Goal: Task Accomplishment & Management: Use online tool/utility

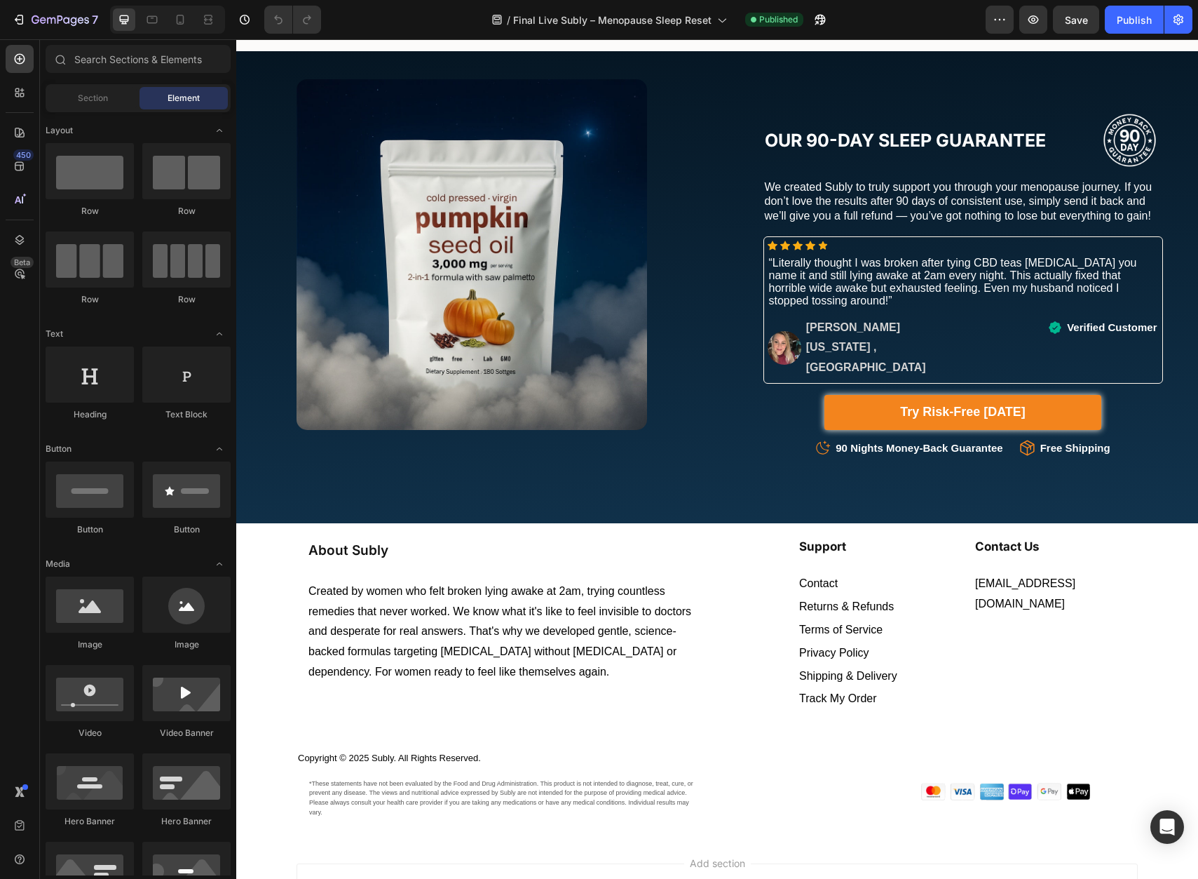
scroll to position [9591, 0]
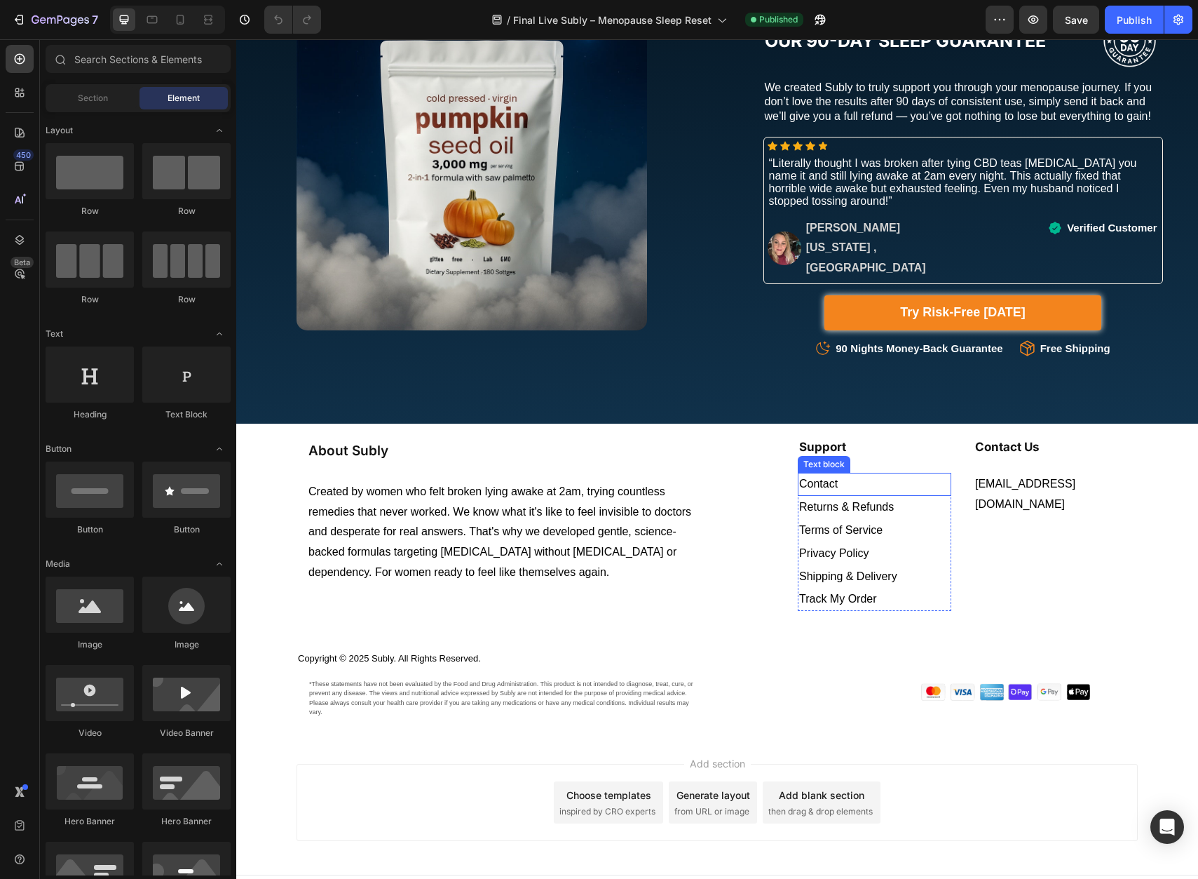
click at [860, 474] on p "Contact" at bounding box center [874, 484] width 151 height 20
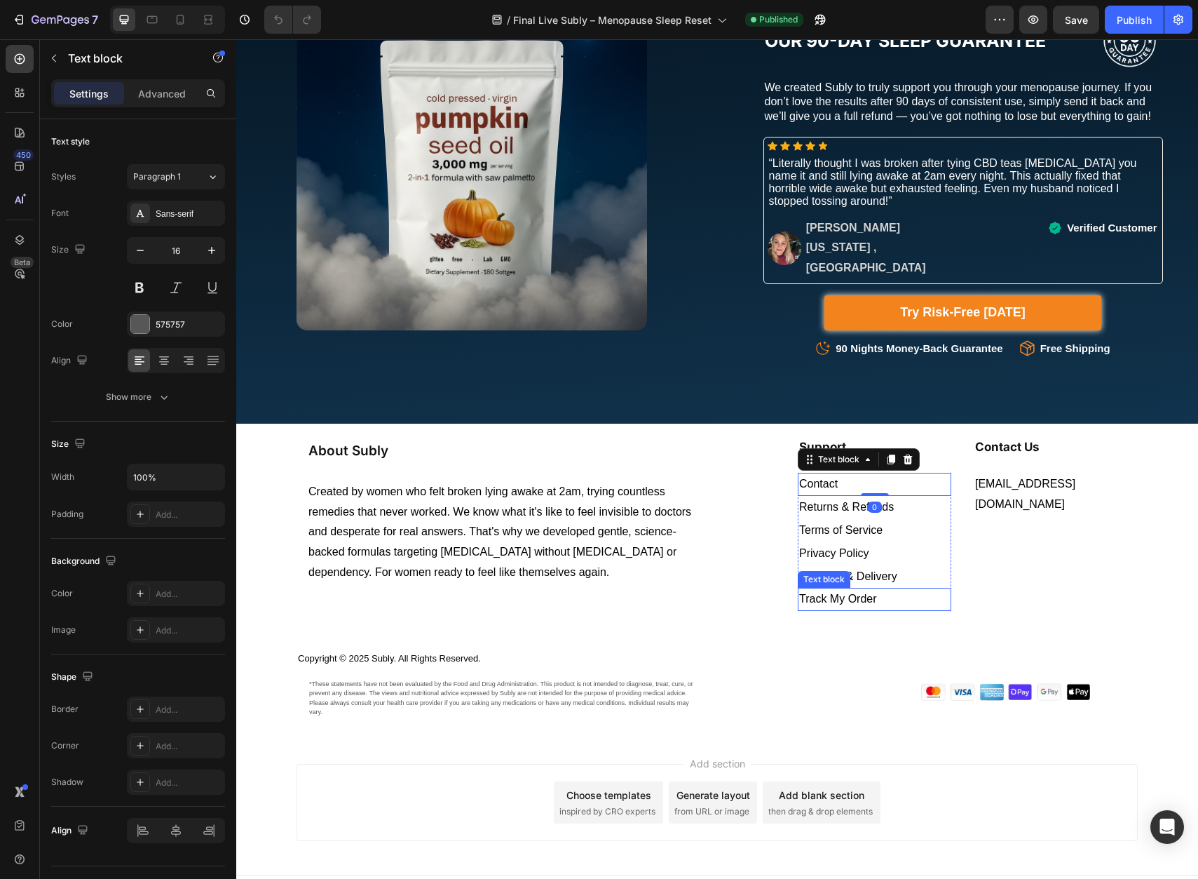
click at [877, 589] on p "Track My Order" at bounding box center [874, 599] width 151 height 20
click at [888, 570] on icon at bounding box center [892, 575] width 8 height 10
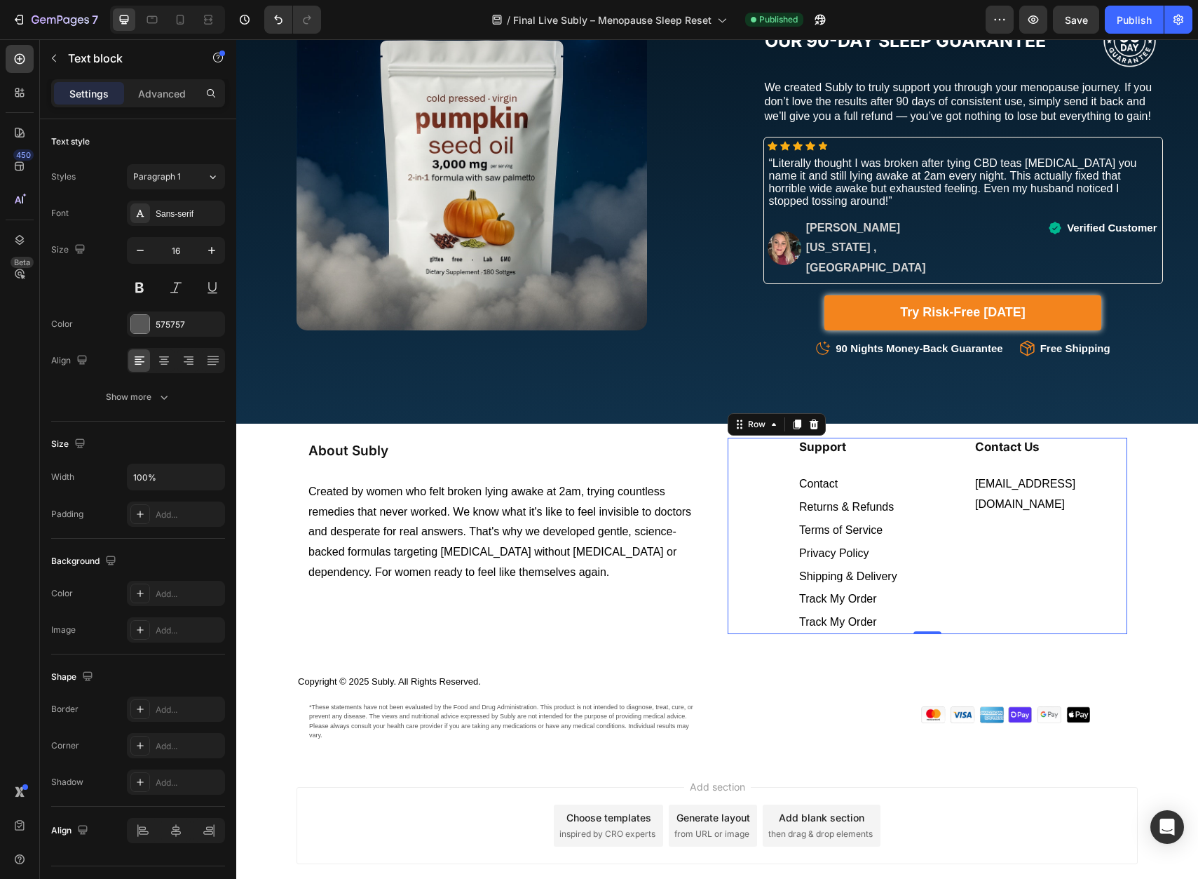
click at [982, 539] on div "Contact Us Heading support@shopsubly.com Text block" at bounding box center [1051, 536] width 154 height 196
click at [863, 593] on span "Track My Order" at bounding box center [838, 599] width 78 height 12
click at [846, 612] on p "Track My Order" at bounding box center [874, 622] width 151 height 20
click at [839, 616] on span "Track My Order" at bounding box center [838, 622] width 78 height 12
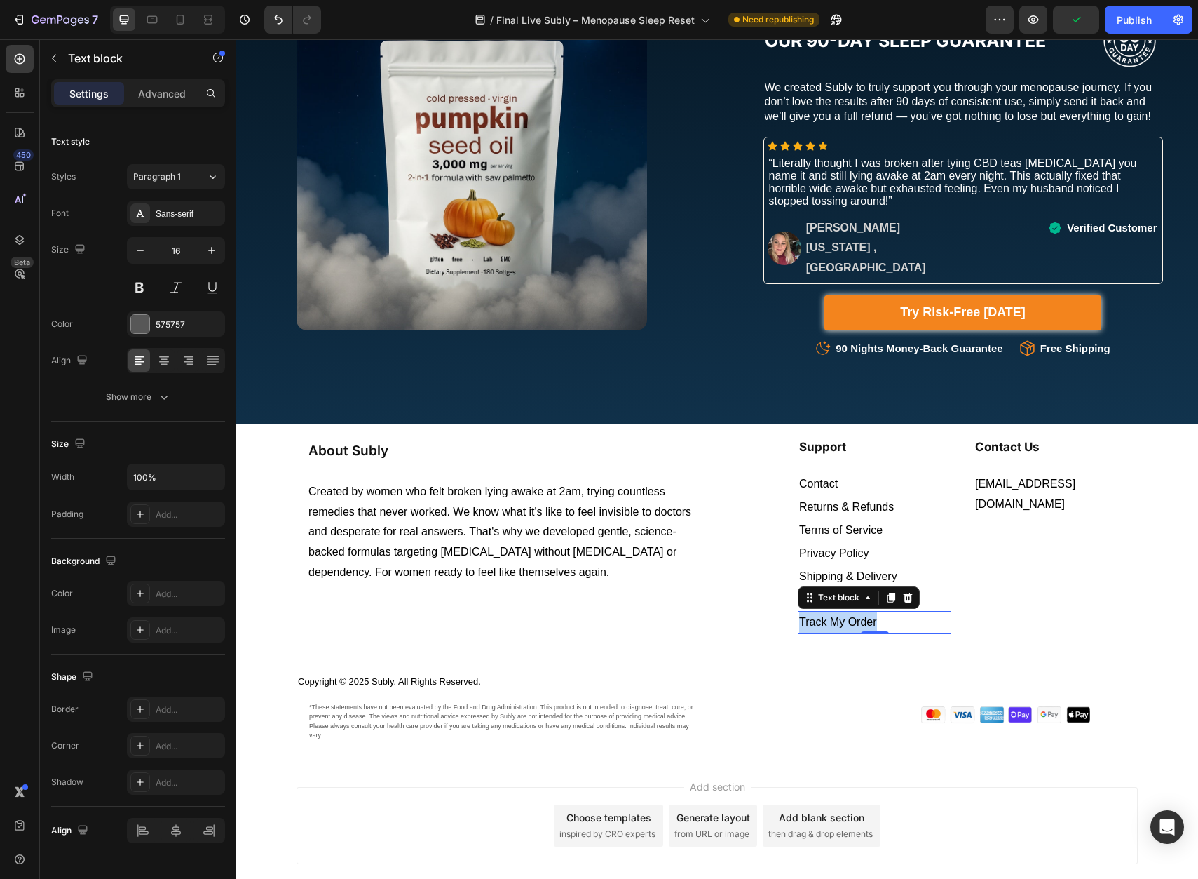
click at [839, 616] on span "Track My Order" at bounding box center [838, 622] width 78 height 12
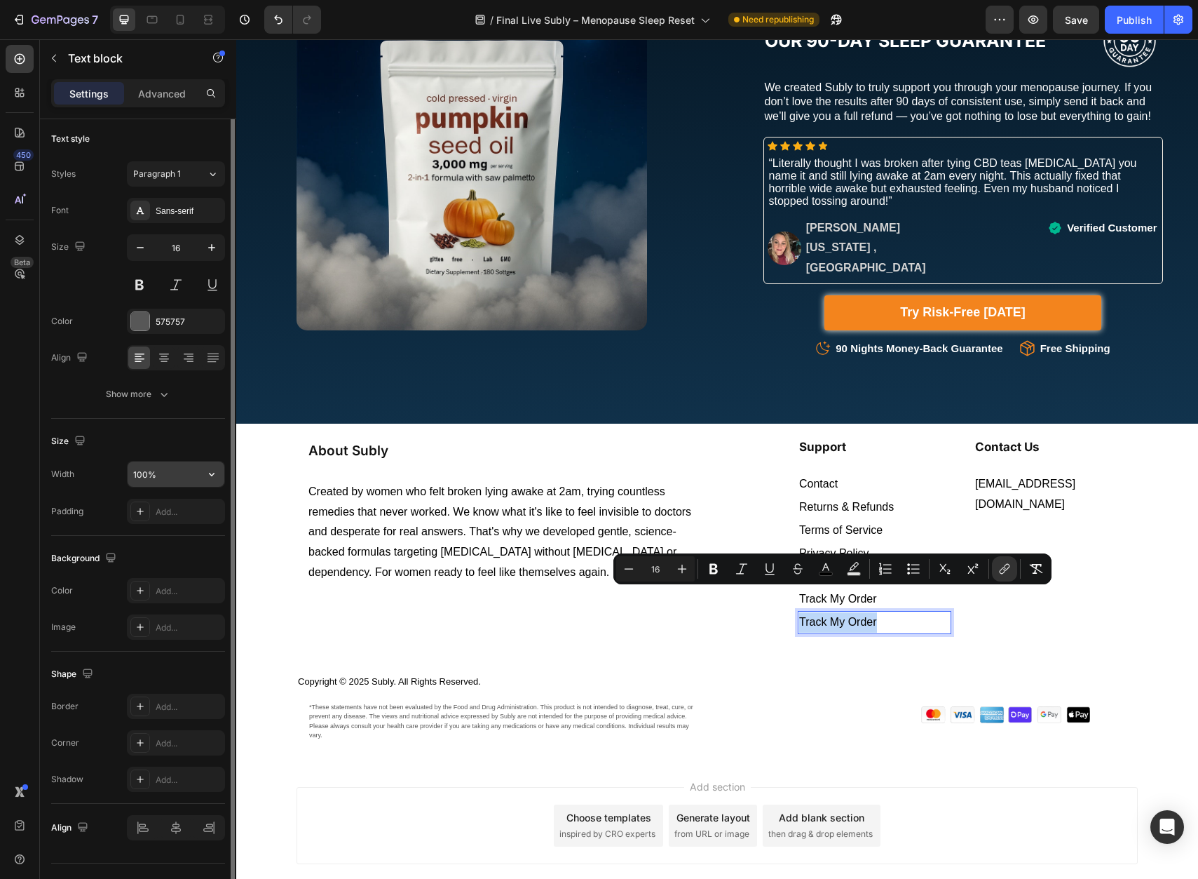
scroll to position [0, 0]
click at [881, 501] on span "Returns & Refunds" at bounding box center [846, 507] width 95 height 12
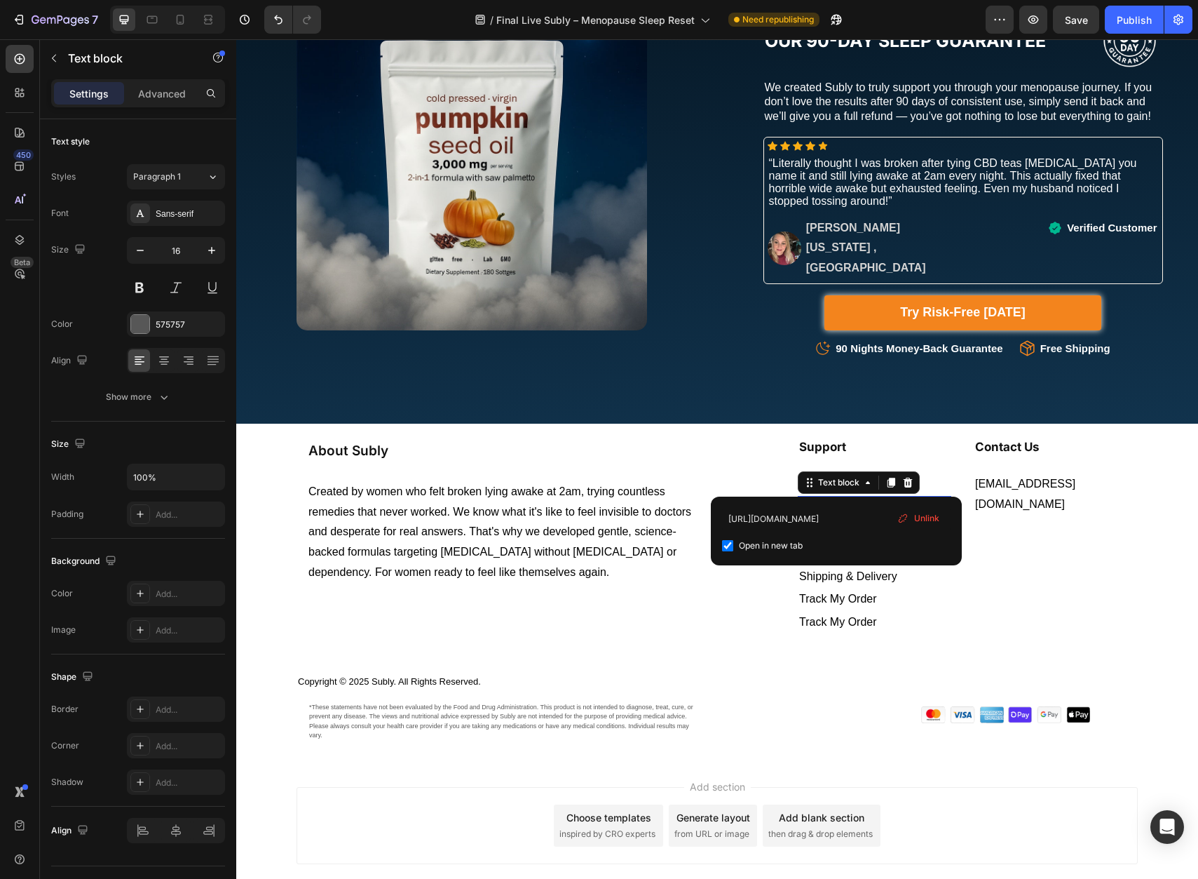
click at [835, 501] on span "Returns & Refunds" at bounding box center [846, 507] width 95 height 12
click at [839, 501] on span "Returns & Refunds" at bounding box center [846, 507] width 95 height 12
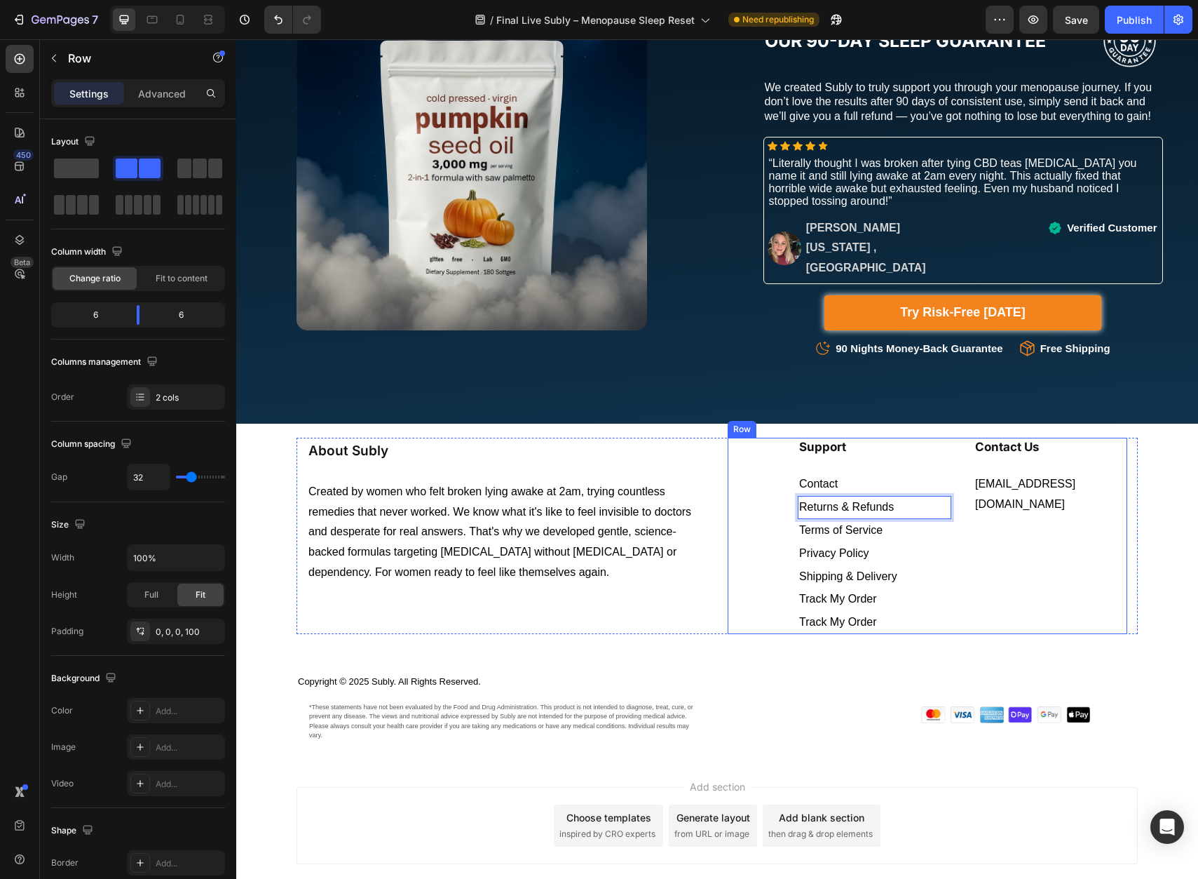
click at [1052, 520] on div "Contact Us Heading support@shopsubly.com Text block" at bounding box center [1051, 536] width 154 height 196
click at [834, 612] on p "Track My Order" at bounding box center [874, 622] width 151 height 20
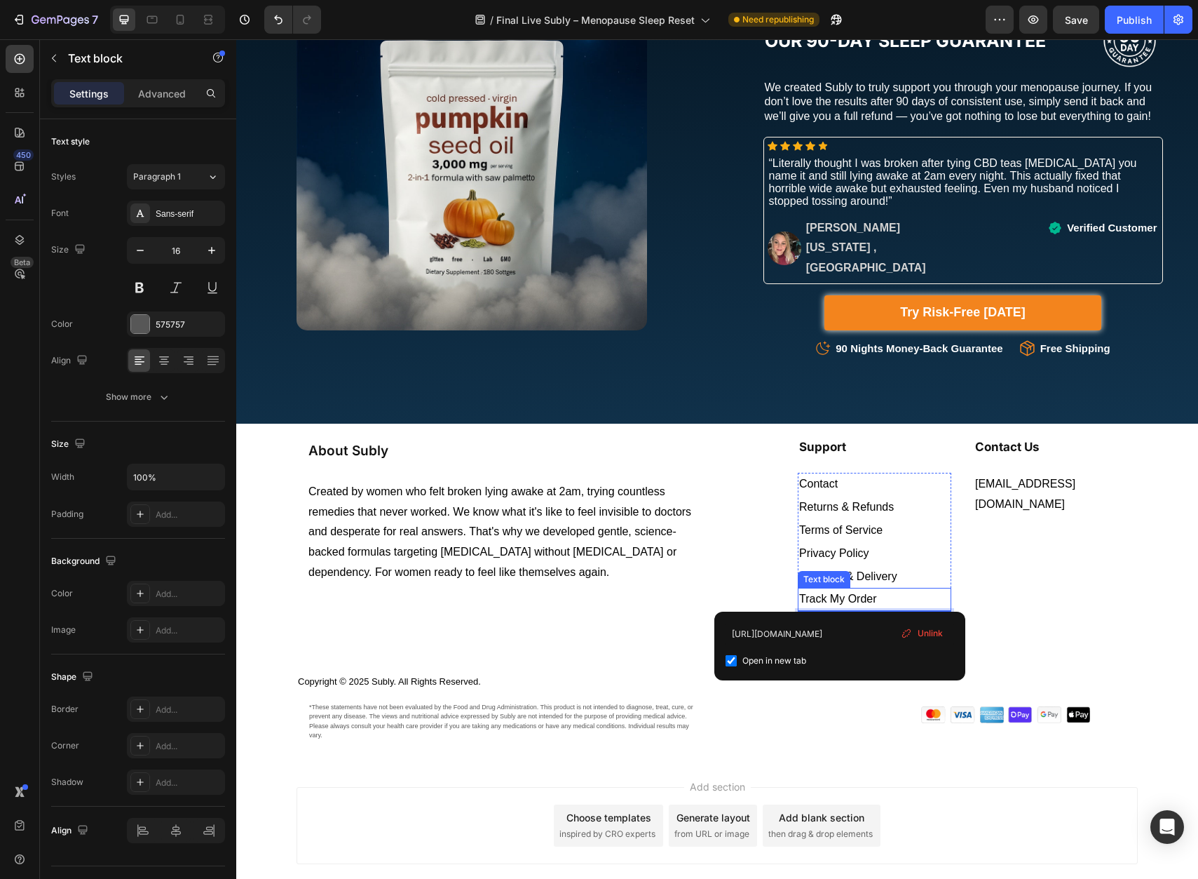
click at [840, 593] on span "Track My Order" at bounding box center [838, 599] width 78 height 12
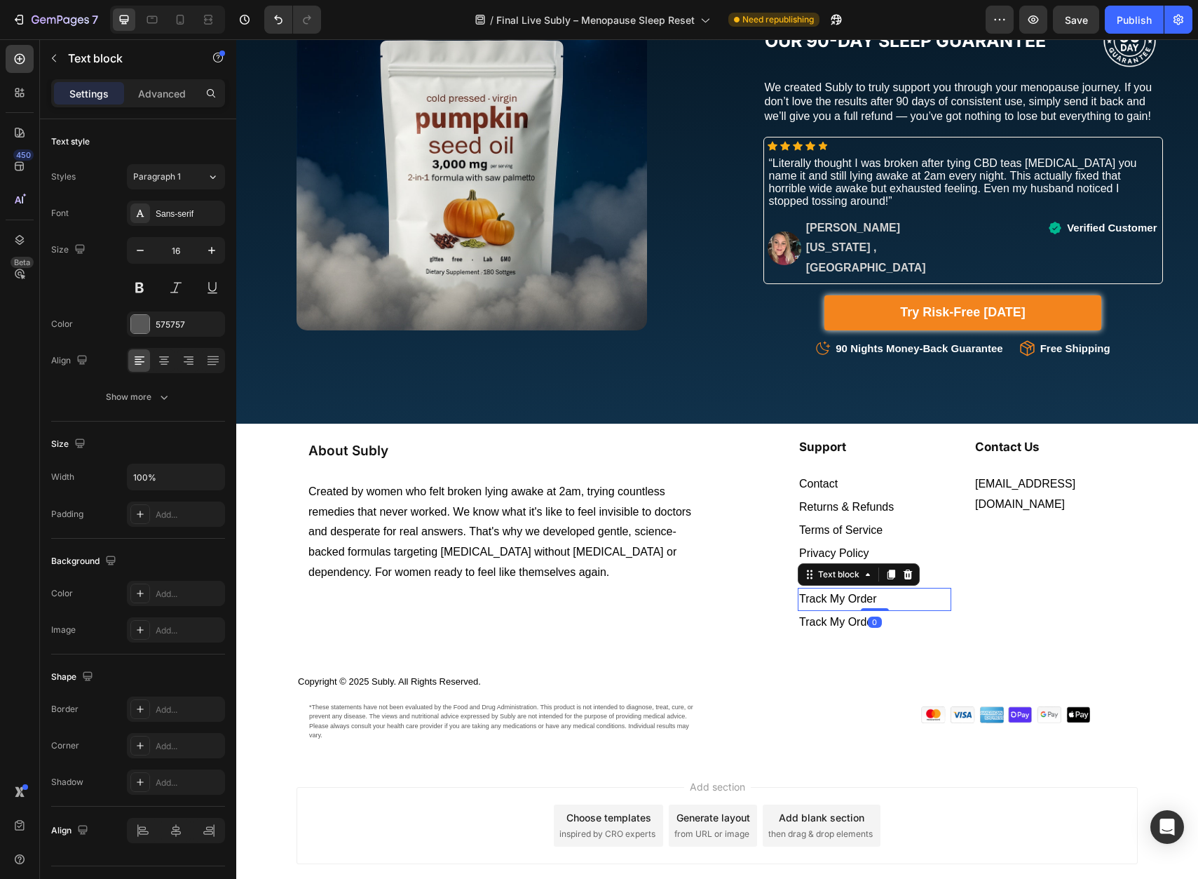
click at [840, 593] on span "Track My Order" at bounding box center [838, 599] width 78 height 12
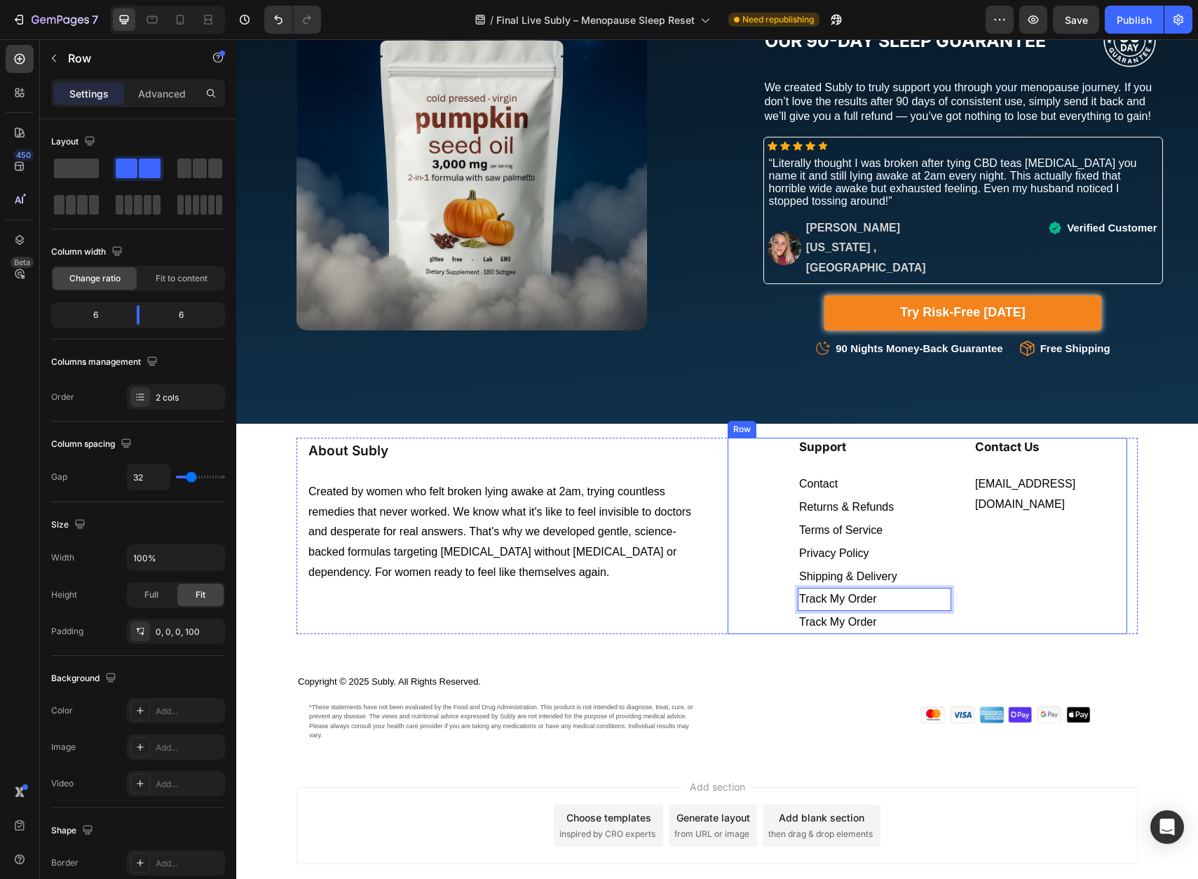
click at [994, 556] on div "Contact Us Heading support@shopsubly.com Text block" at bounding box center [1051, 536] width 154 height 196
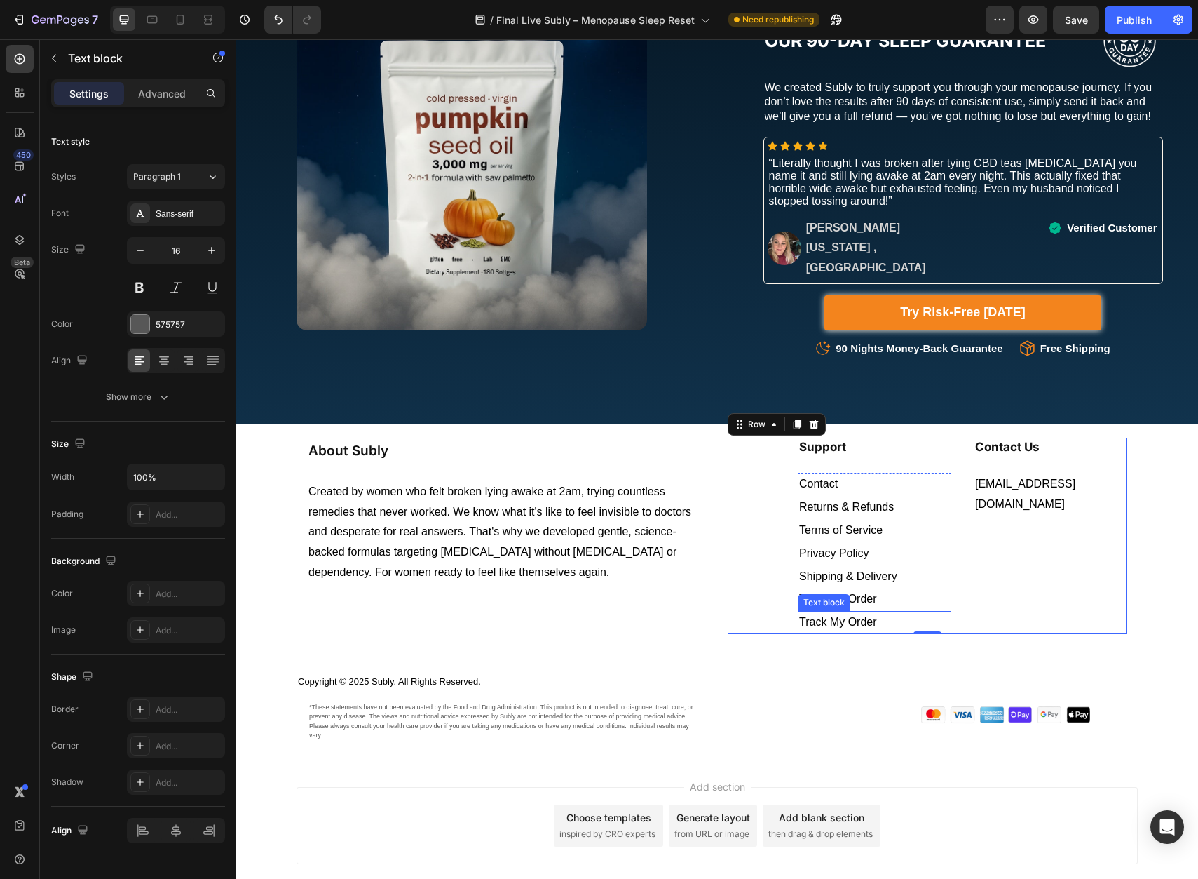
click at [820, 616] on span "Track My Order" at bounding box center [838, 622] width 78 height 12
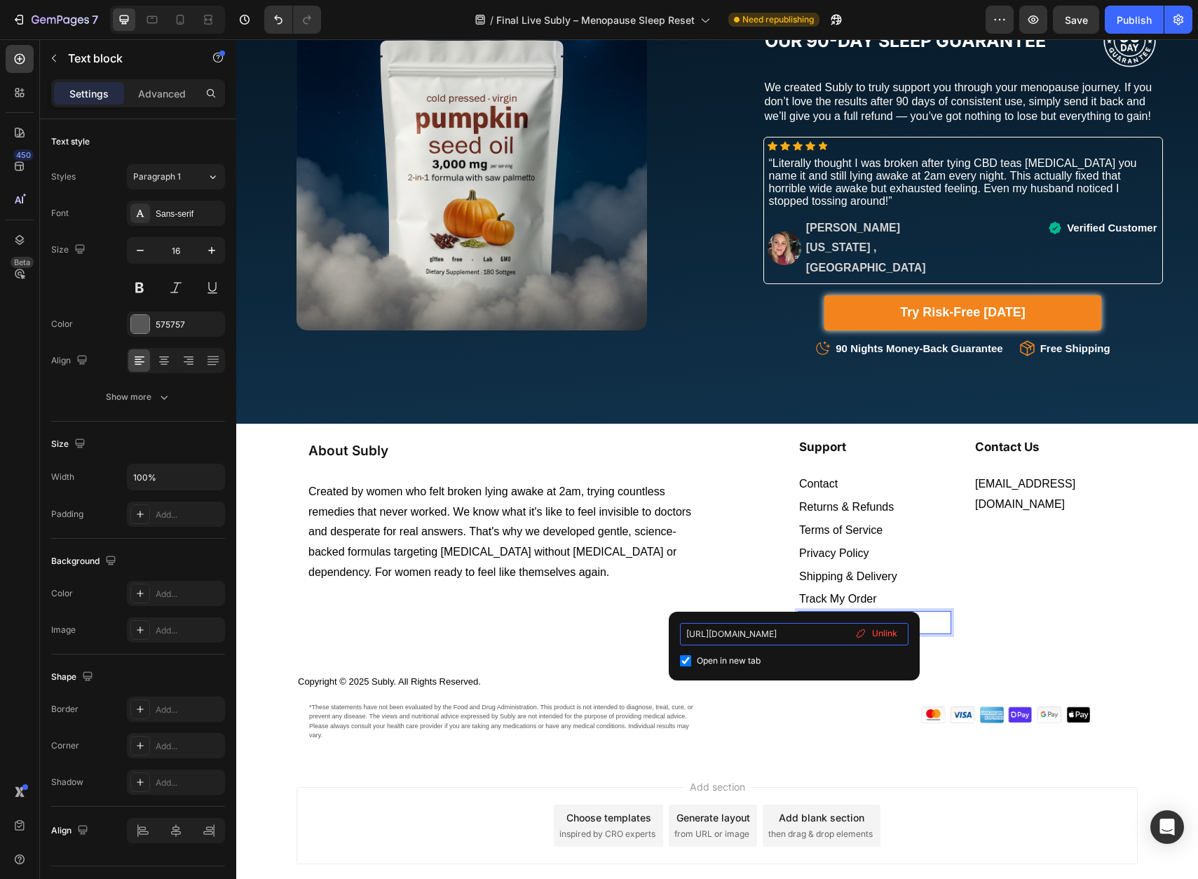
click at [795, 633] on input "https://shopsubly.com/apps/parcelpanel" at bounding box center [794, 634] width 229 height 22
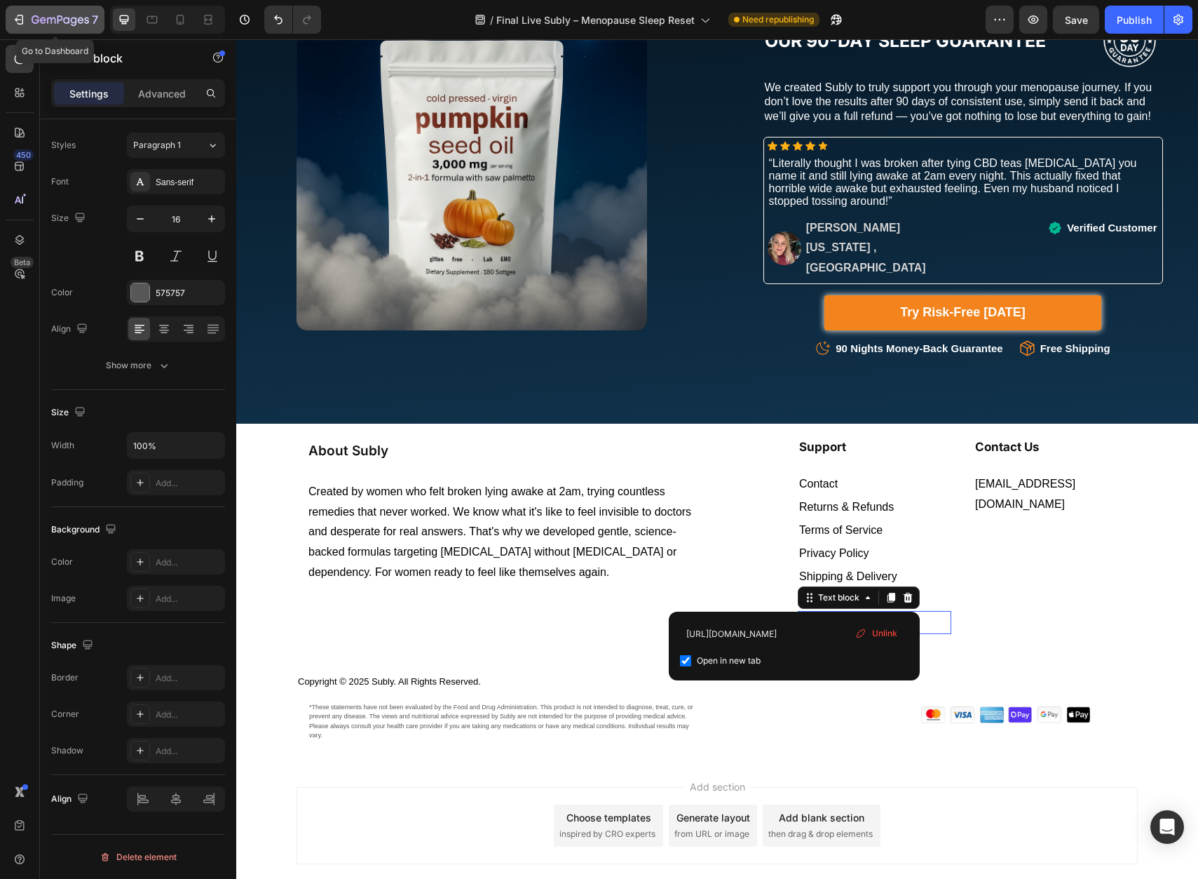
click at [23, 20] on icon "button" at bounding box center [19, 20] width 14 height 14
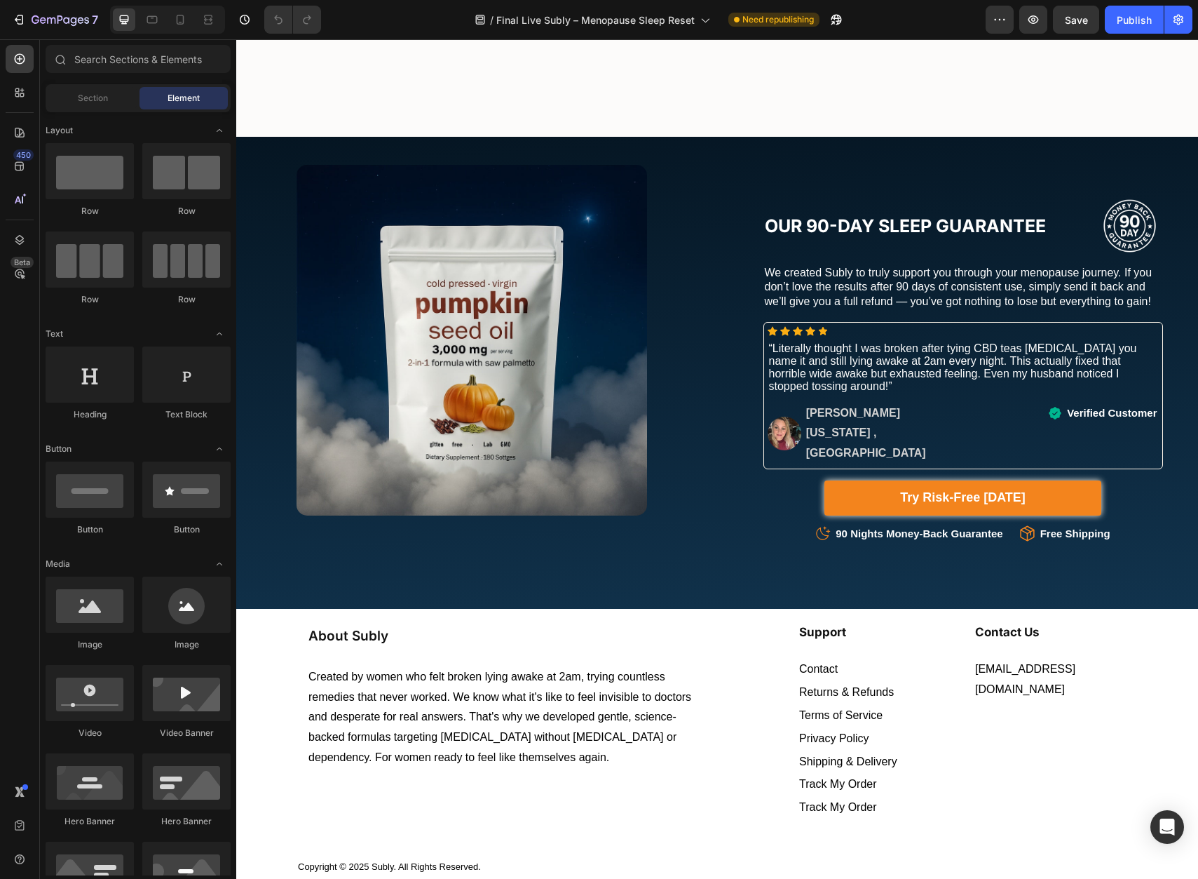
scroll to position [9615, 0]
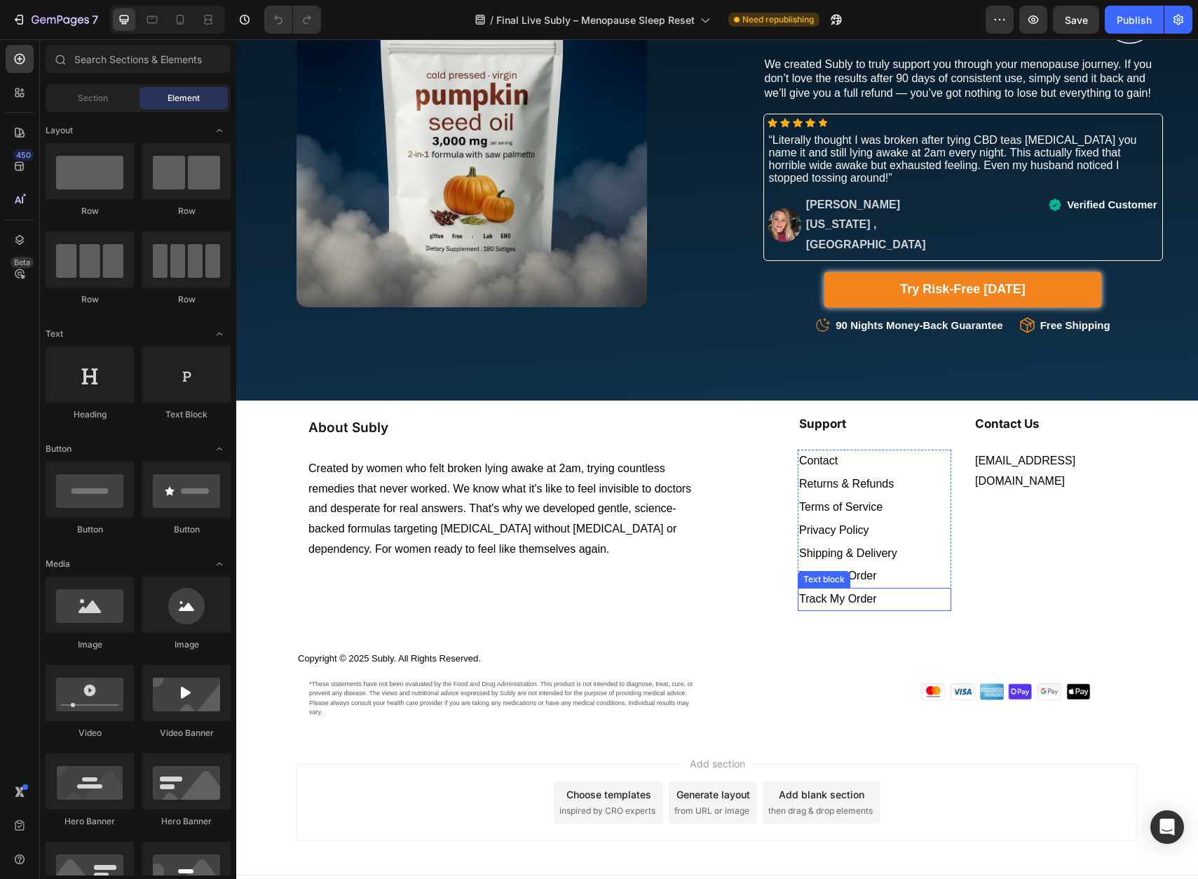
click at [844, 593] on span "Track My Order" at bounding box center [838, 599] width 78 height 12
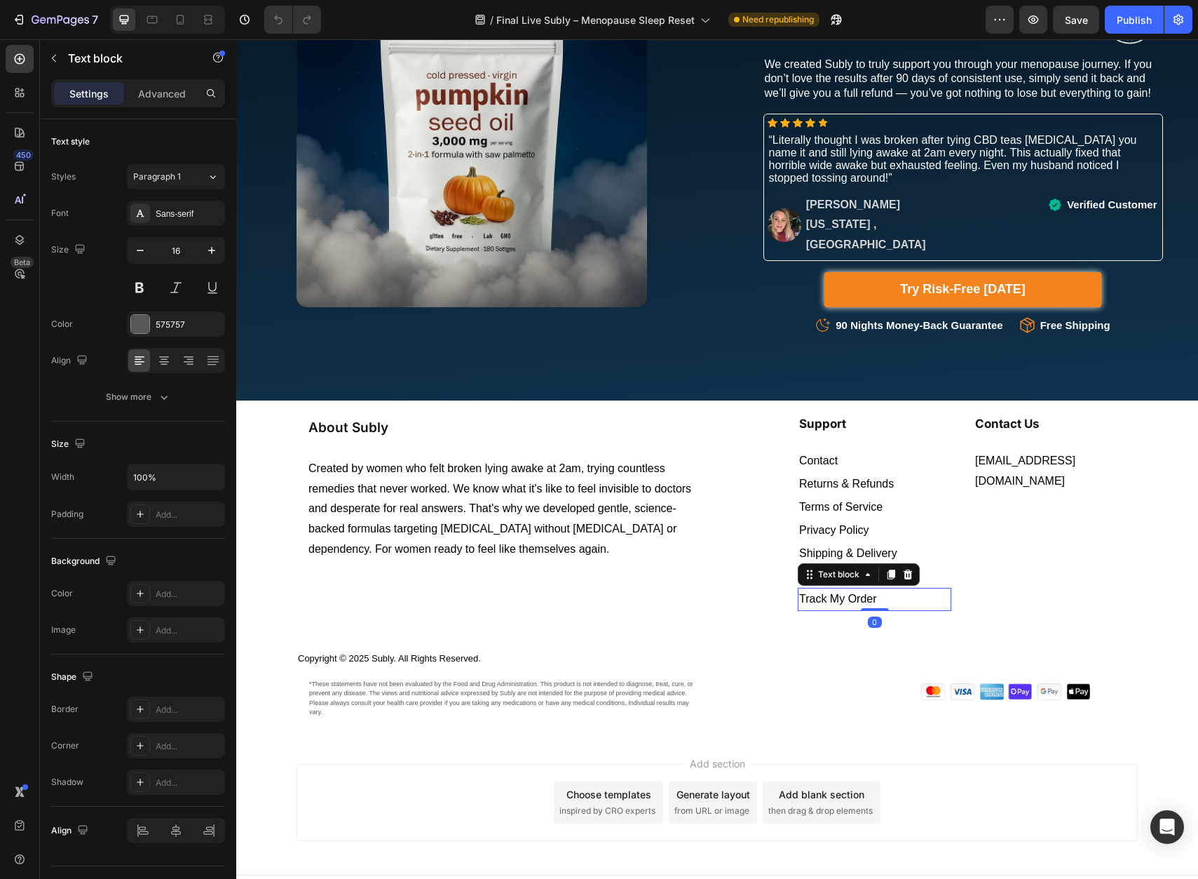
click at [866, 589] on p "Track My Order" at bounding box center [874, 599] width 151 height 20
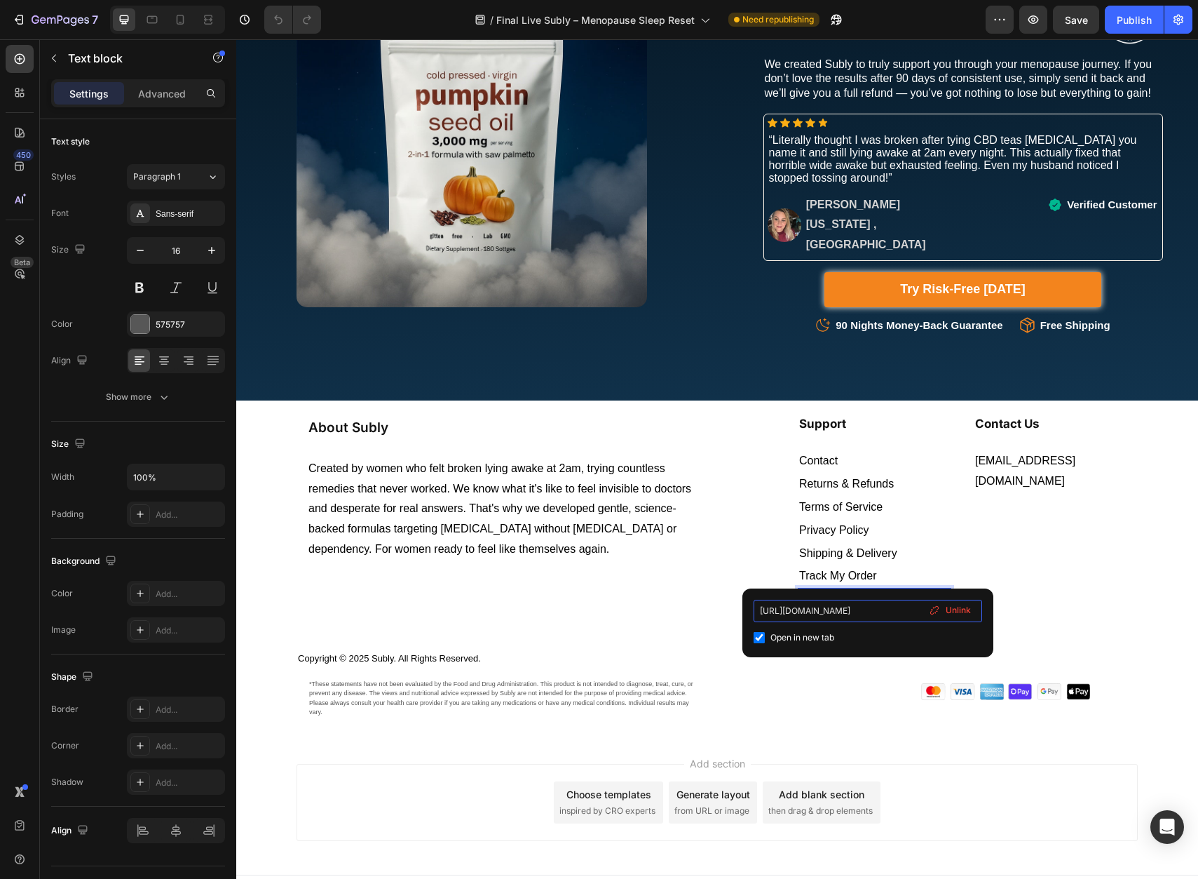
click at [863, 609] on input "https://shopsubly.com/apps/parcelpanel" at bounding box center [868, 611] width 229 height 22
type input "https://shopsubly.com/pages/faqs"
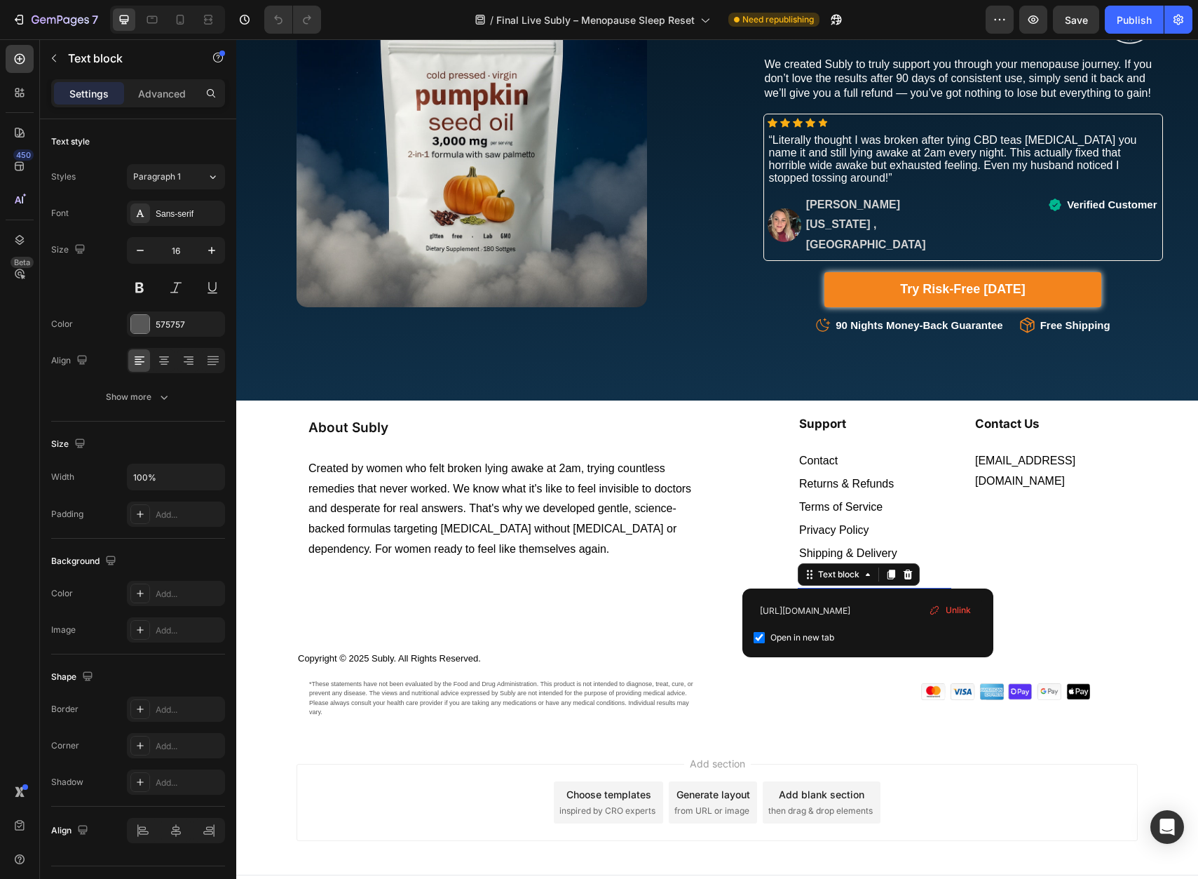
click at [854, 593] on span "Track My Order" at bounding box center [838, 599] width 78 height 12
click at [853, 593] on span "Track My Order" at bounding box center [838, 599] width 78 height 12
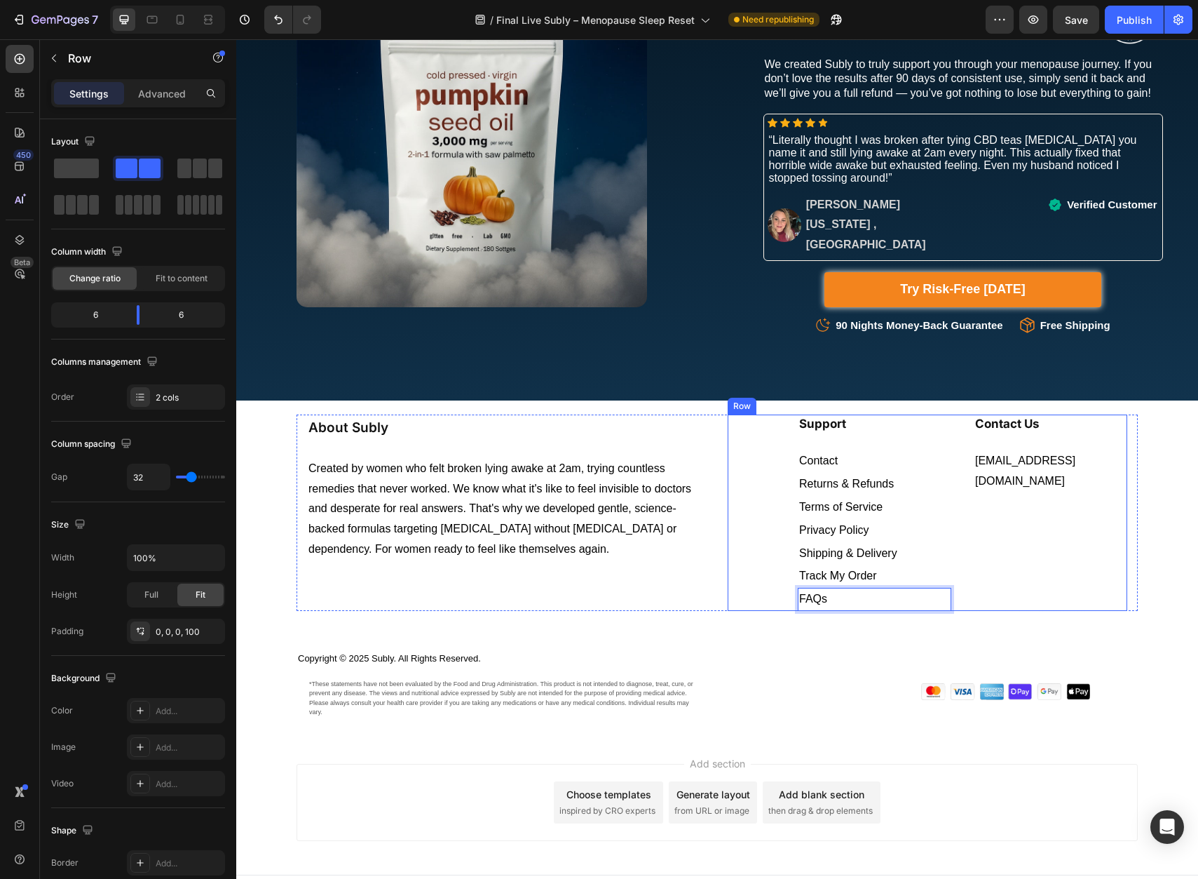
click at [983, 541] on div "Contact Us Heading support@shopsubly.com Text block" at bounding box center [1051, 512] width 154 height 196
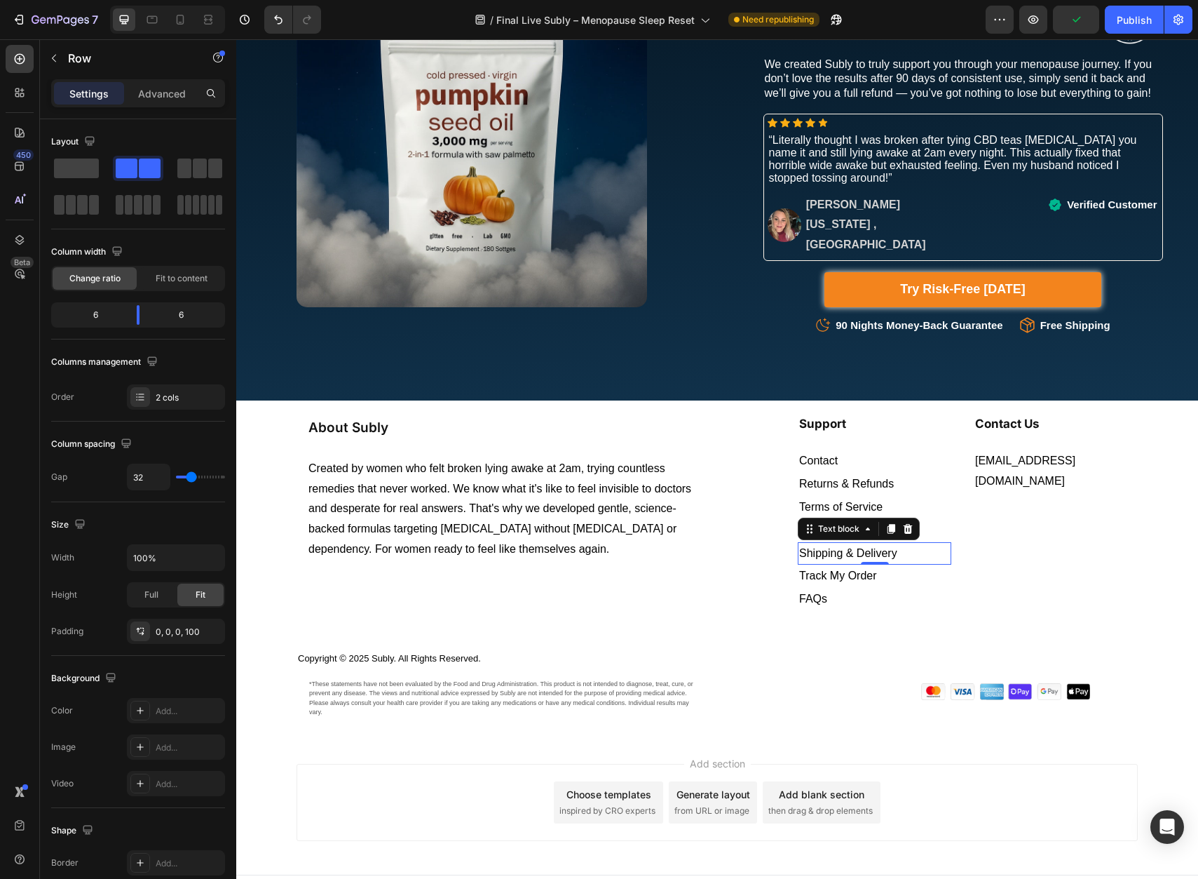
click at [870, 547] on span "Shipping & Delivery" at bounding box center [848, 553] width 98 height 12
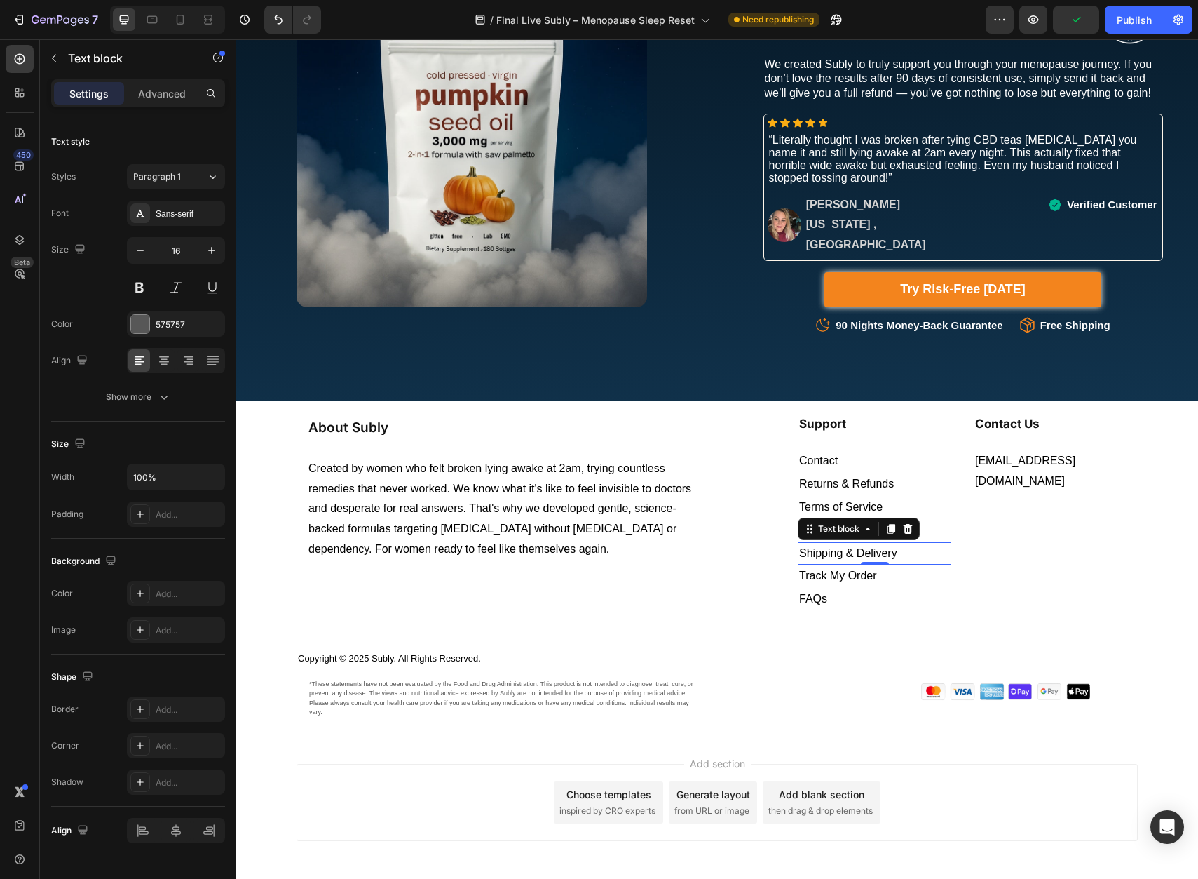
click at [870, 547] on span "Shipping & Delivery" at bounding box center [848, 553] width 98 height 12
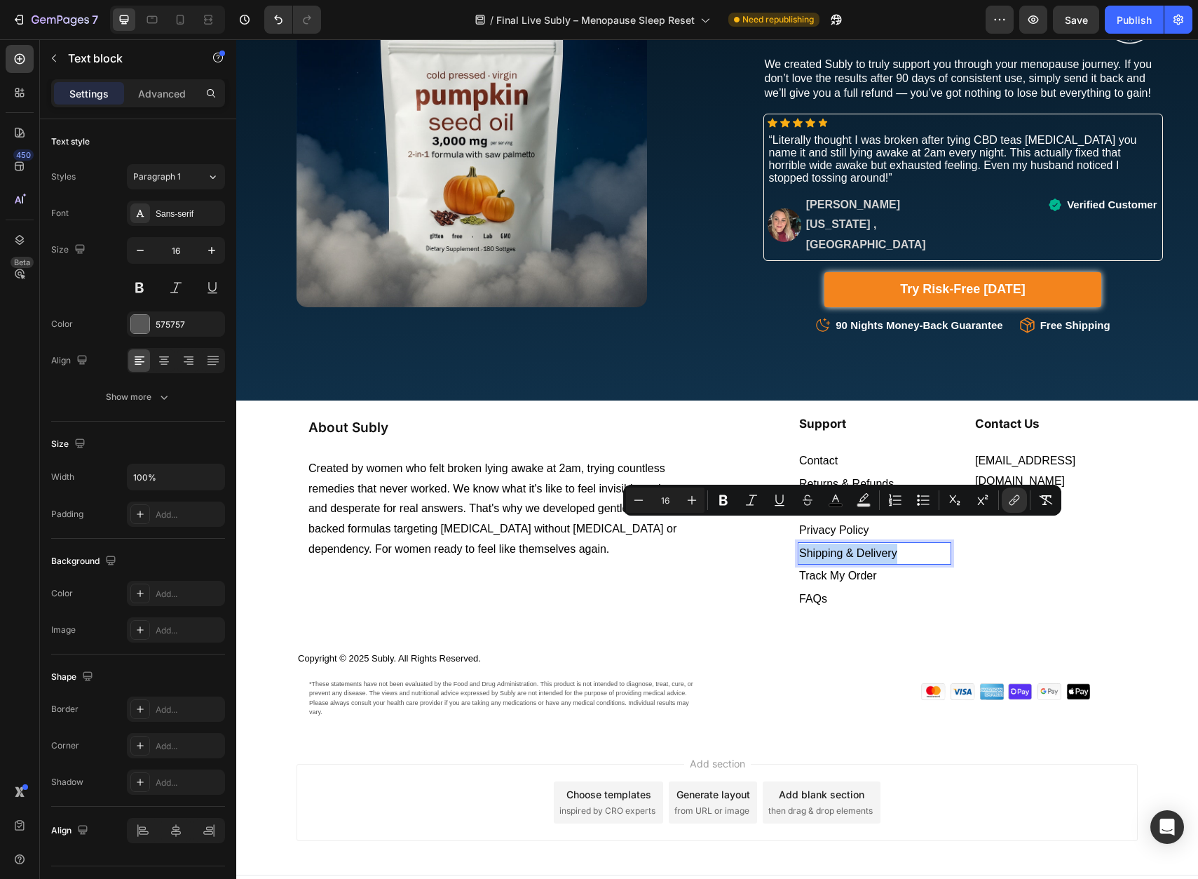
click at [853, 547] on span "Shipping & Delivery" at bounding box center [848, 553] width 98 height 12
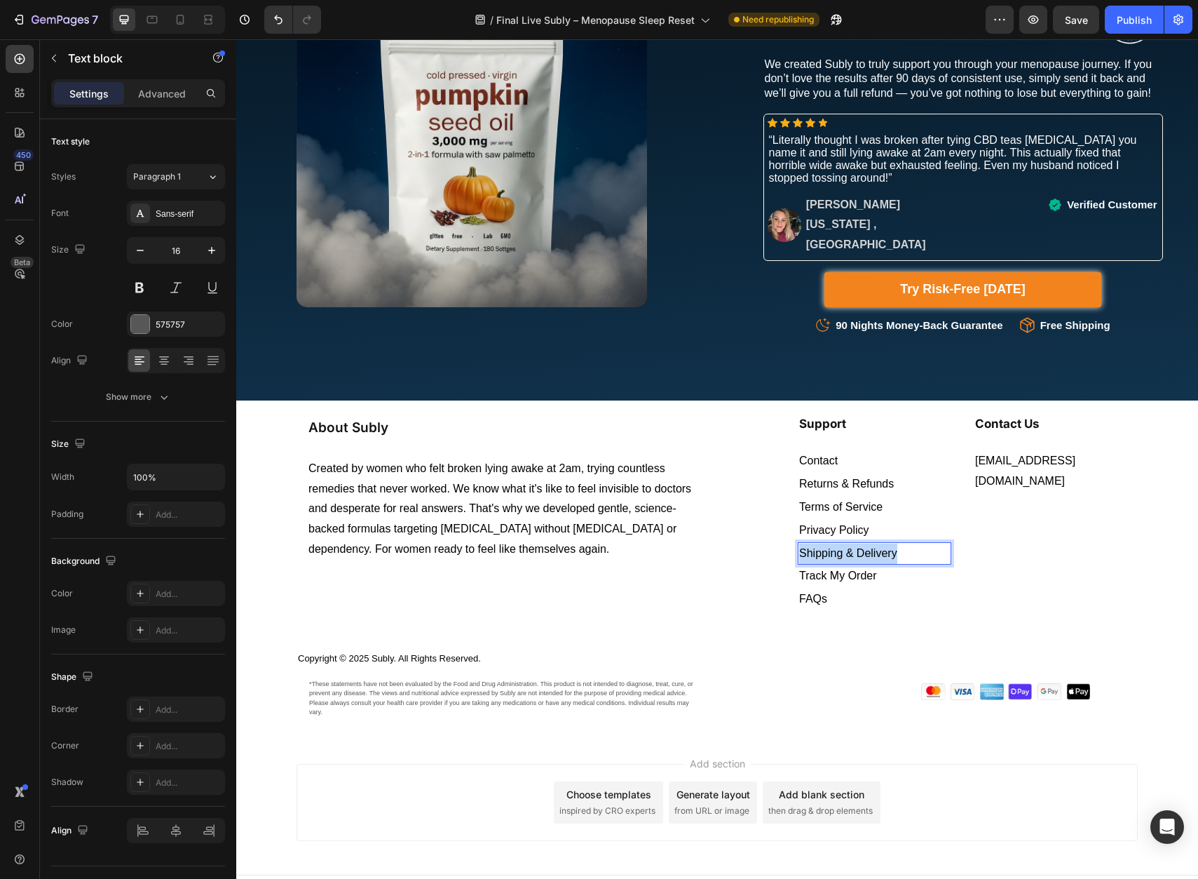
click at [853, 547] on span "Shipping & Delivery" at bounding box center [848, 553] width 98 height 12
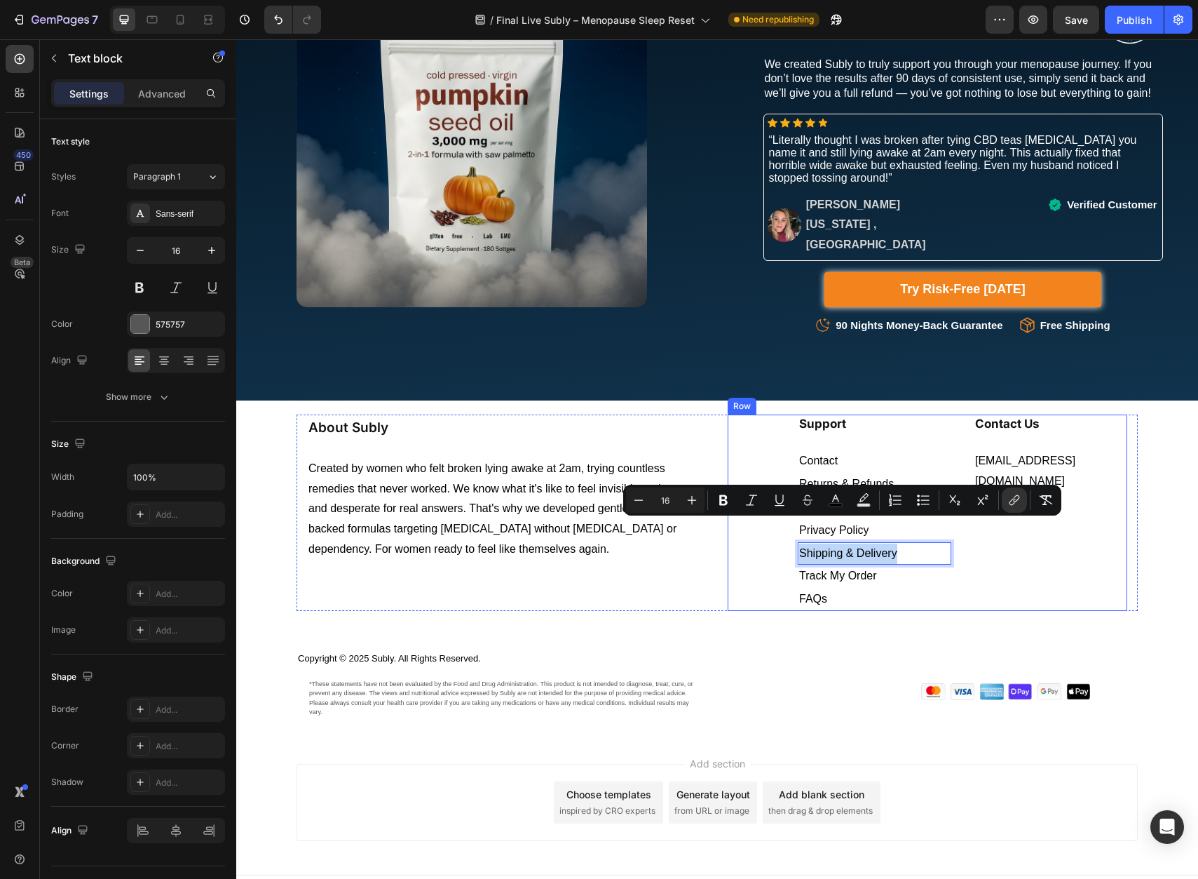
click at [767, 461] on div "Support Heading Contact Text block Returns & Refunds Text block Terms of Servic…" at bounding box center [928, 512] width 400 height 196
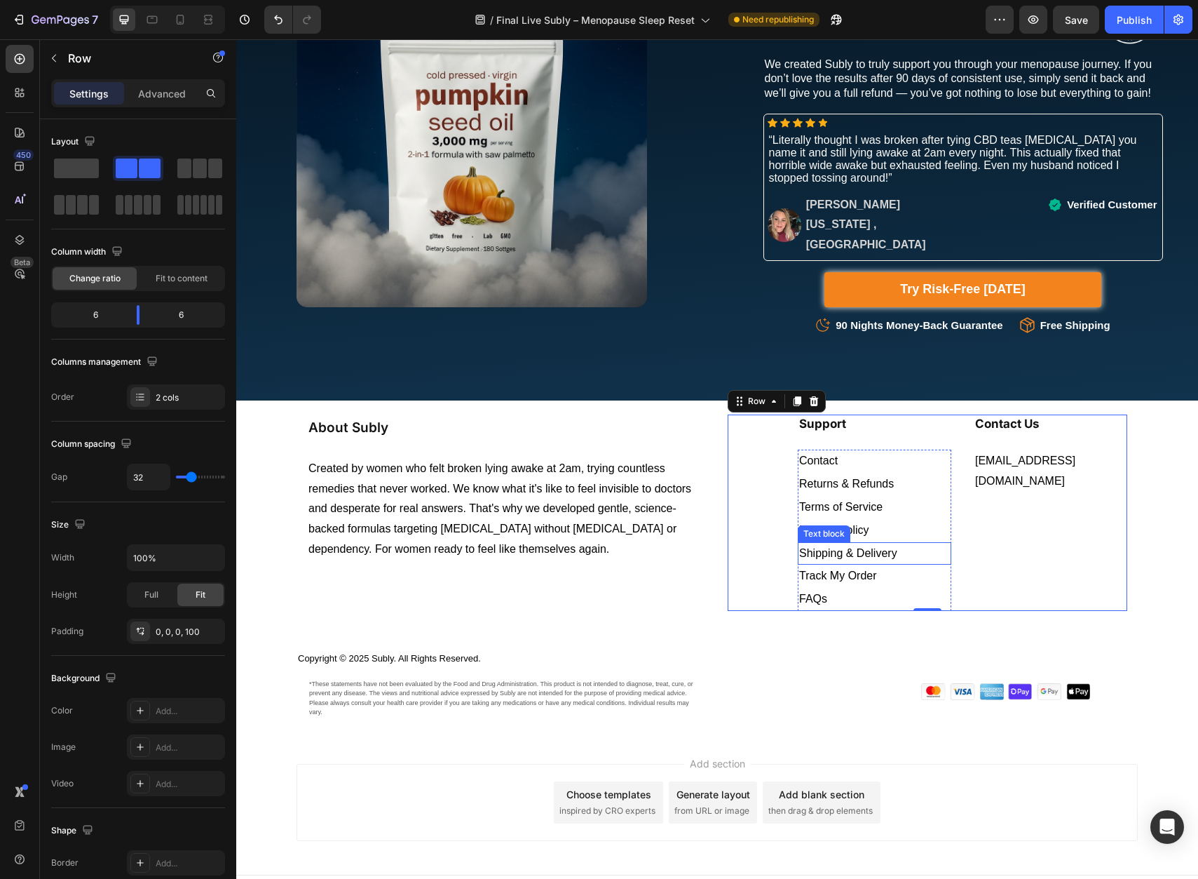
click at [850, 547] on span "Shipping & Delivery" at bounding box center [848, 553] width 98 height 12
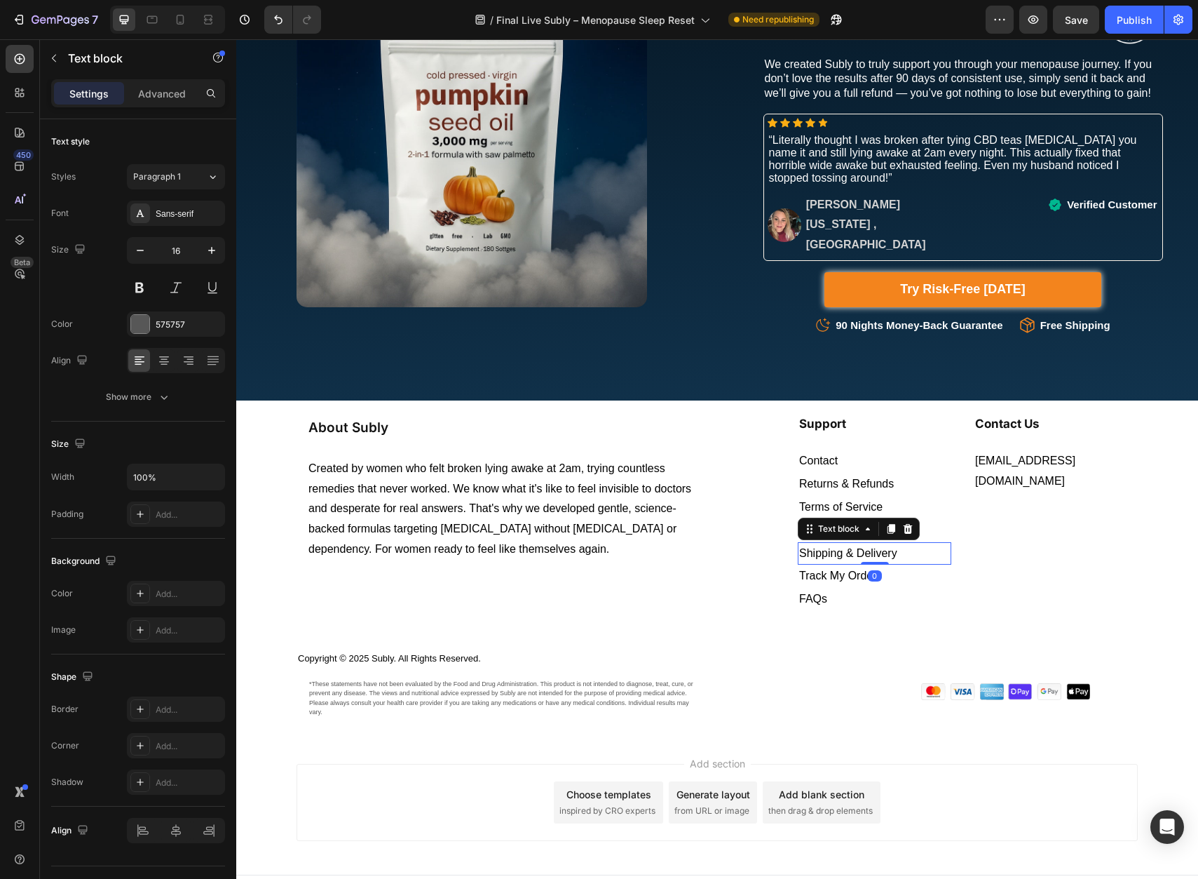
click at [850, 547] on span "Shipping & Delivery" at bounding box center [848, 553] width 98 height 12
click at [845, 524] on span "Privacy Policy" at bounding box center [834, 530] width 70 height 12
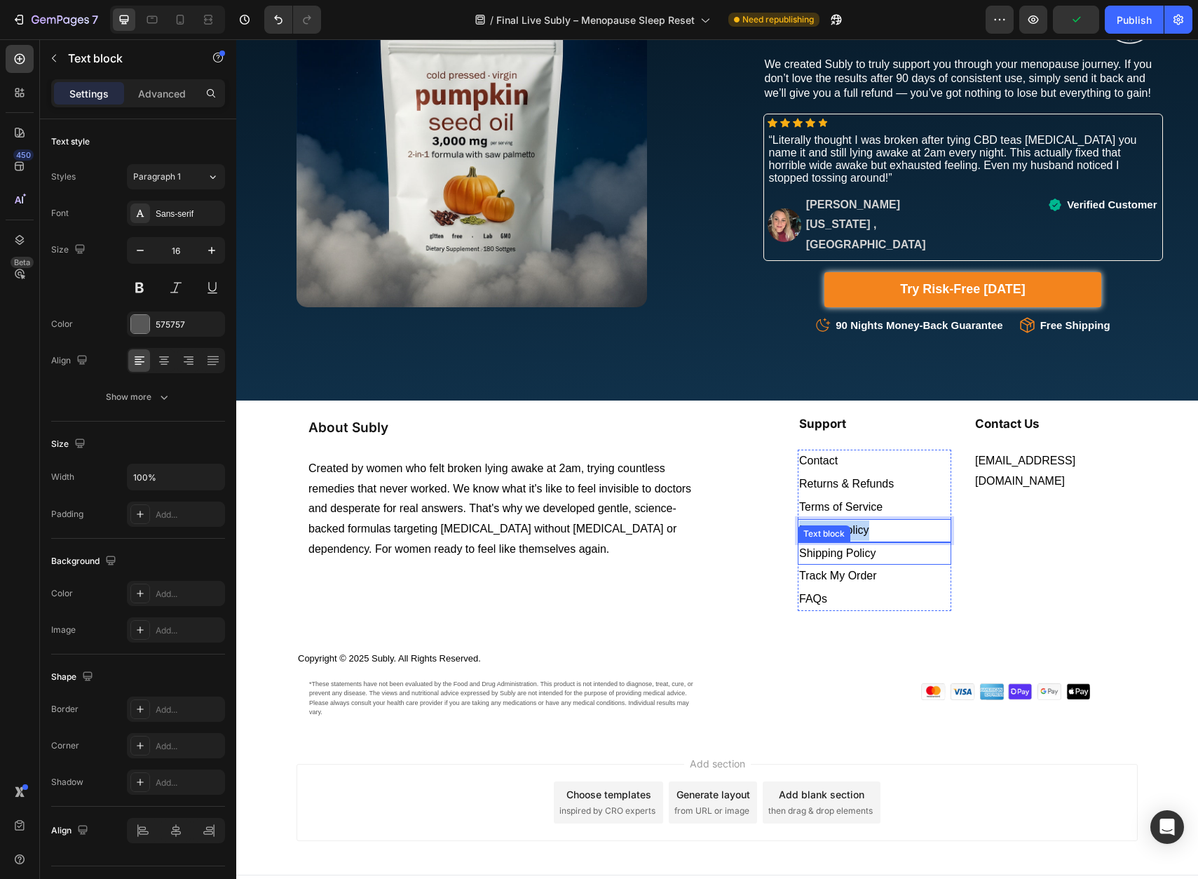
click at [844, 547] on span "Shipping Policy" at bounding box center [837, 553] width 76 height 12
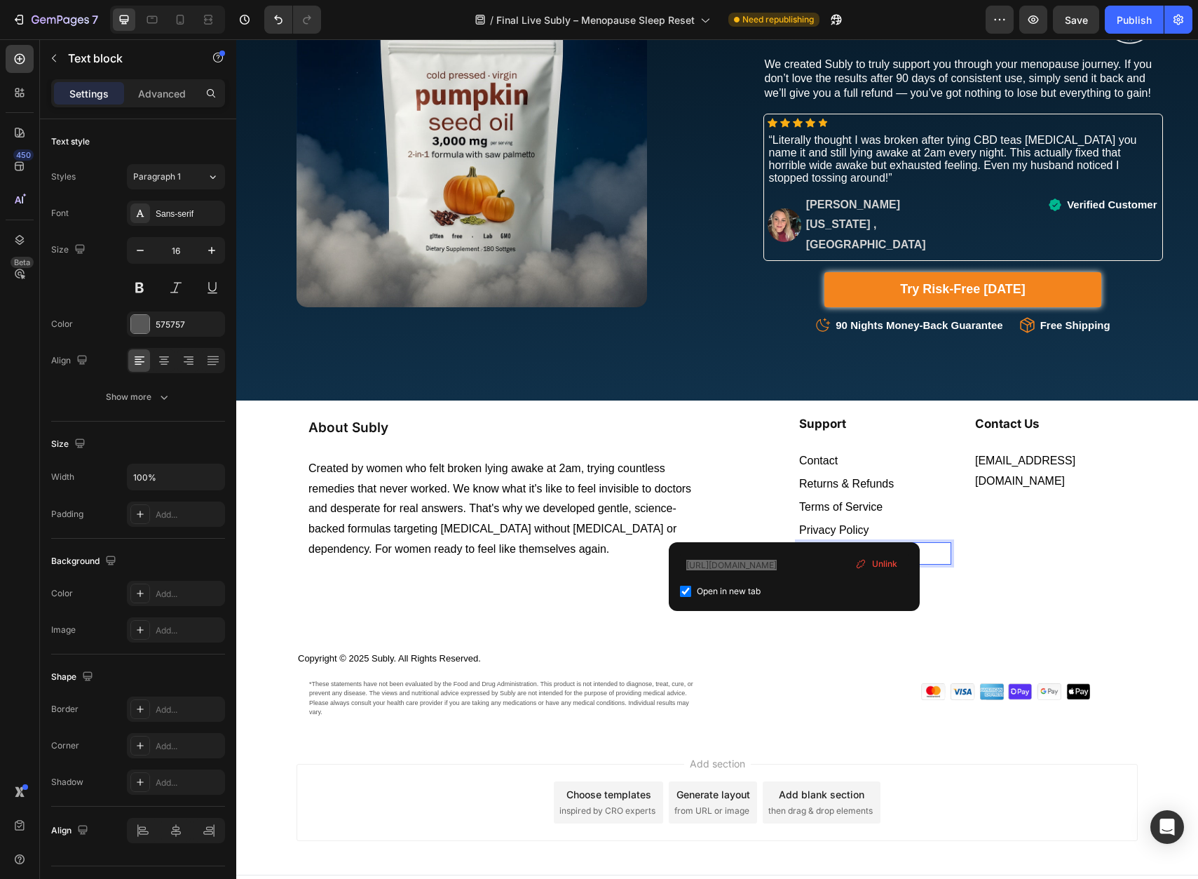
click at [844, 547] on span "Shipping Policy" at bounding box center [837, 553] width 76 height 12
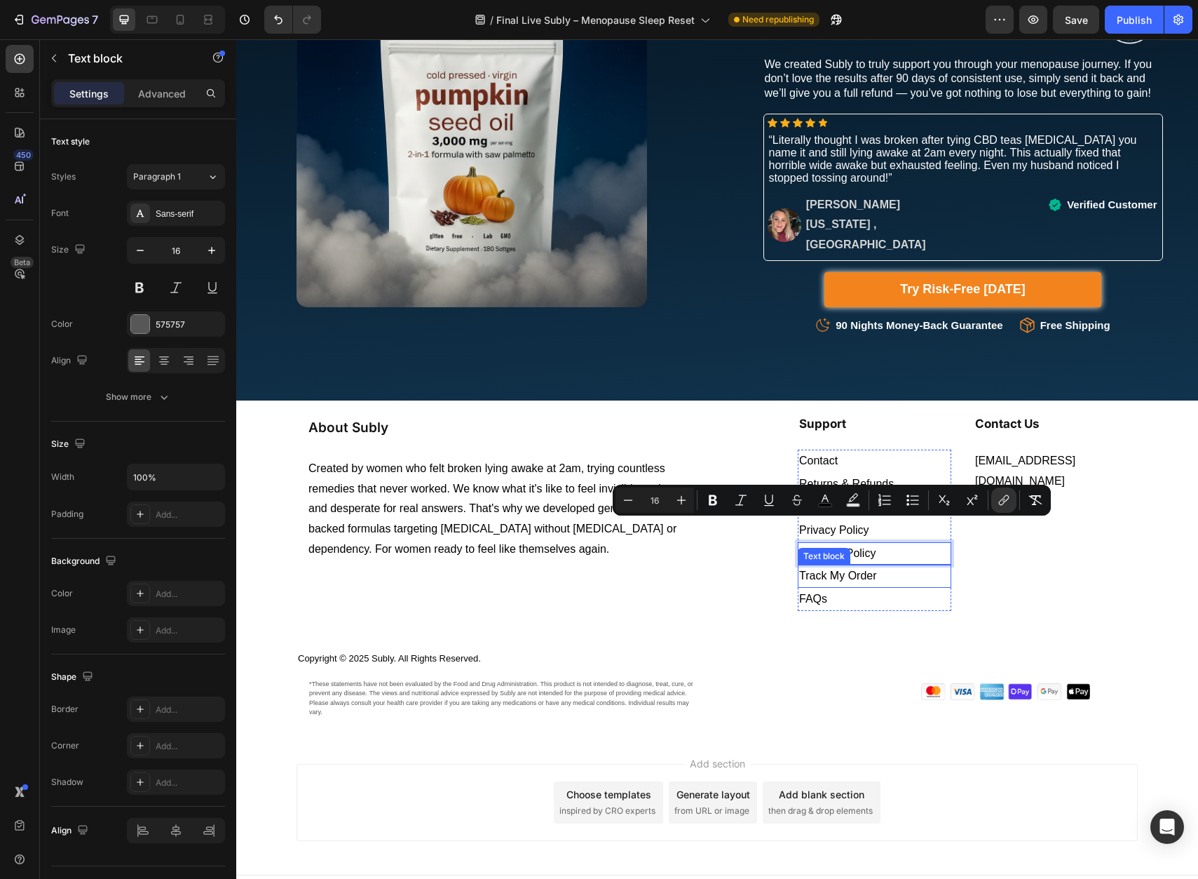
click at [846, 569] on span "Track My Order" at bounding box center [838, 575] width 78 height 12
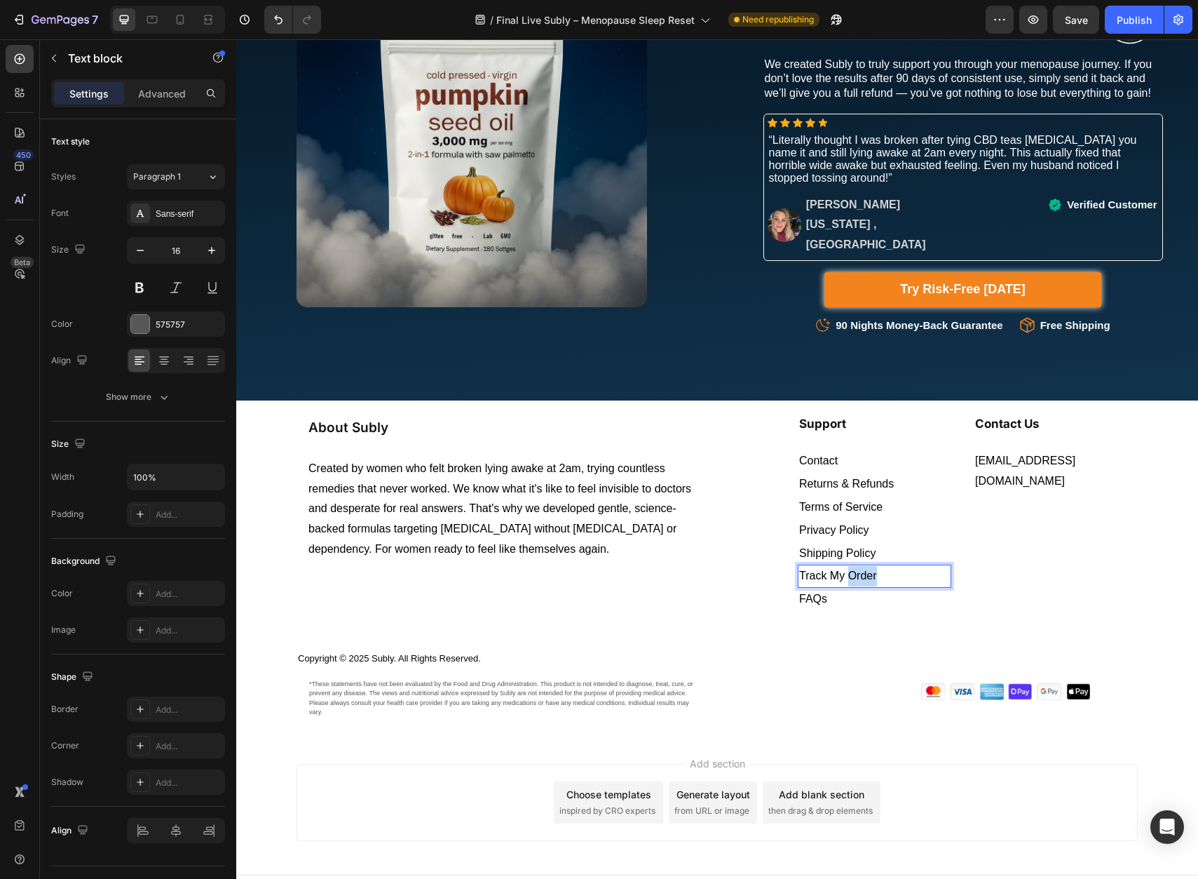
click at [846, 569] on span "Track My Order" at bounding box center [838, 575] width 78 height 12
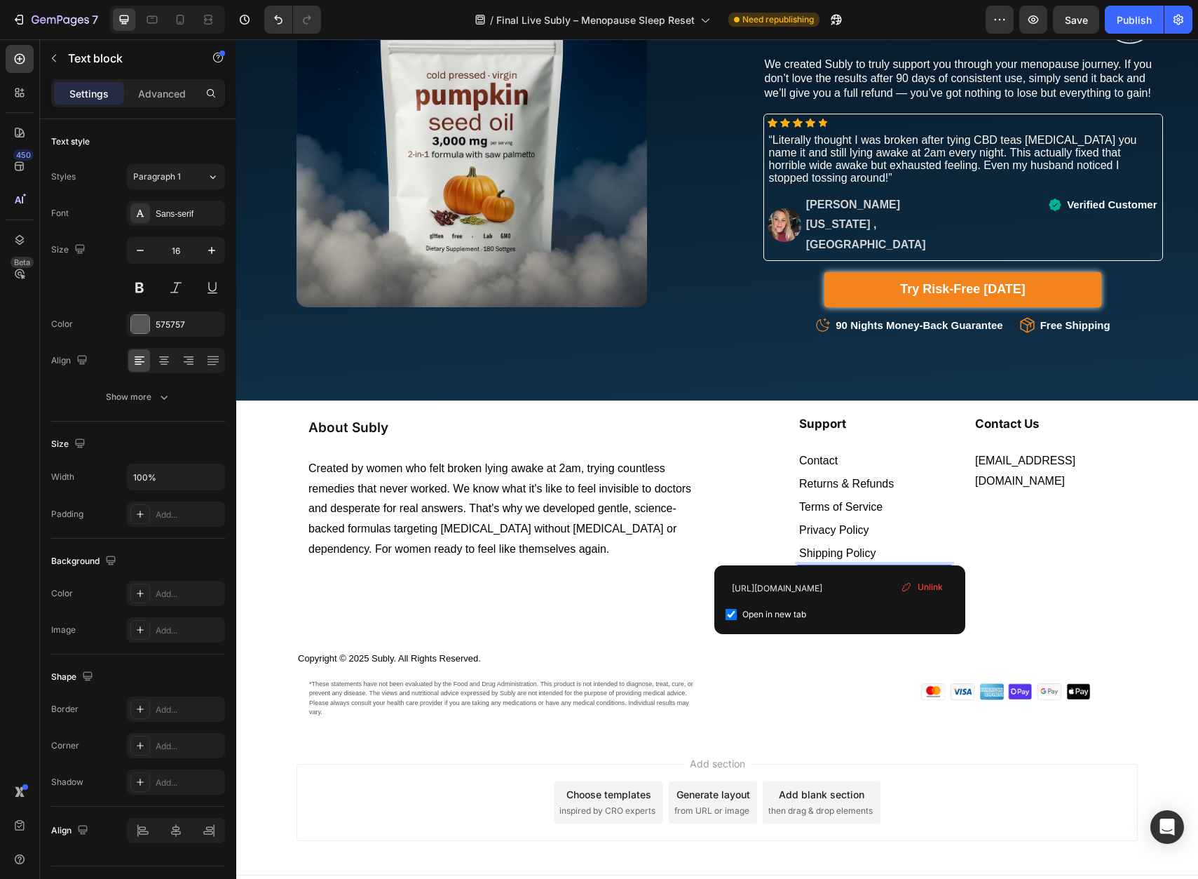
click at [837, 569] on span "Track My Order" at bounding box center [838, 575] width 78 height 12
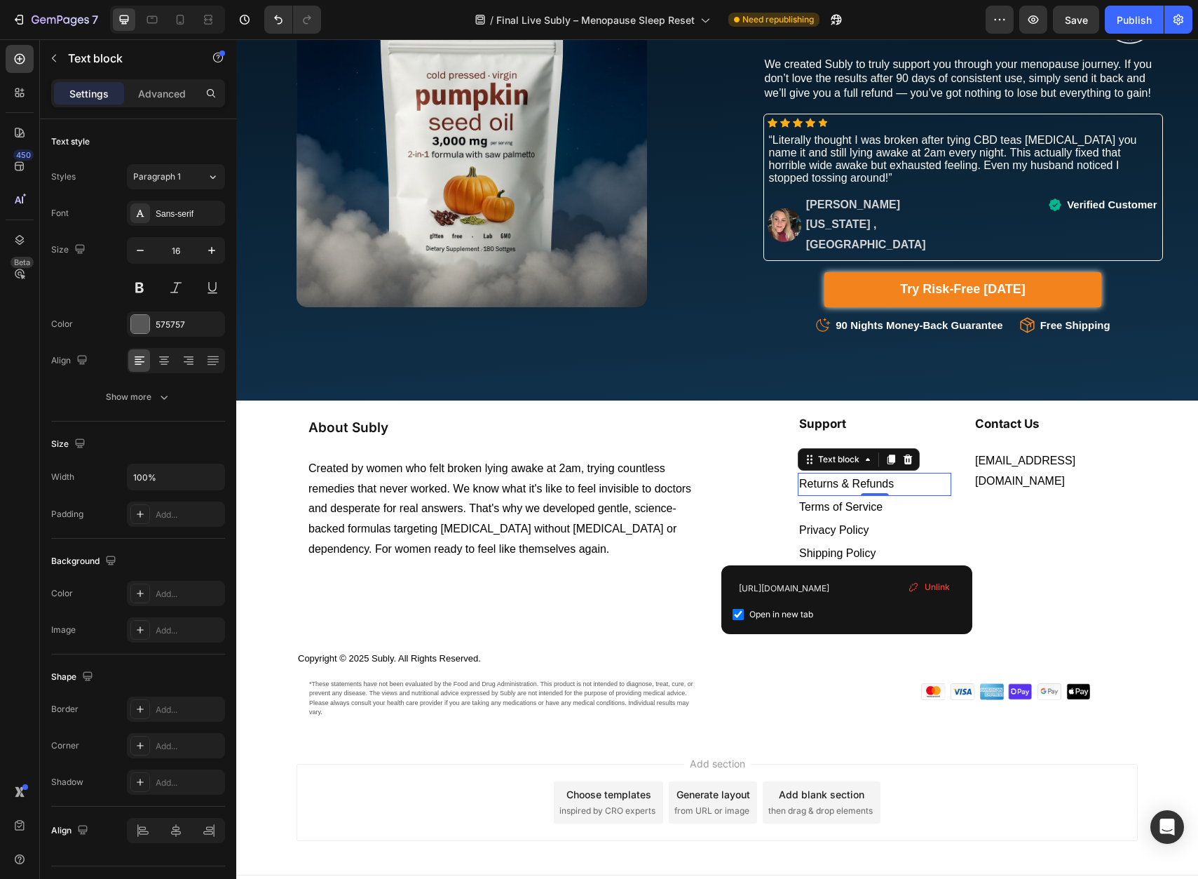
click at [860, 478] on span "Returns & Refunds" at bounding box center [846, 484] width 95 height 12
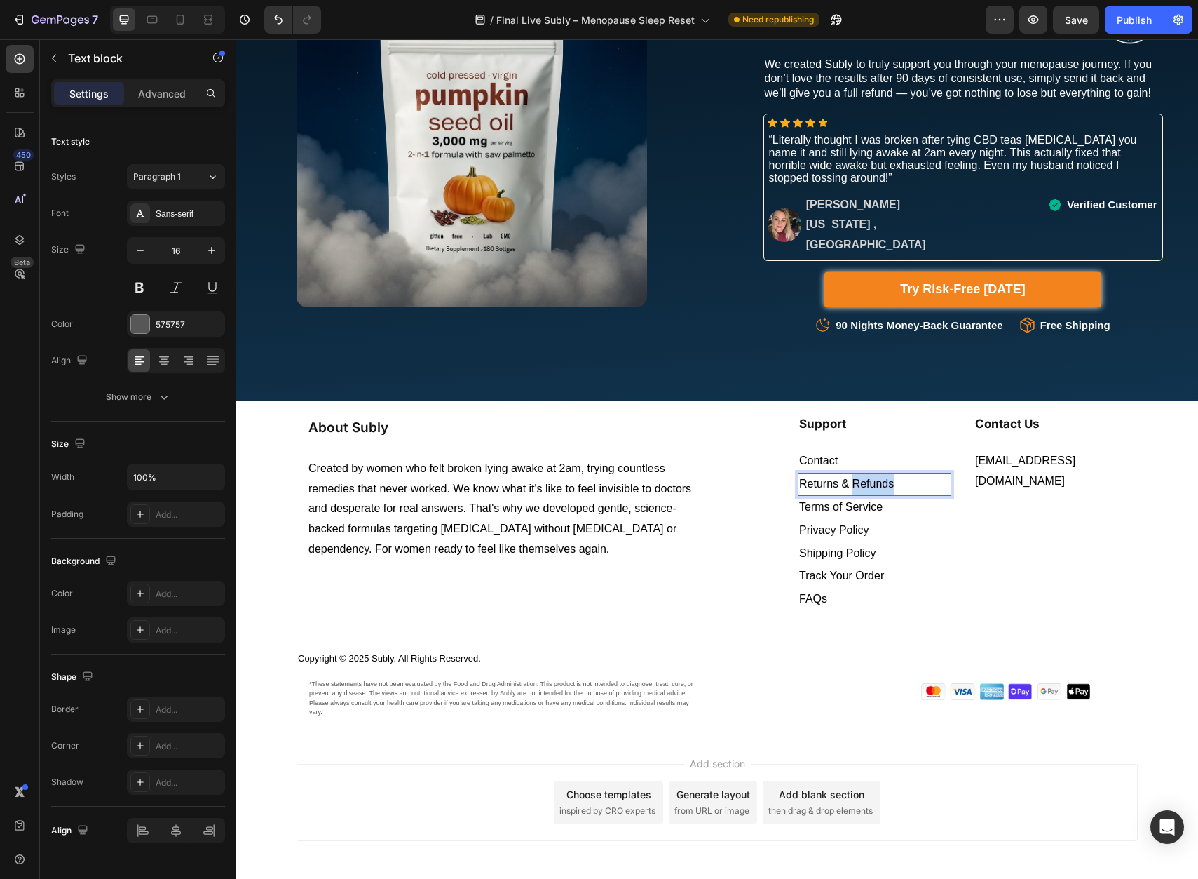
click at [860, 478] on span "Returns & Refunds" at bounding box center [846, 484] width 95 height 12
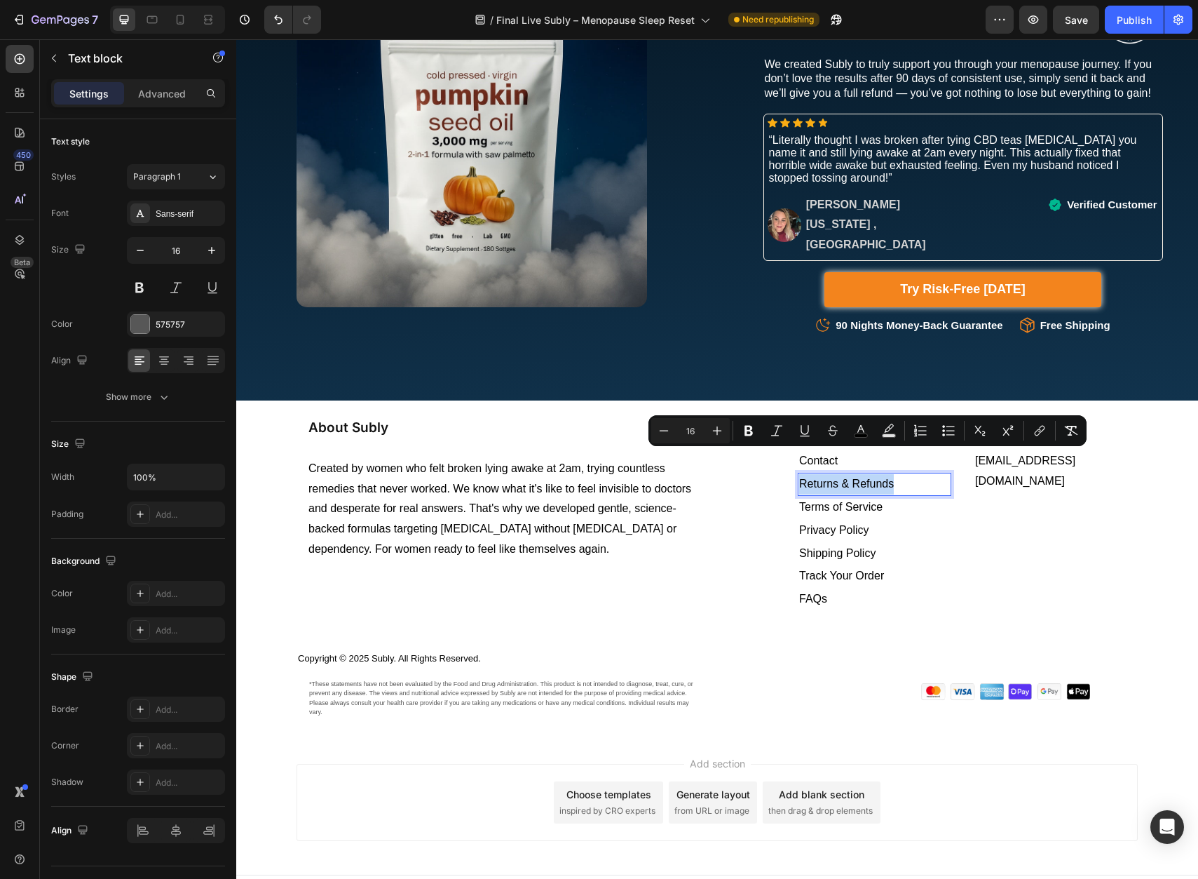
click at [860, 478] on span "Returns & Refunds" at bounding box center [846, 484] width 95 height 12
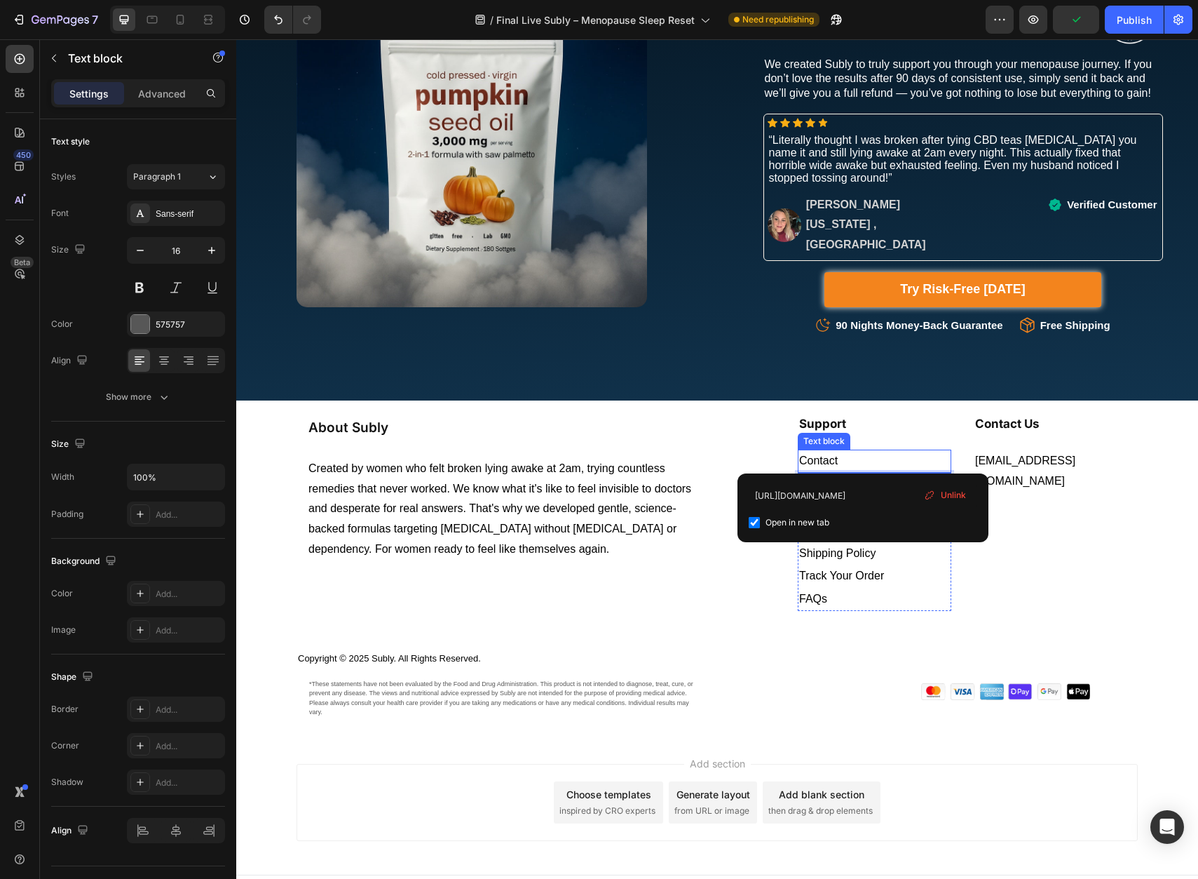
click at [859, 451] on p "Contact" at bounding box center [874, 461] width 151 height 20
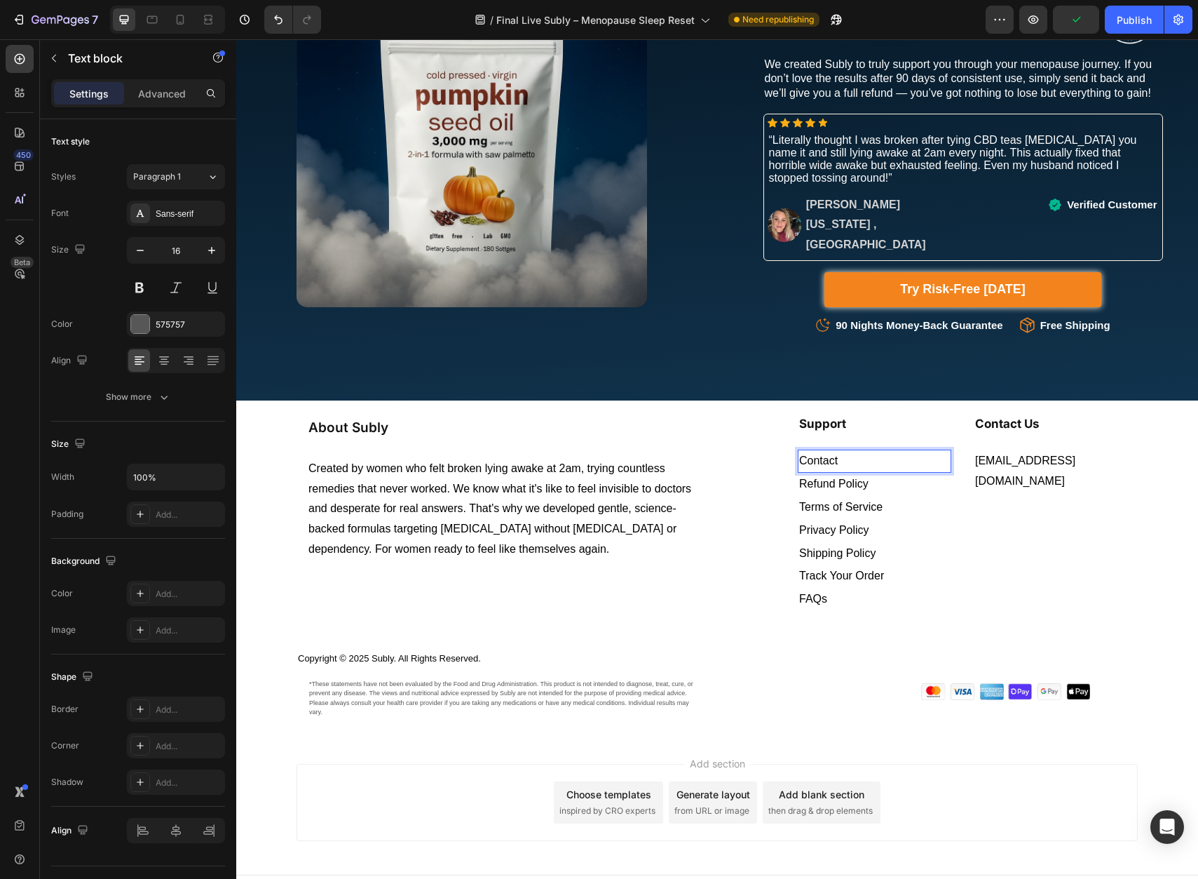
click at [859, 451] on p "Contact" at bounding box center [874, 461] width 151 height 20
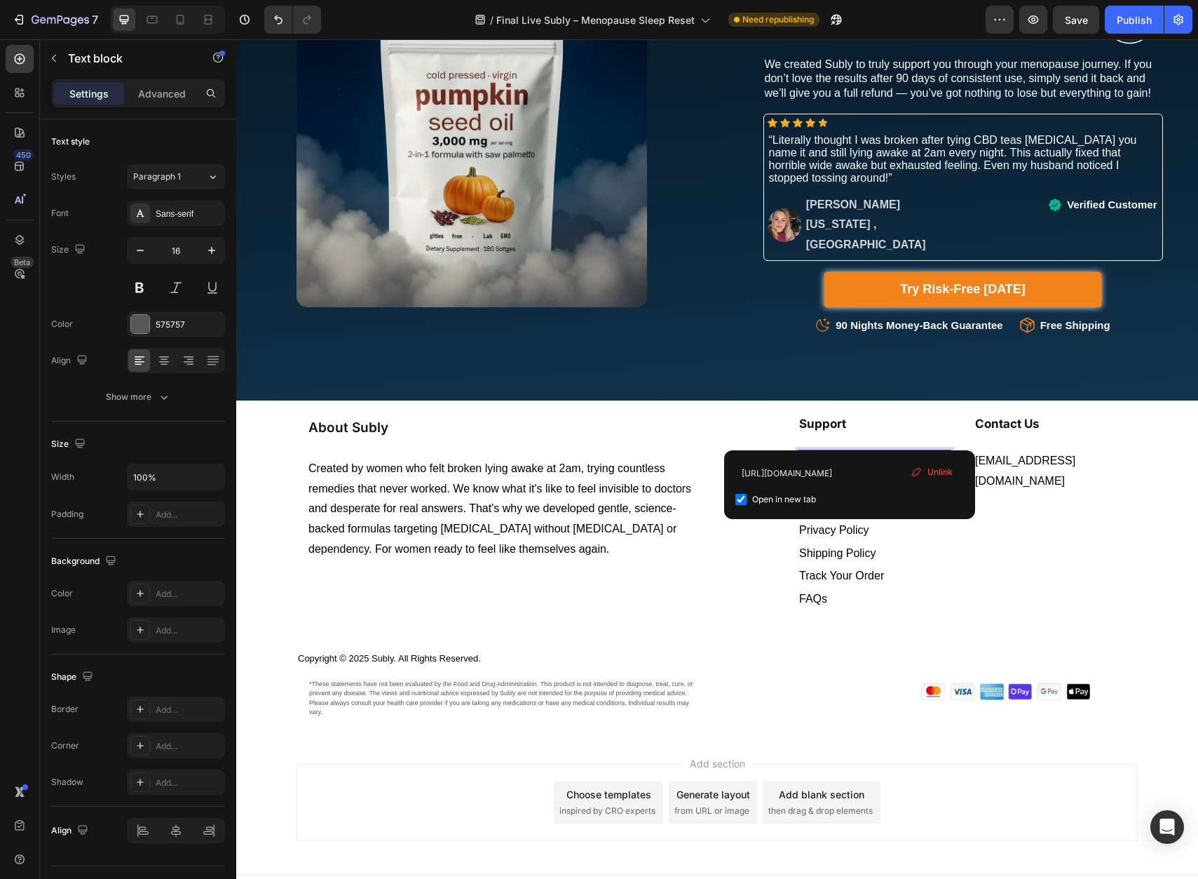
click at [868, 416] on div "Support Heading Contact Us Text block 0 Refund Policy Text block Terms of Servi…" at bounding box center [875, 512] width 154 height 196
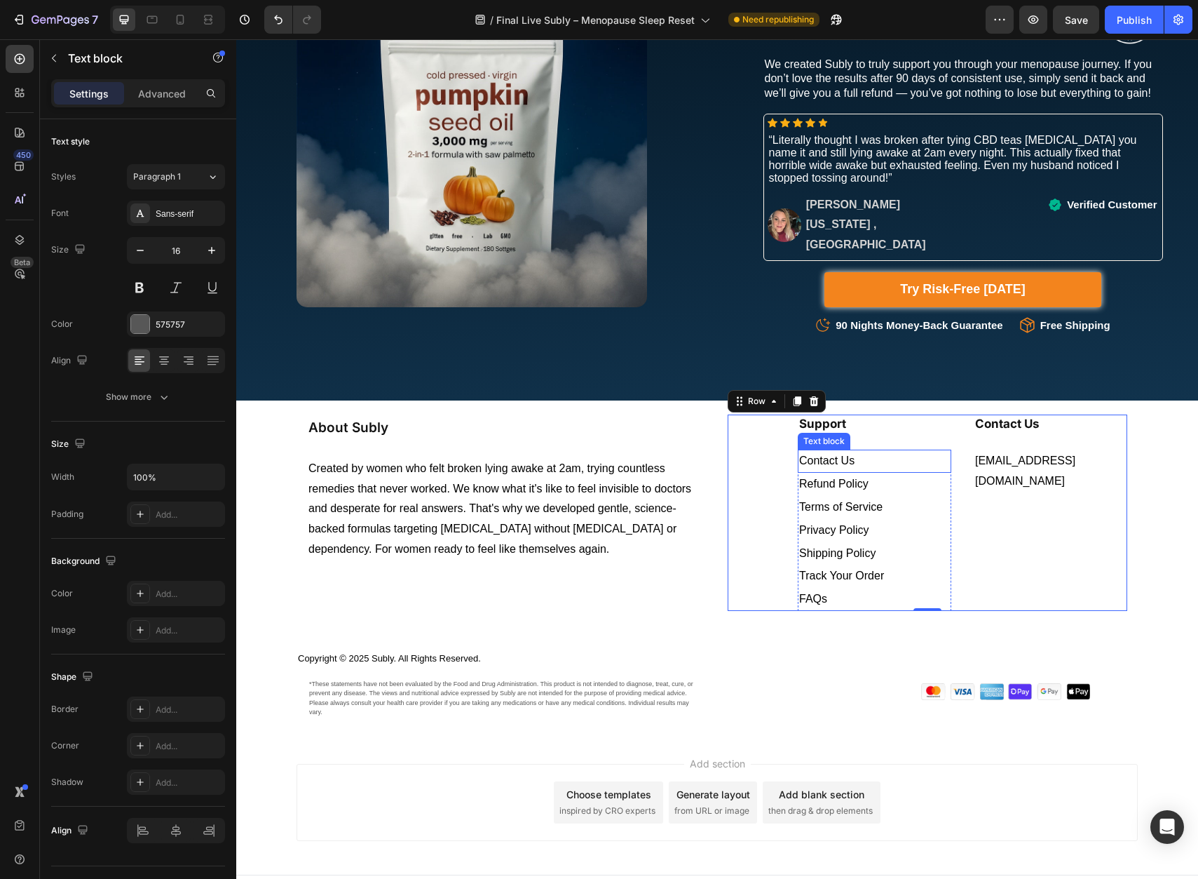
click at [862, 451] on p "Contact Us" at bounding box center [874, 461] width 151 height 20
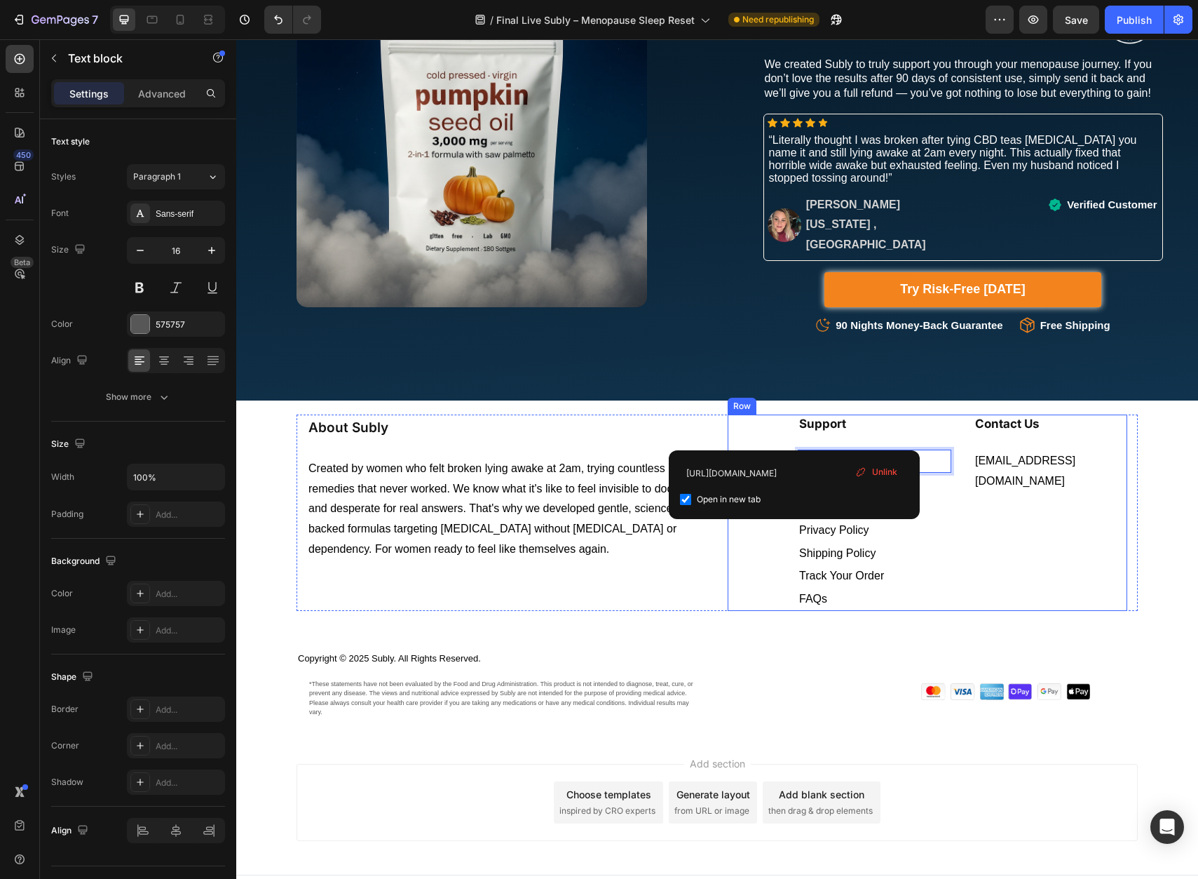
click at [948, 520] on div "Support Heading Contact Us Text block 0 Refund Policy Text block Terms of Servi…" at bounding box center [928, 512] width 400 height 196
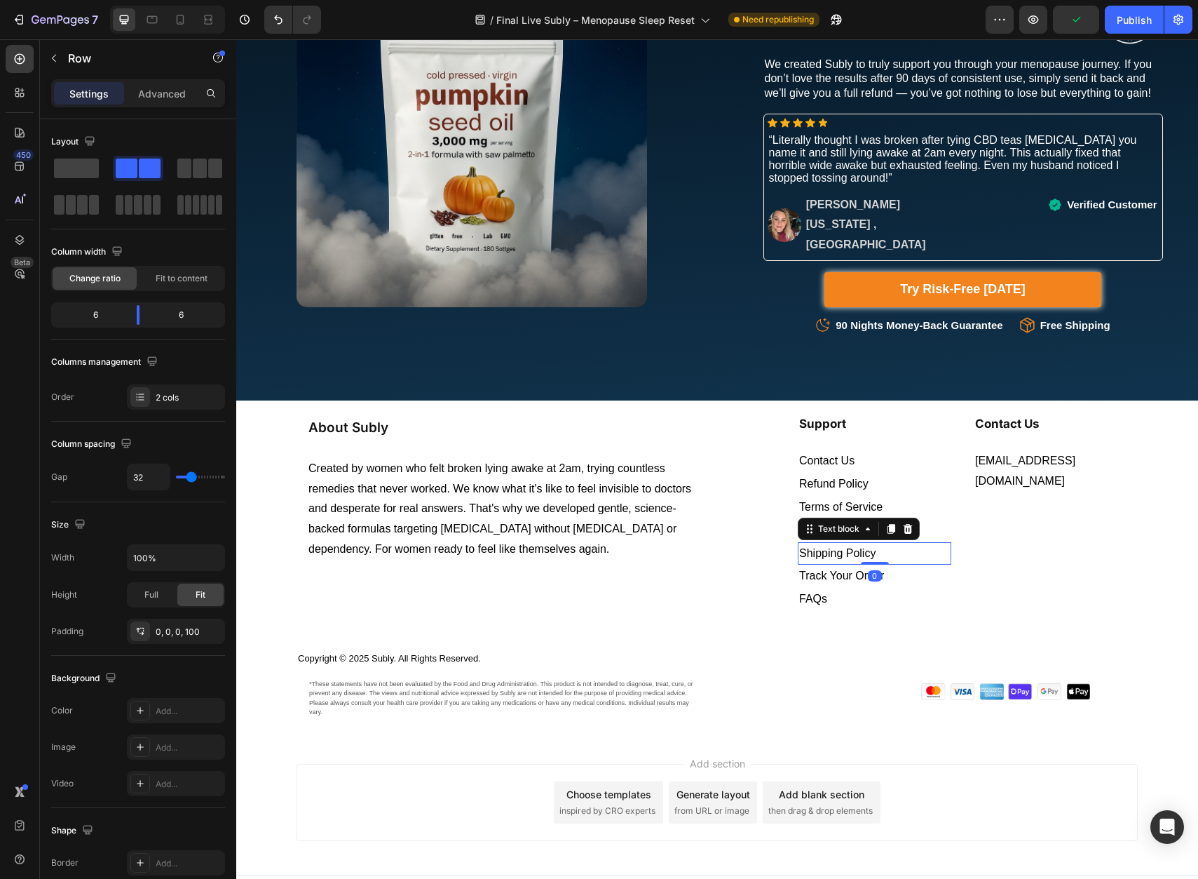
click at [862, 547] on span "Shipping Policy" at bounding box center [837, 553] width 76 height 12
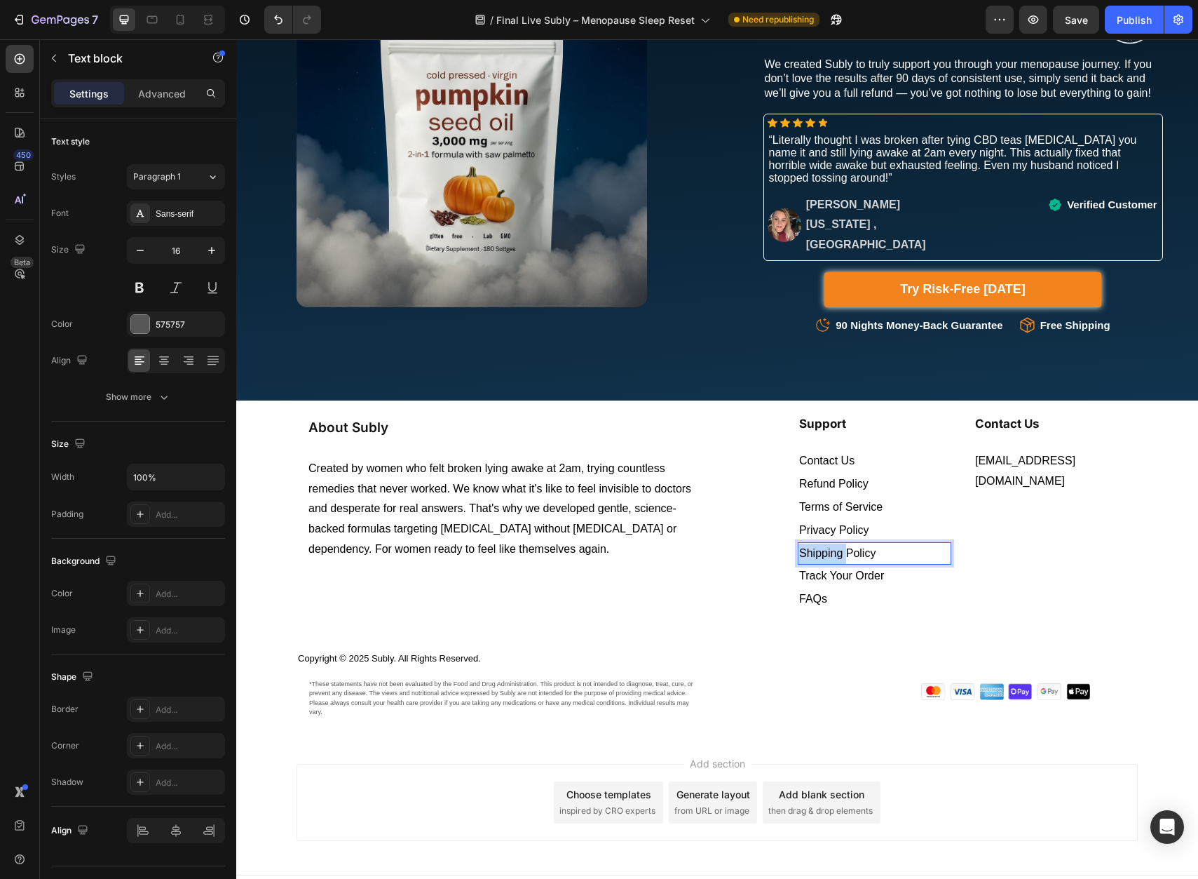
click at [855, 547] on span "Shipping Policy" at bounding box center [837, 553] width 76 height 12
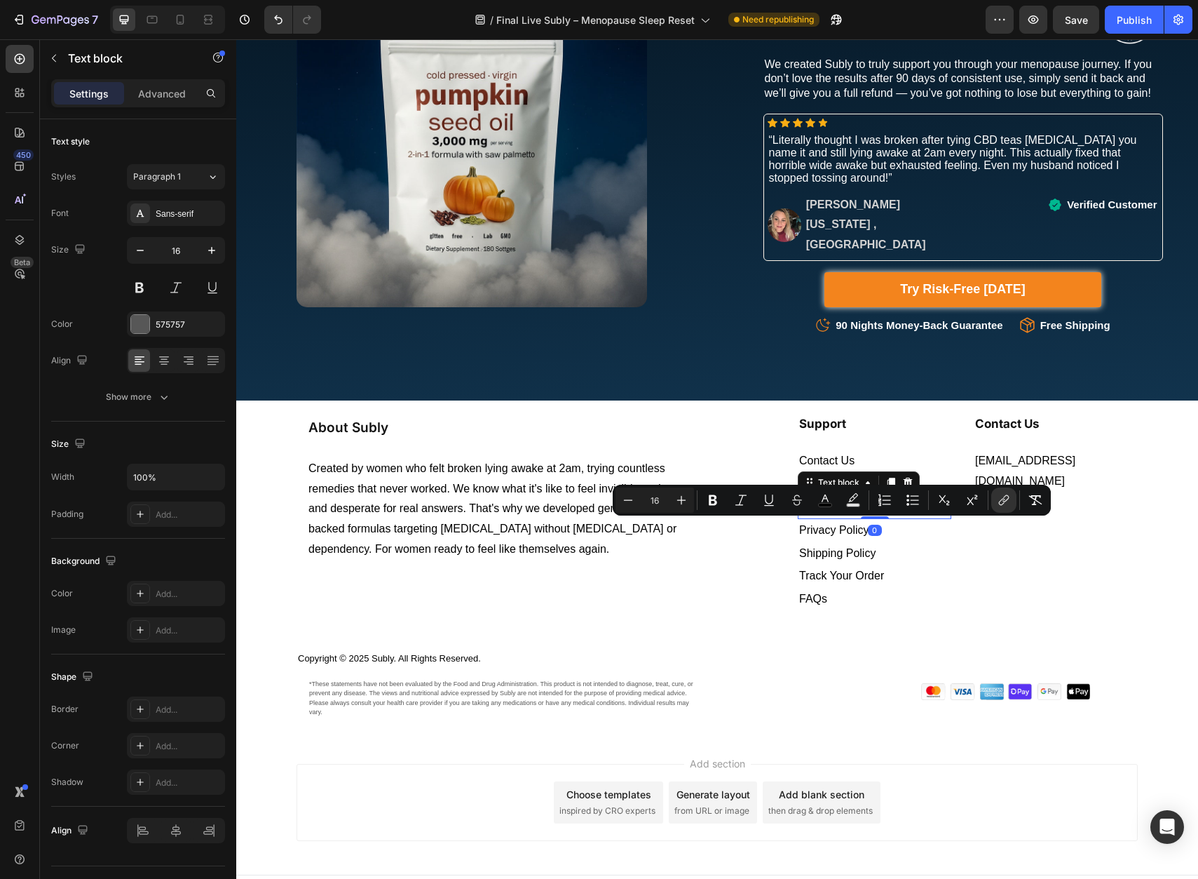
click at [849, 496] on div "Terms of Service" at bounding box center [875, 507] width 154 height 23
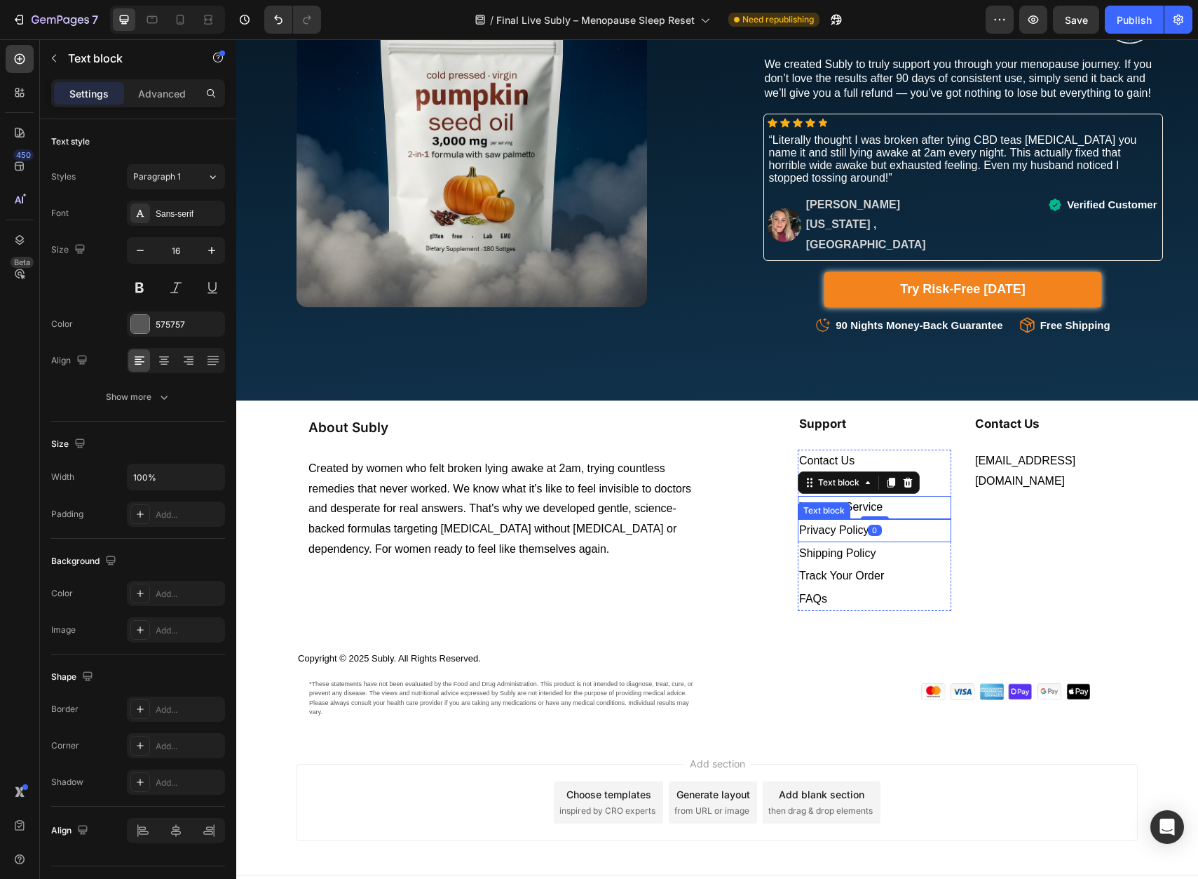
click at [839, 524] on span "Privacy Policy" at bounding box center [834, 530] width 70 height 12
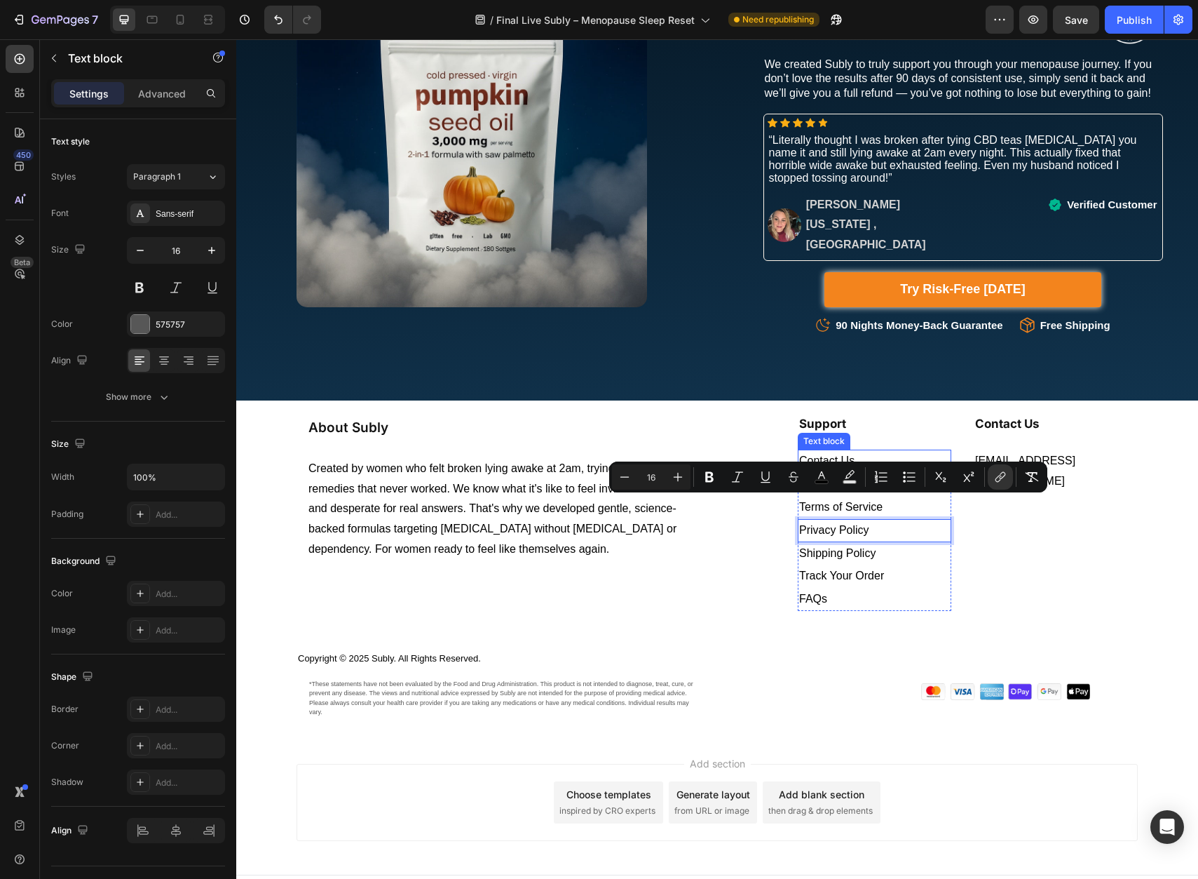
click at [801, 454] on span "Contact Us" at bounding box center [826, 460] width 55 height 12
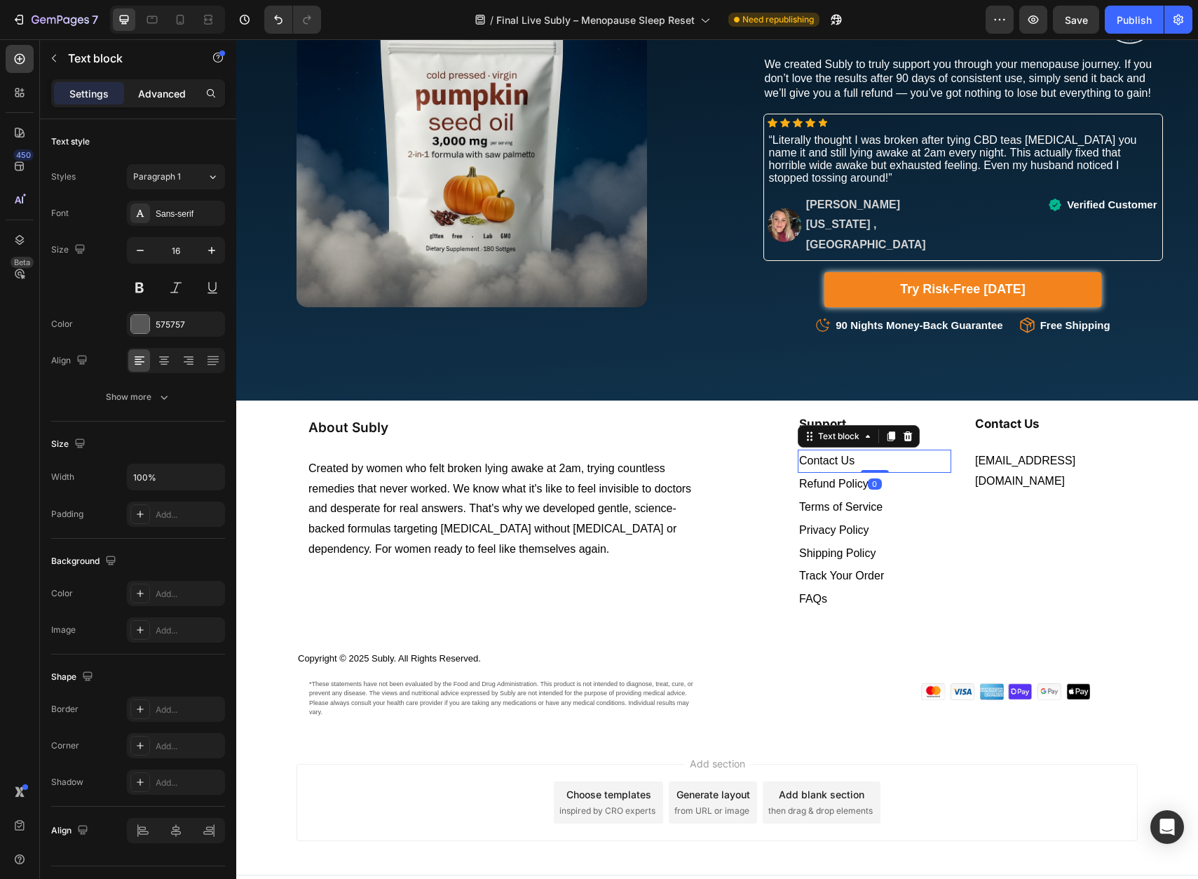
click at [166, 83] on div "Advanced" at bounding box center [162, 93] width 70 height 22
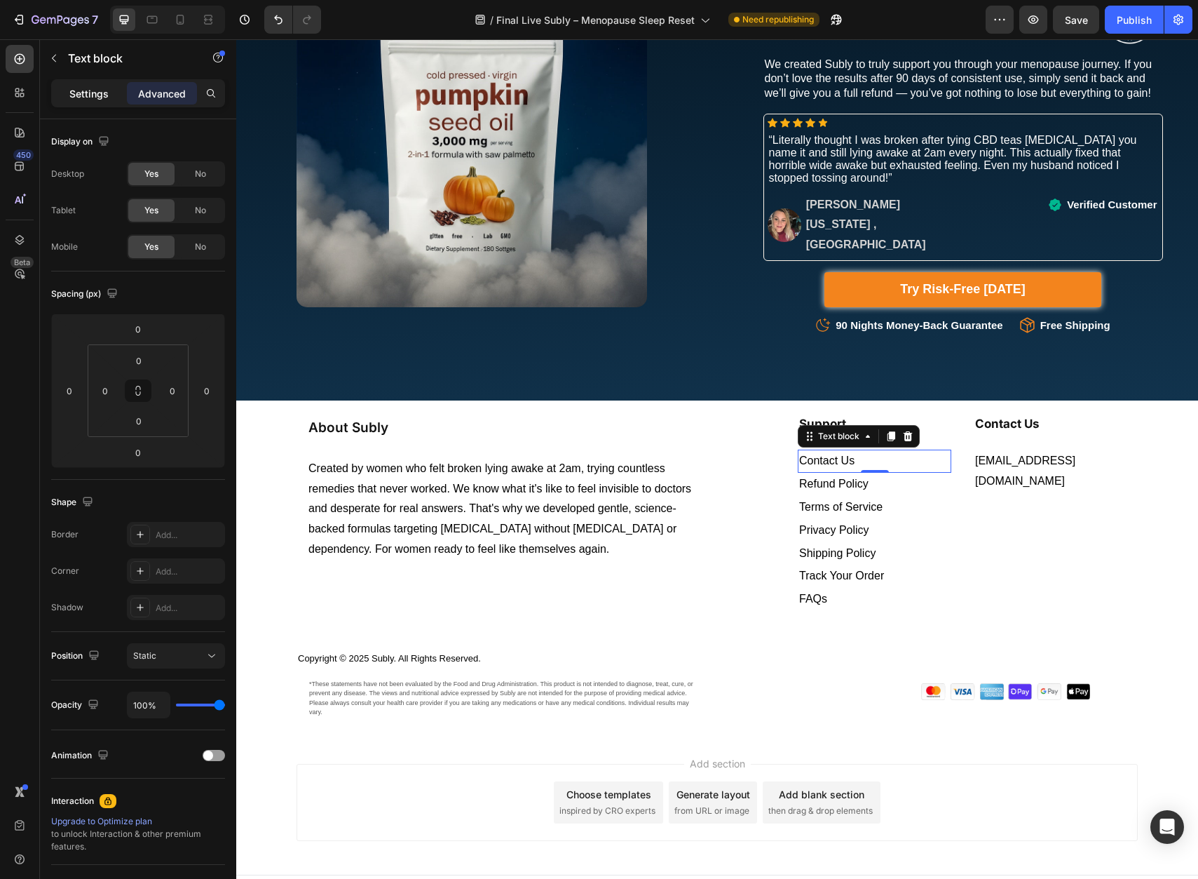
drag, startPoint x: 69, startPoint y: 92, endPoint x: 102, endPoint y: 102, distance: 34.4
click at [69, 92] on p "Settings" at bounding box center [88, 93] width 39 height 15
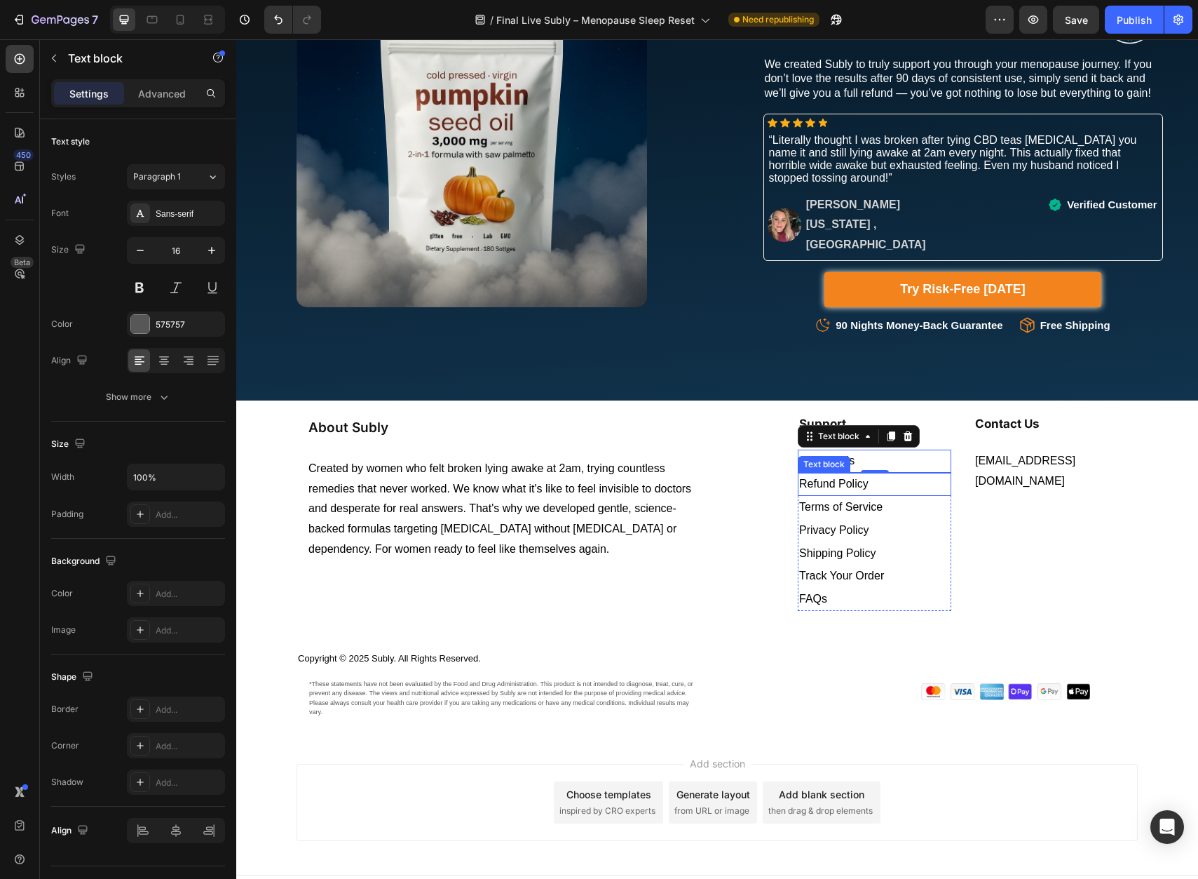
click at [838, 478] on span "Refund Policy" at bounding box center [833, 484] width 69 height 12
click at [851, 501] on span "Terms of Service" at bounding box center [840, 507] width 83 height 12
drag, startPoint x: 804, startPoint y: 459, endPoint x: 809, endPoint y: 445, distance: 14.5
click at [898, 497] on p "Refund Policy" at bounding box center [874, 507] width 151 height 20
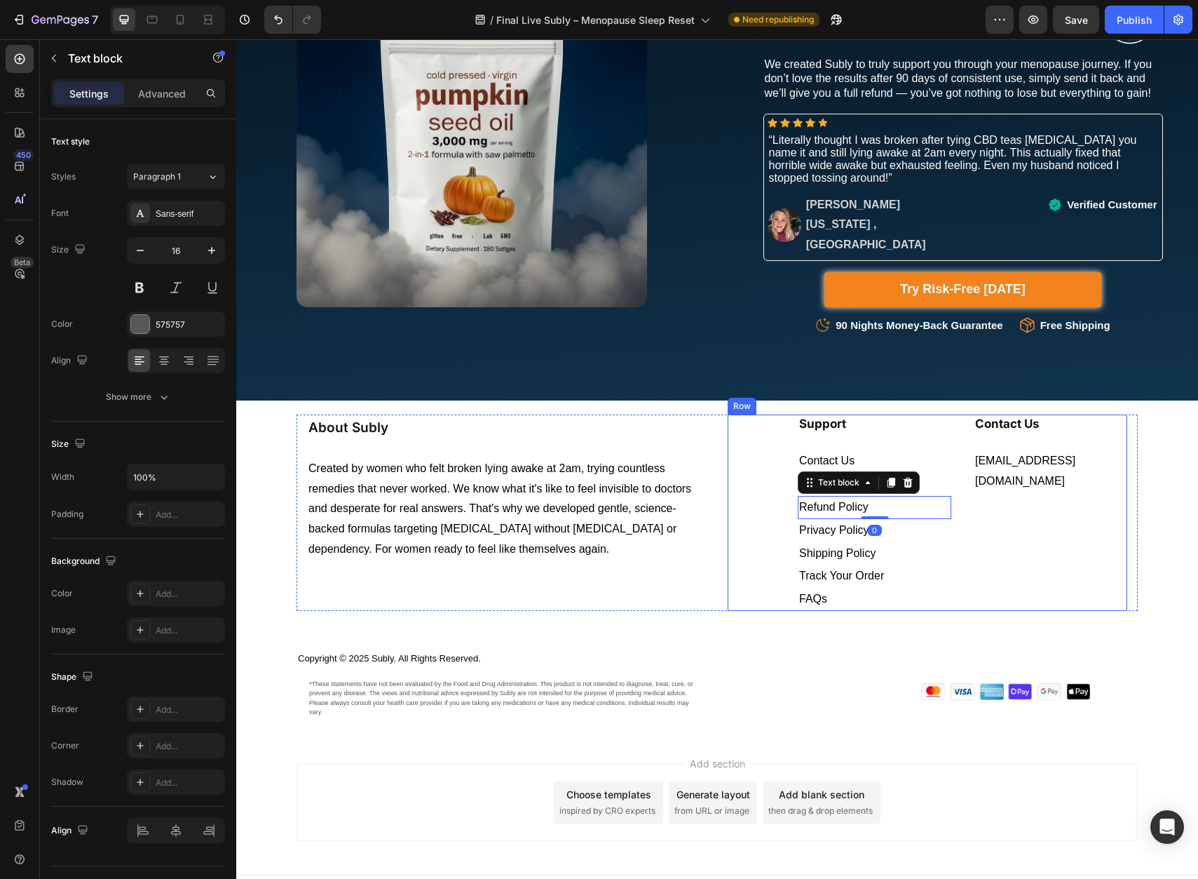
click at [994, 502] on div "Contact Us Heading support@shopsubly.com Text block" at bounding box center [1051, 512] width 154 height 196
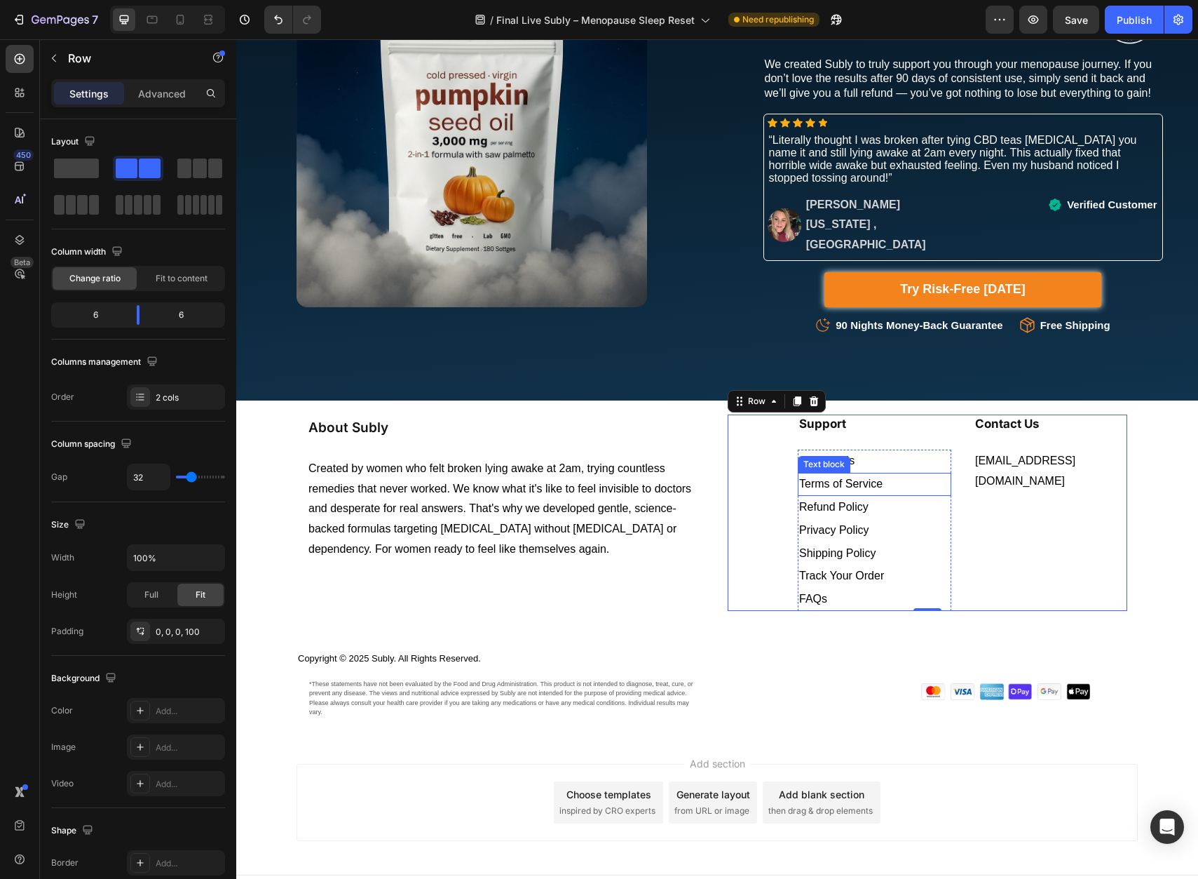
click at [849, 478] on span "Terms of Service" at bounding box center [840, 484] width 83 height 12
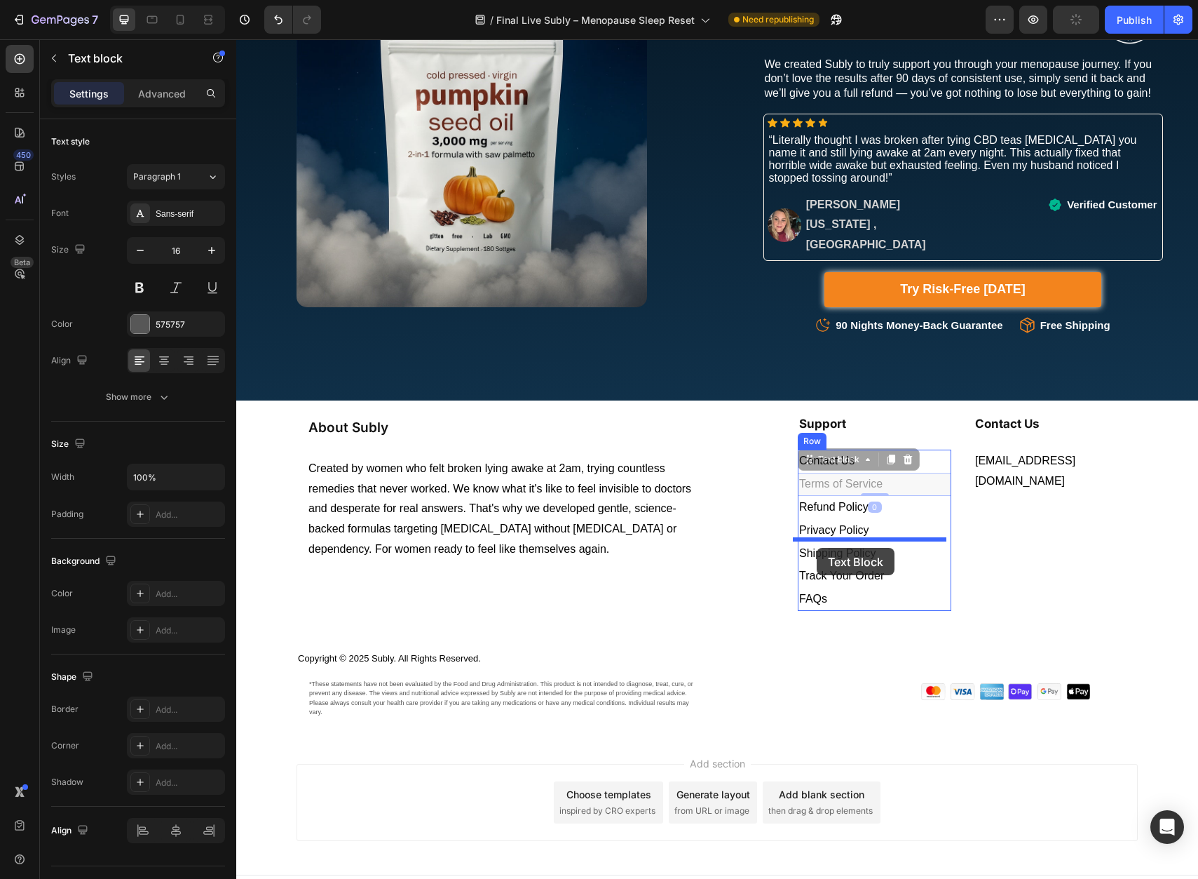
drag, startPoint x: 802, startPoint y: 435, endPoint x: 817, endPoint y: 548, distance: 113.3
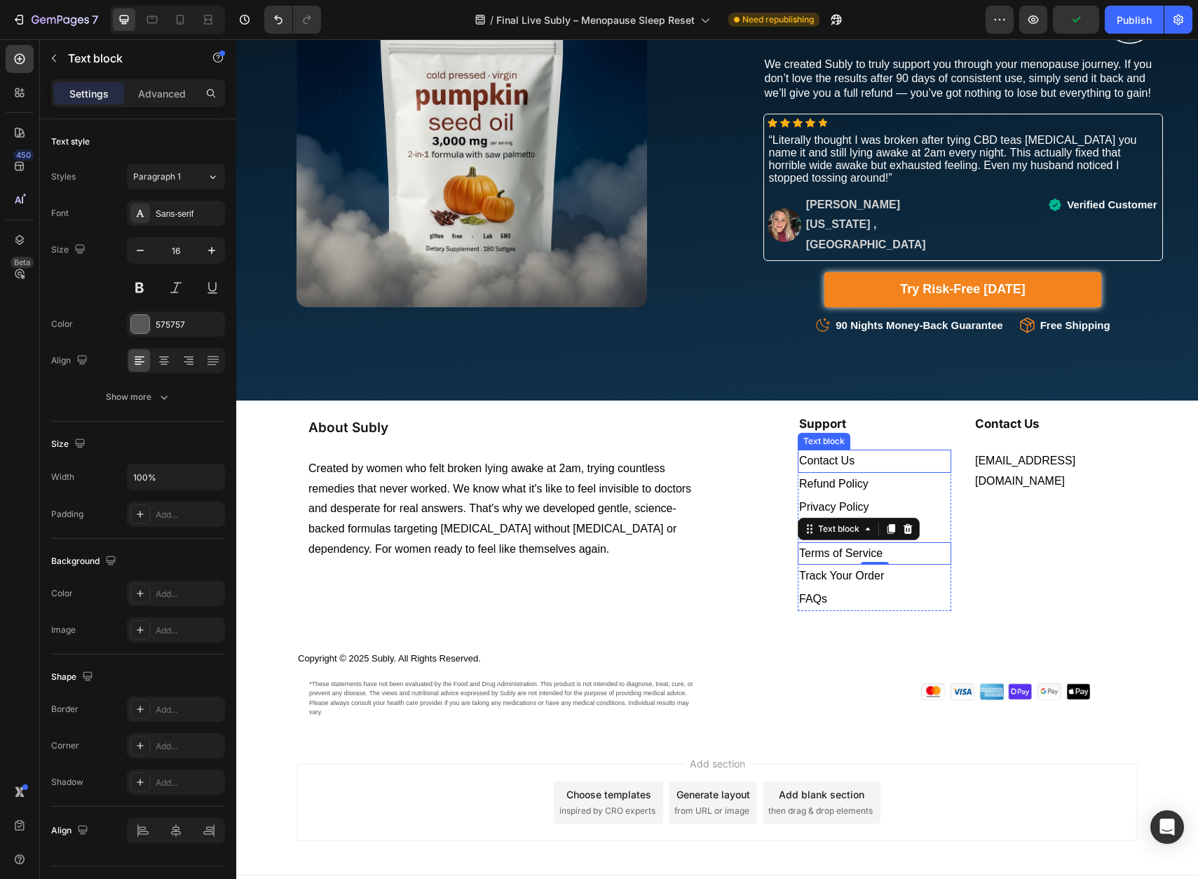
click at [826, 454] on span "Contact Us" at bounding box center [826, 460] width 55 height 12
click at [821, 454] on span "Contact Us" at bounding box center [826, 460] width 55 height 12
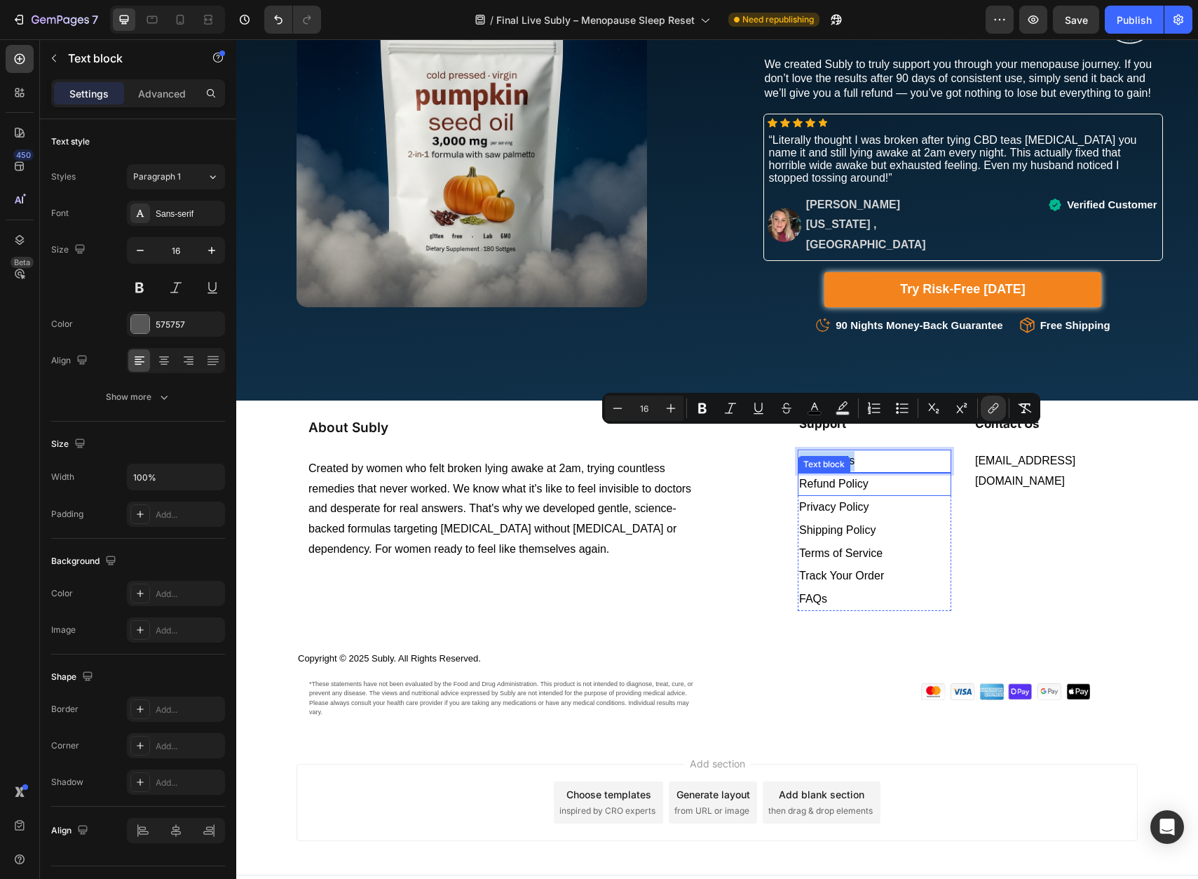
click at [826, 478] on span "Refund Policy" at bounding box center [833, 484] width 69 height 12
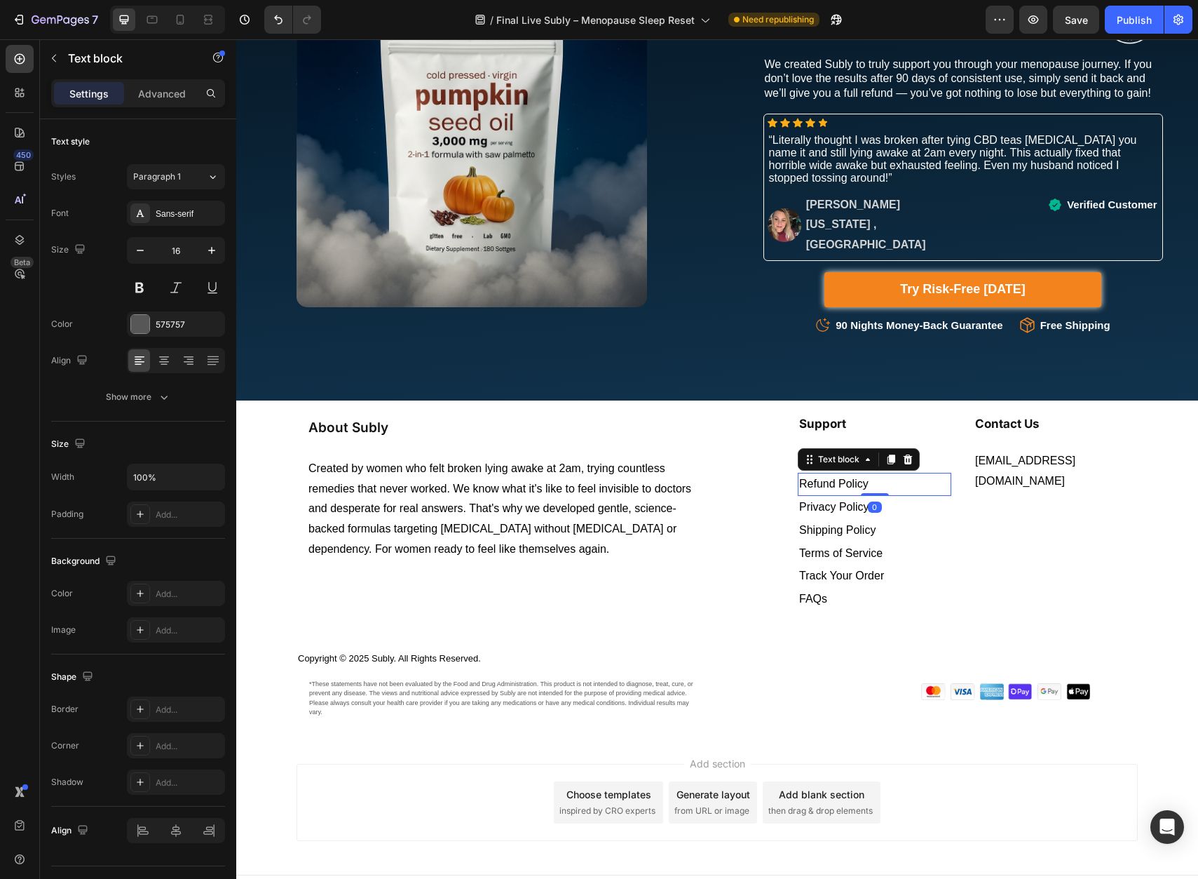
click at [826, 478] on span "Refund Policy" at bounding box center [833, 484] width 69 height 12
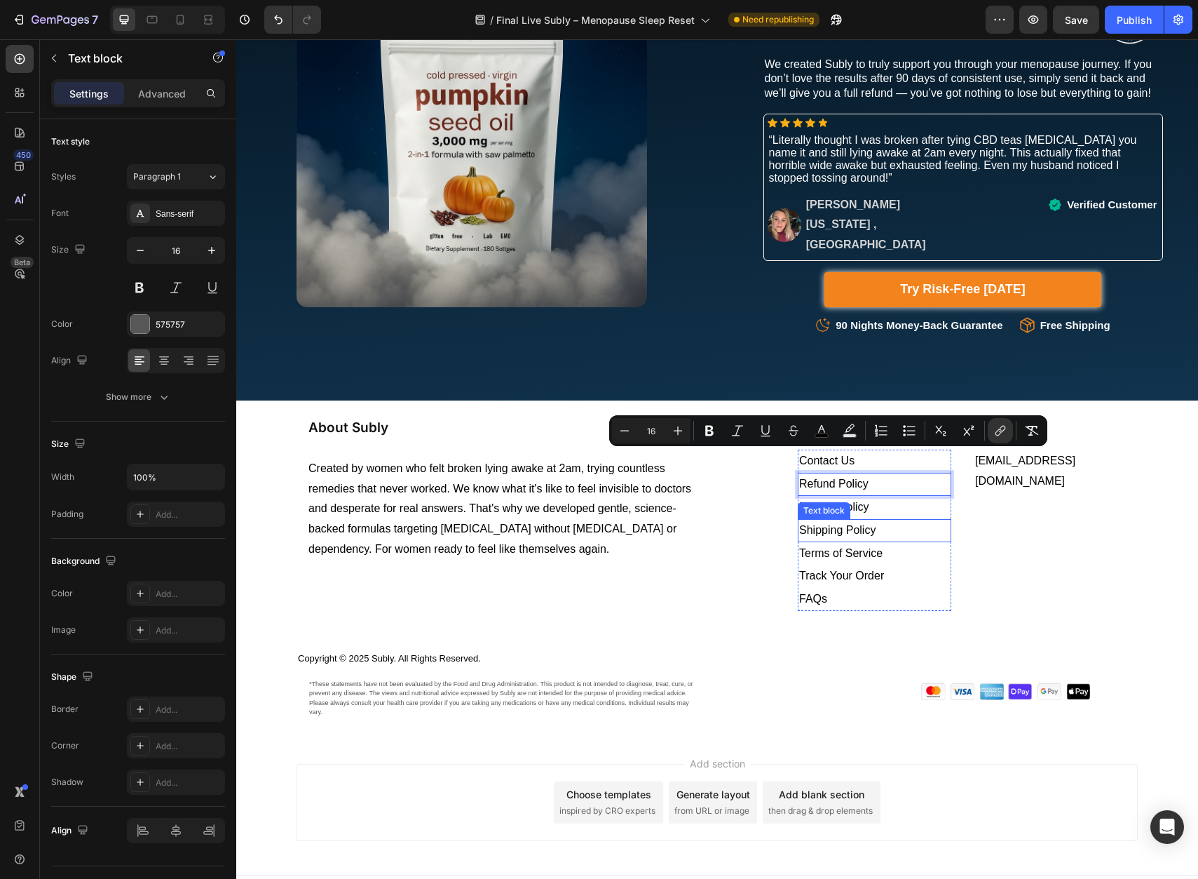
click at [924, 520] on p "Shipping Policy" at bounding box center [874, 530] width 151 height 20
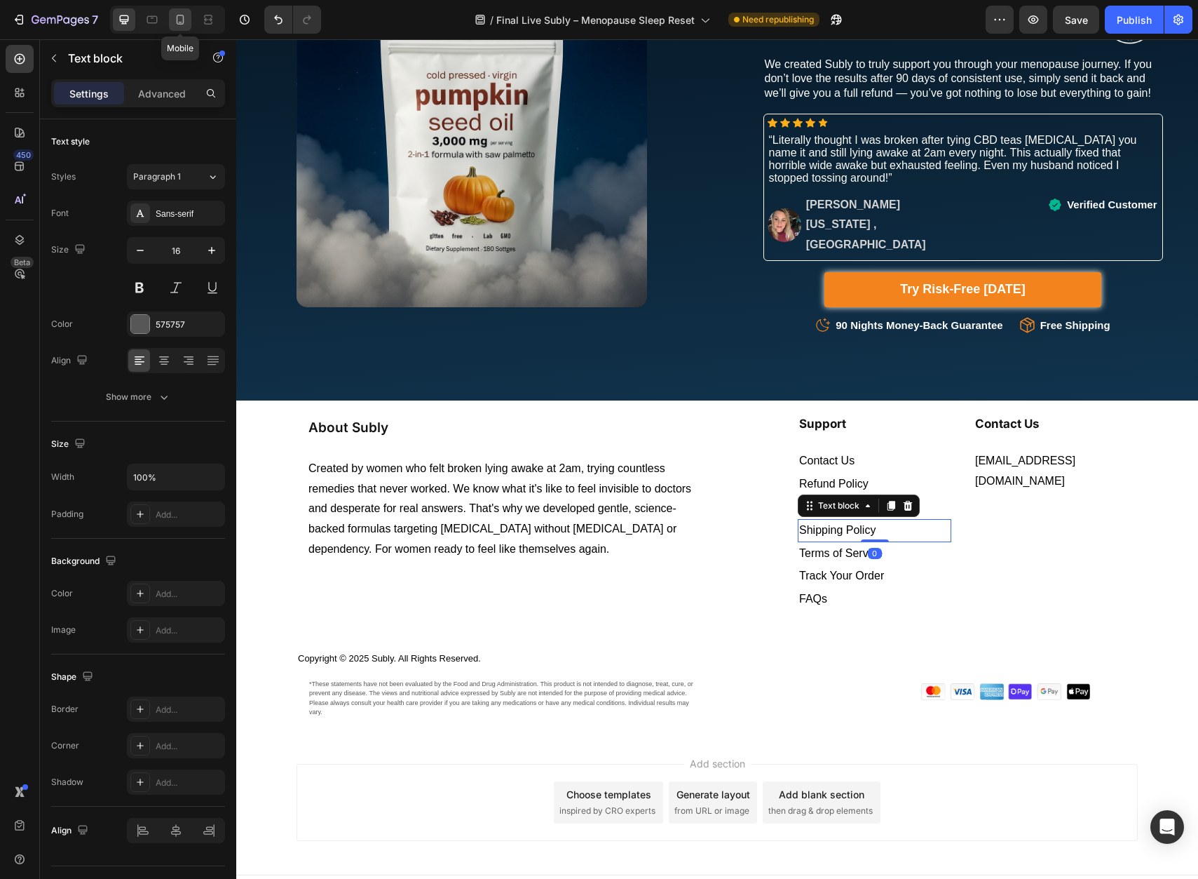
click at [174, 21] on icon at bounding box center [180, 20] width 14 height 14
type input "14"
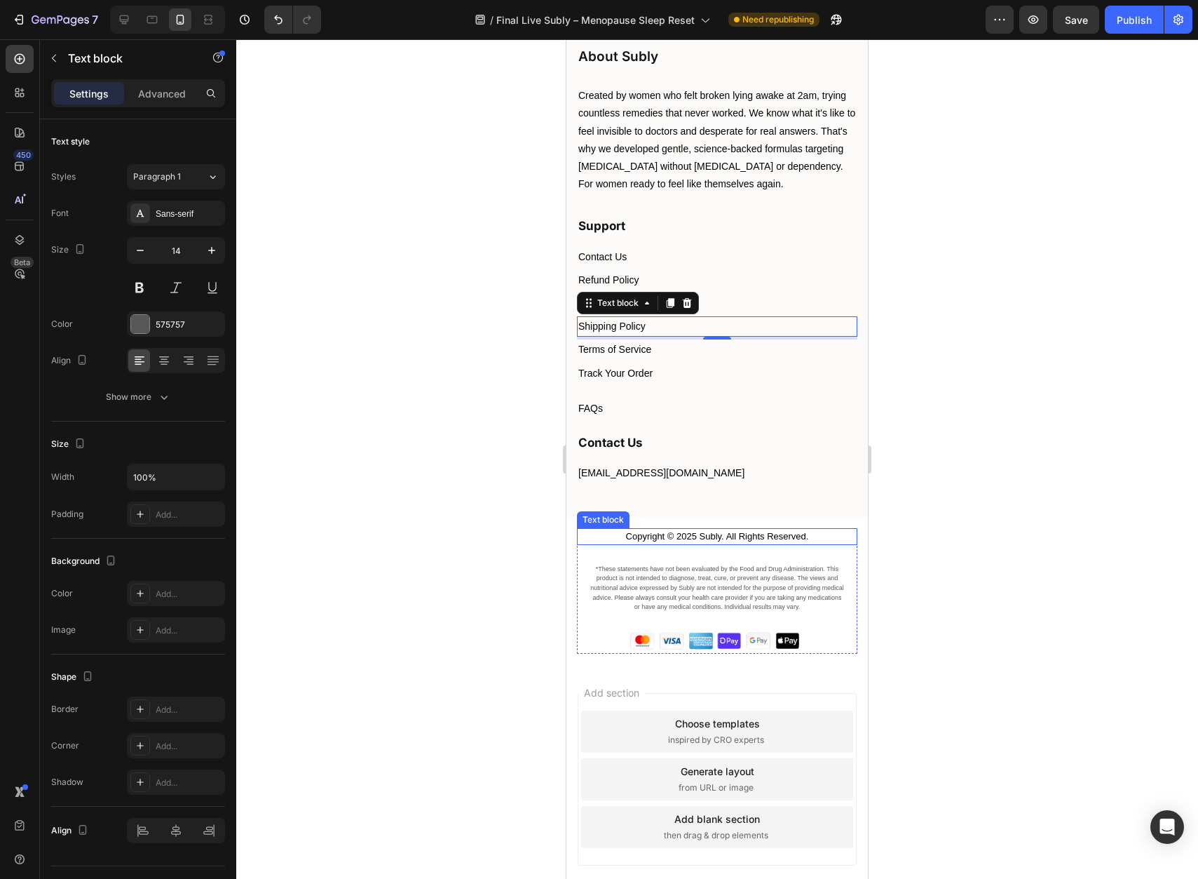
scroll to position [9709, 0]
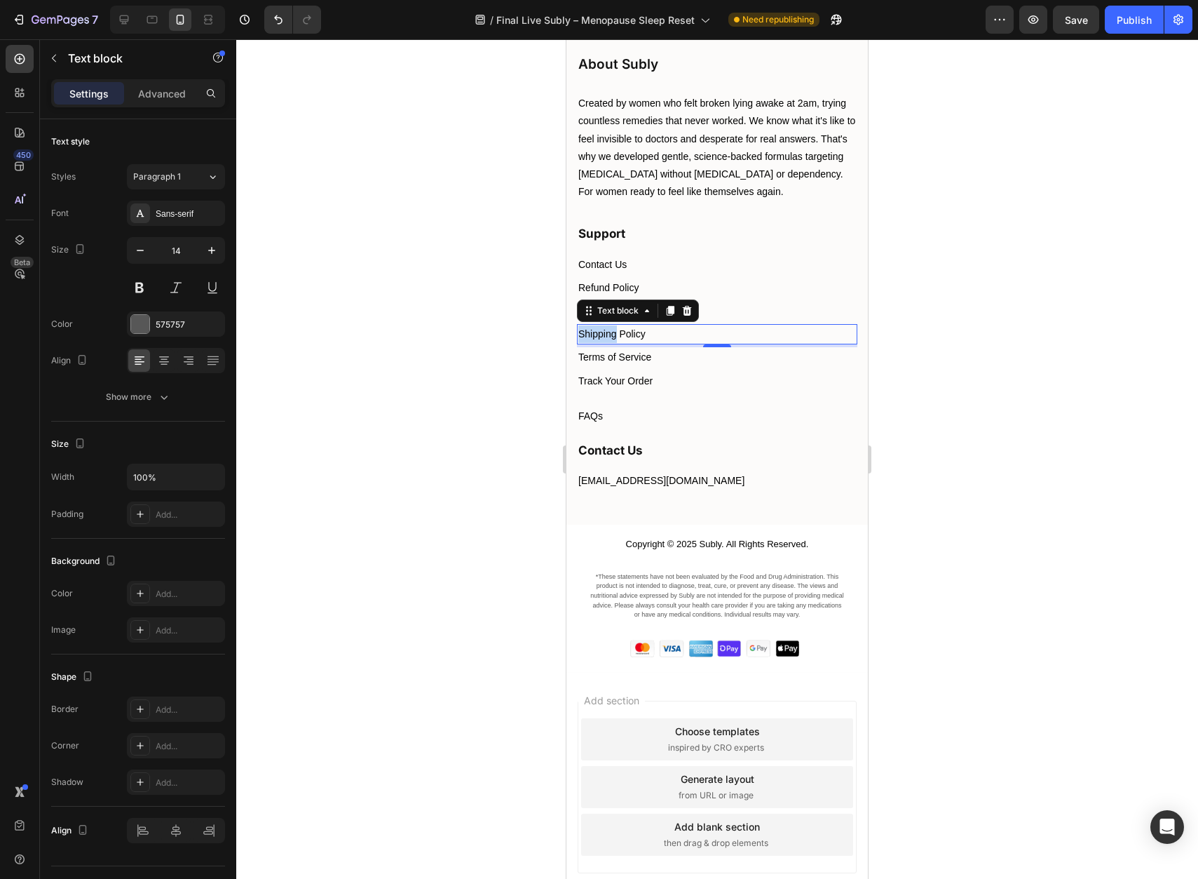
click at [611, 339] on span "Shipping Policy" at bounding box center [612, 333] width 67 height 11
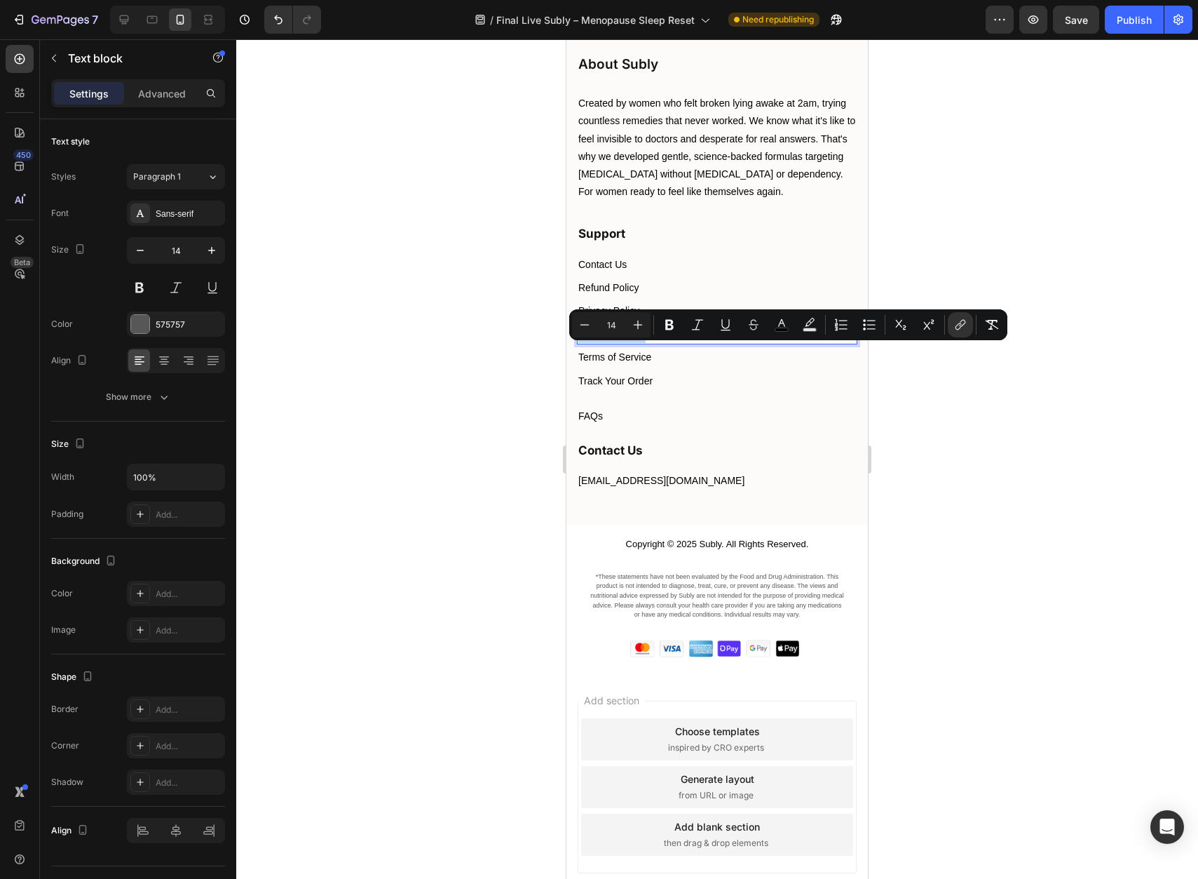
click at [659, 343] on p "Shipping Policy" at bounding box center [718, 334] width 278 height 18
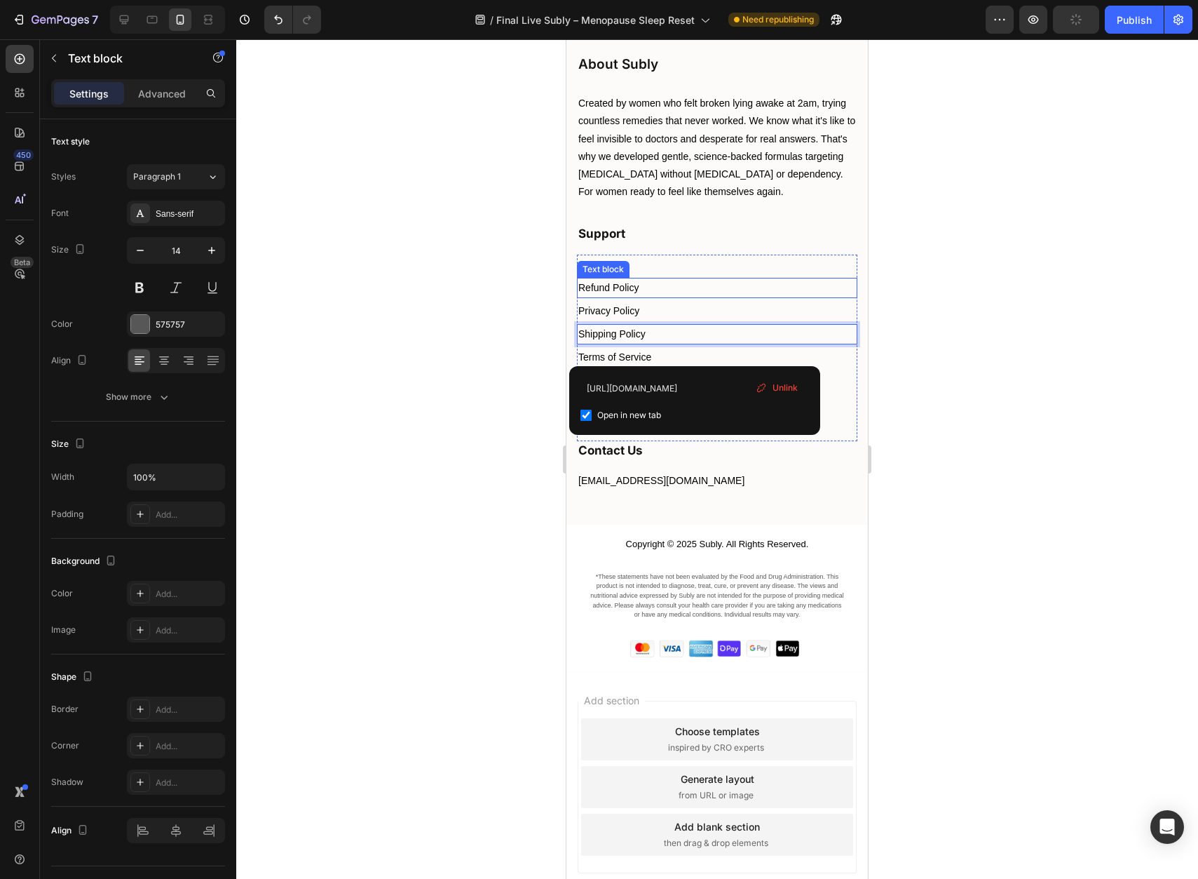
click at [602, 276] on div "Text block" at bounding box center [603, 269] width 47 height 13
click at [602, 270] on span "Contact Us" at bounding box center [603, 264] width 48 height 11
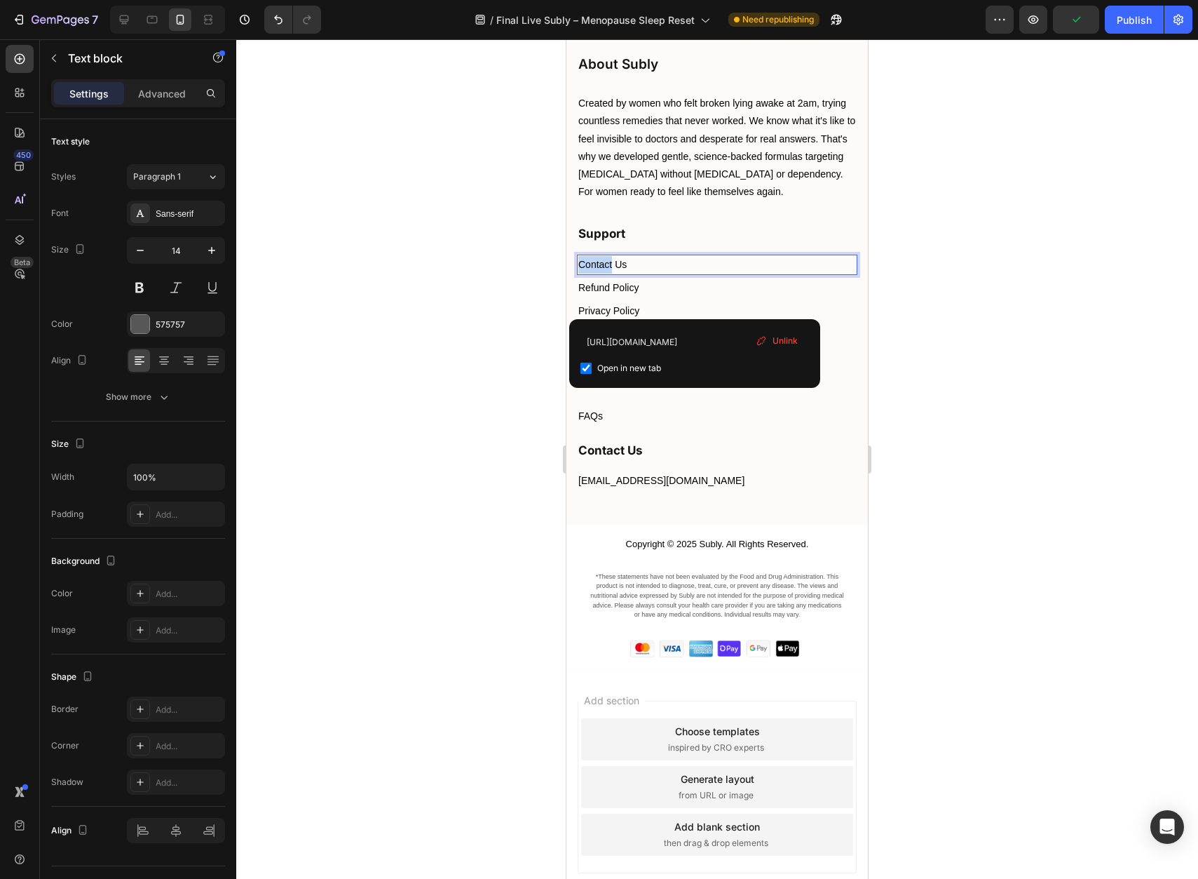
click at [608, 274] on p "Contact Us" at bounding box center [718, 265] width 278 height 18
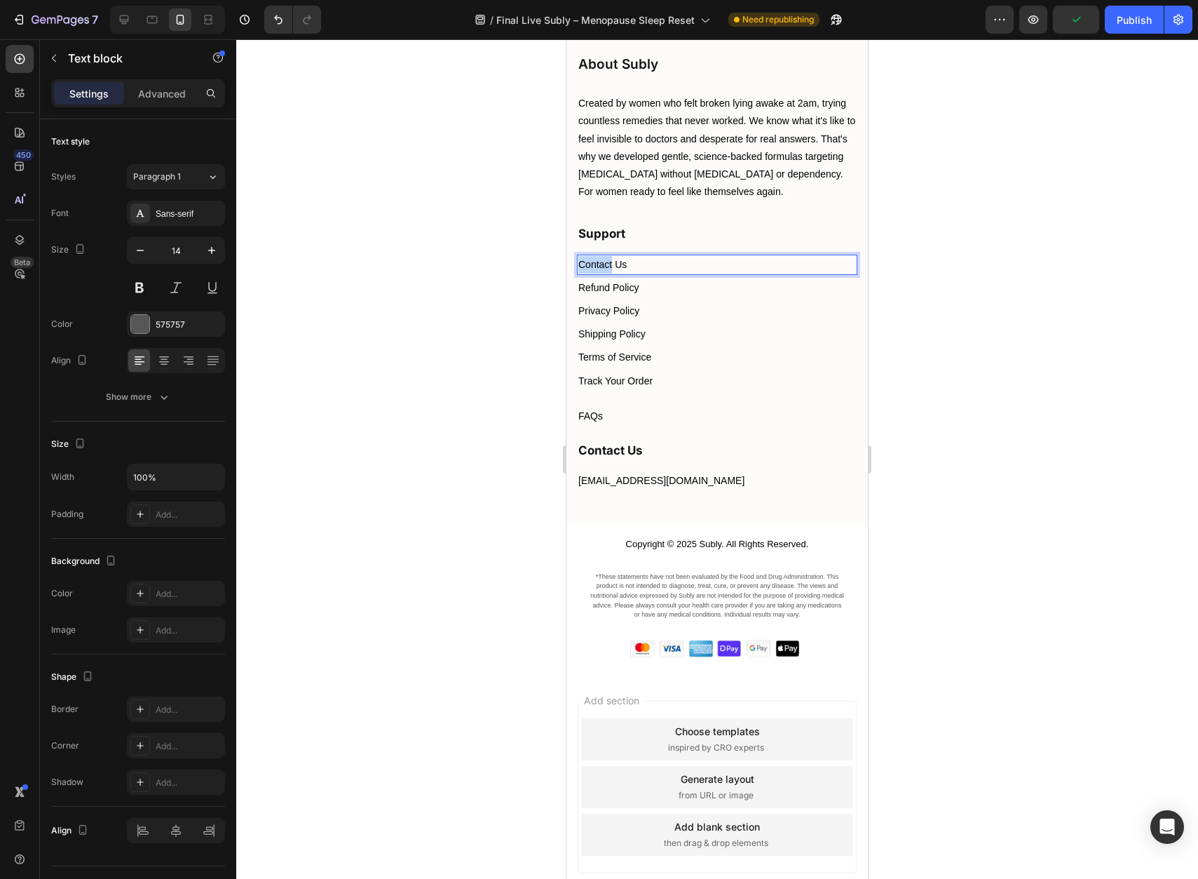
click at [608, 274] on p "Contact Us" at bounding box center [718, 265] width 278 height 18
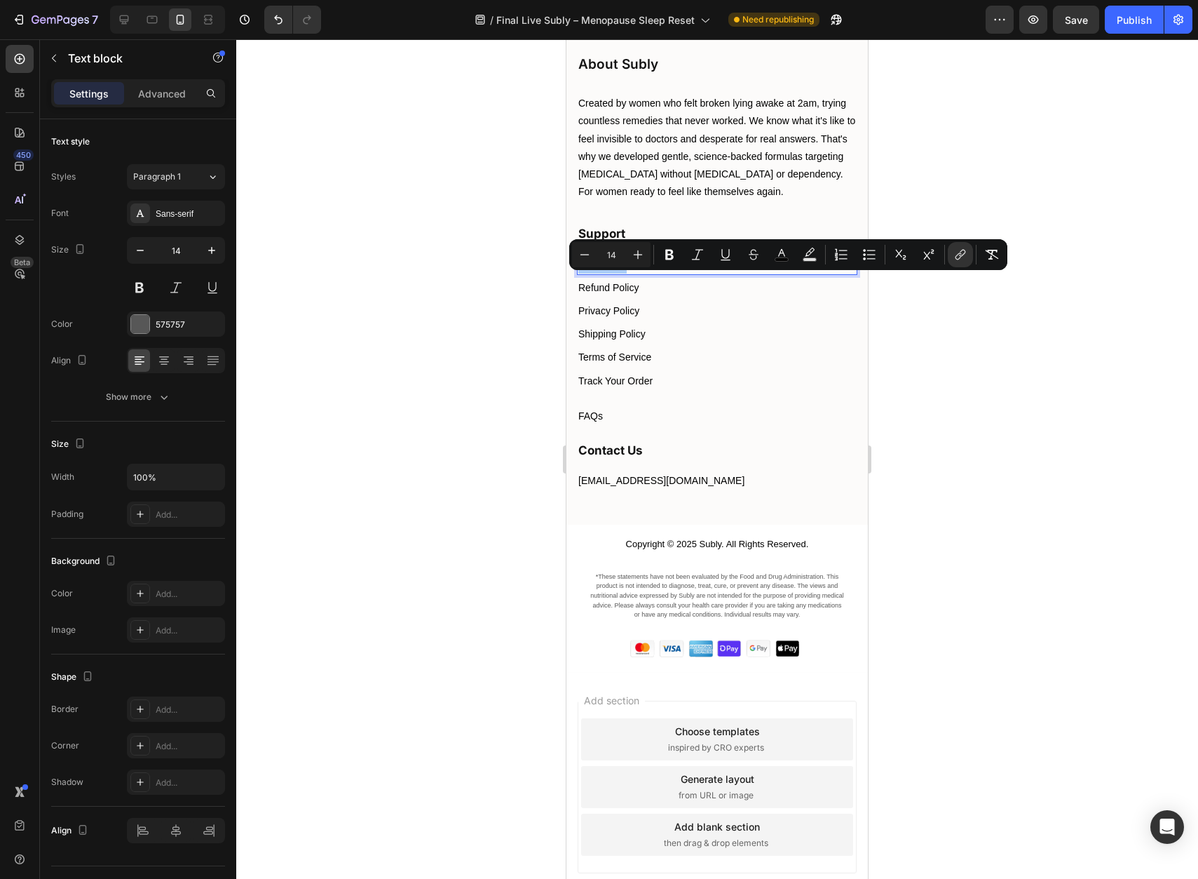
click at [1034, 431] on div at bounding box center [717, 458] width 962 height 839
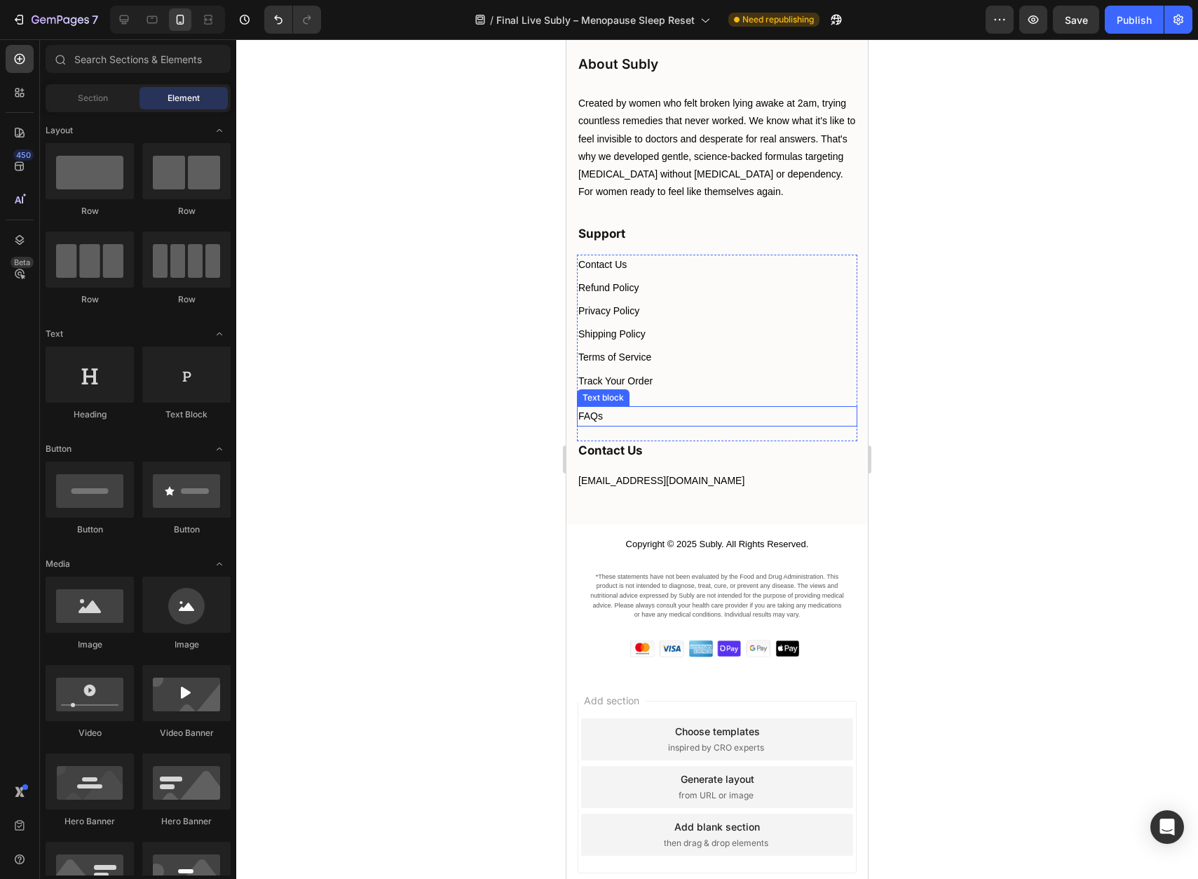
click at [597, 421] on span "FAQs" at bounding box center [591, 415] width 25 height 11
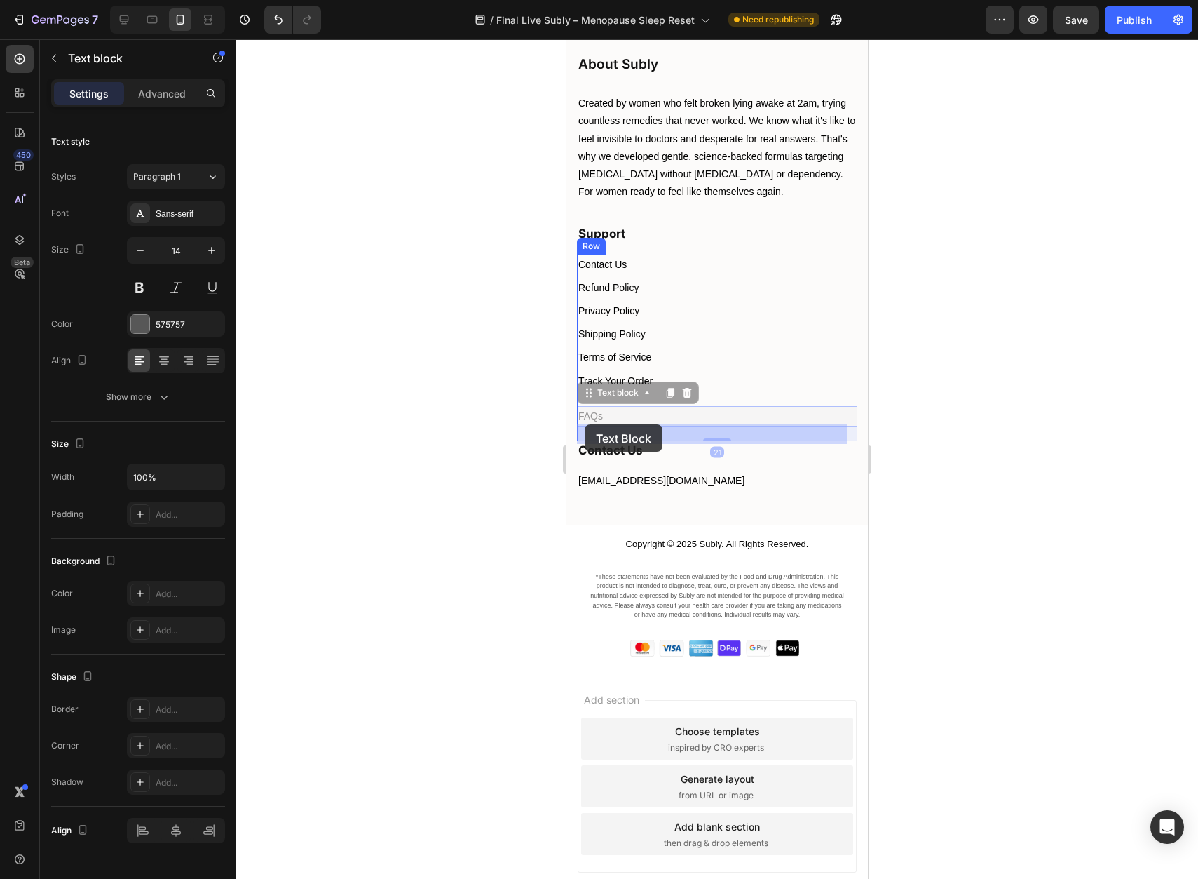
drag, startPoint x: 589, startPoint y: 411, endPoint x: 585, endPoint y: 424, distance: 14.0
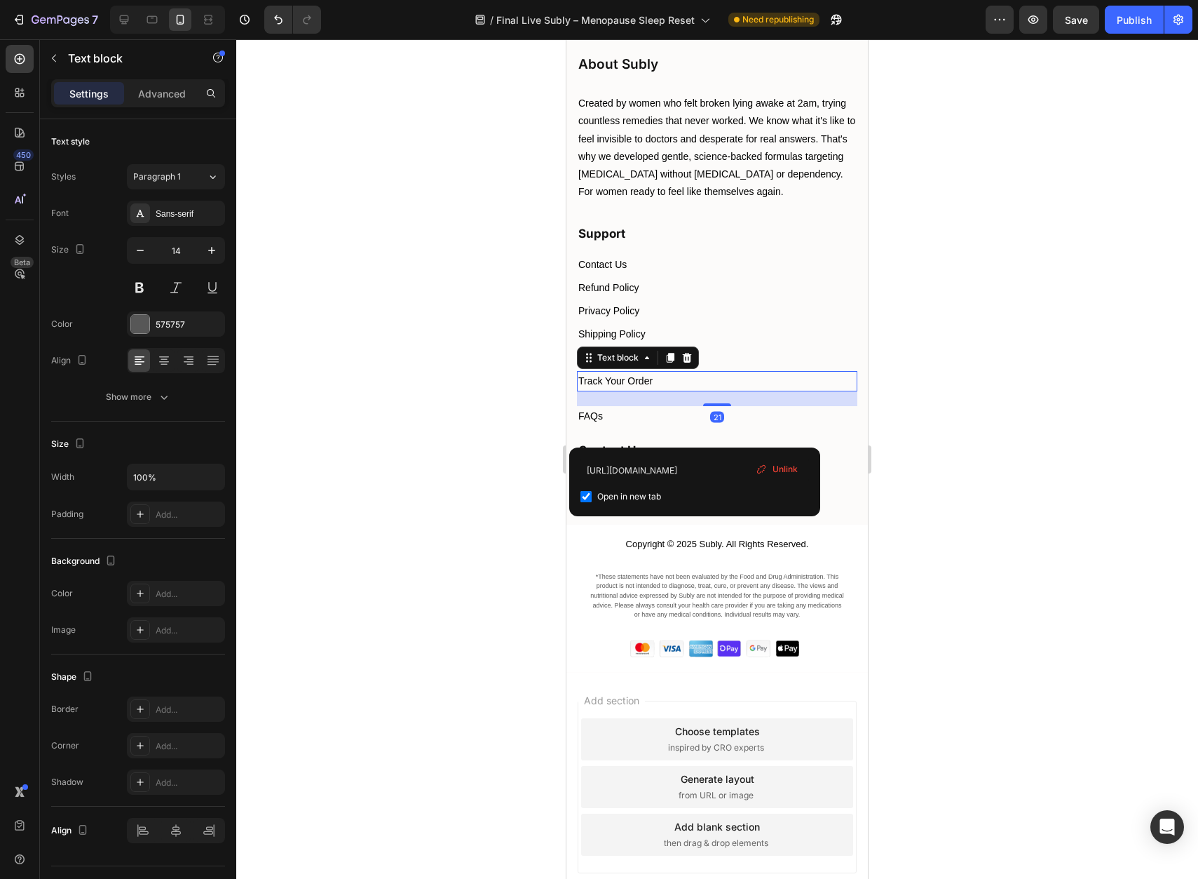
click at [640, 386] on span "Track Your Order" at bounding box center [616, 380] width 74 height 11
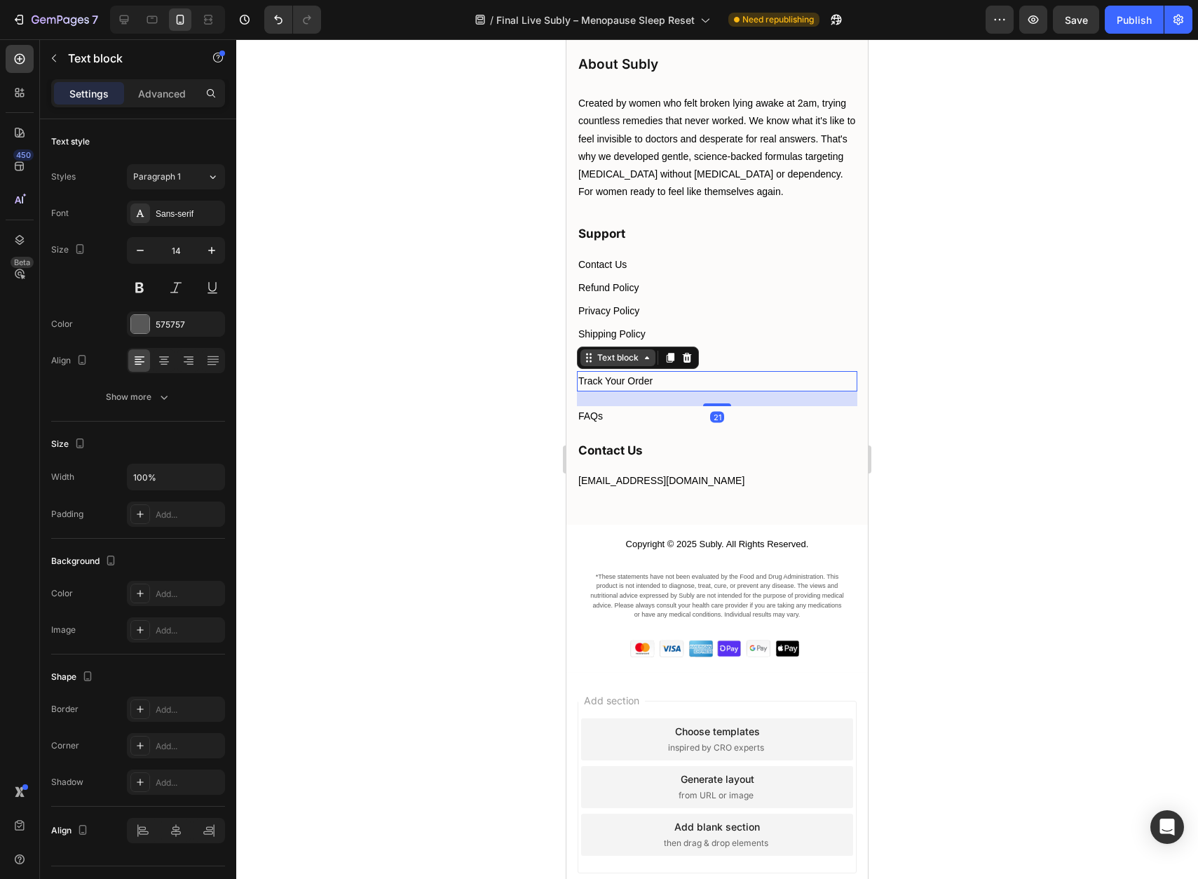
click at [591, 362] on icon at bounding box center [591, 361] width 2 height 2
click at [668, 363] on icon at bounding box center [670, 357] width 11 height 11
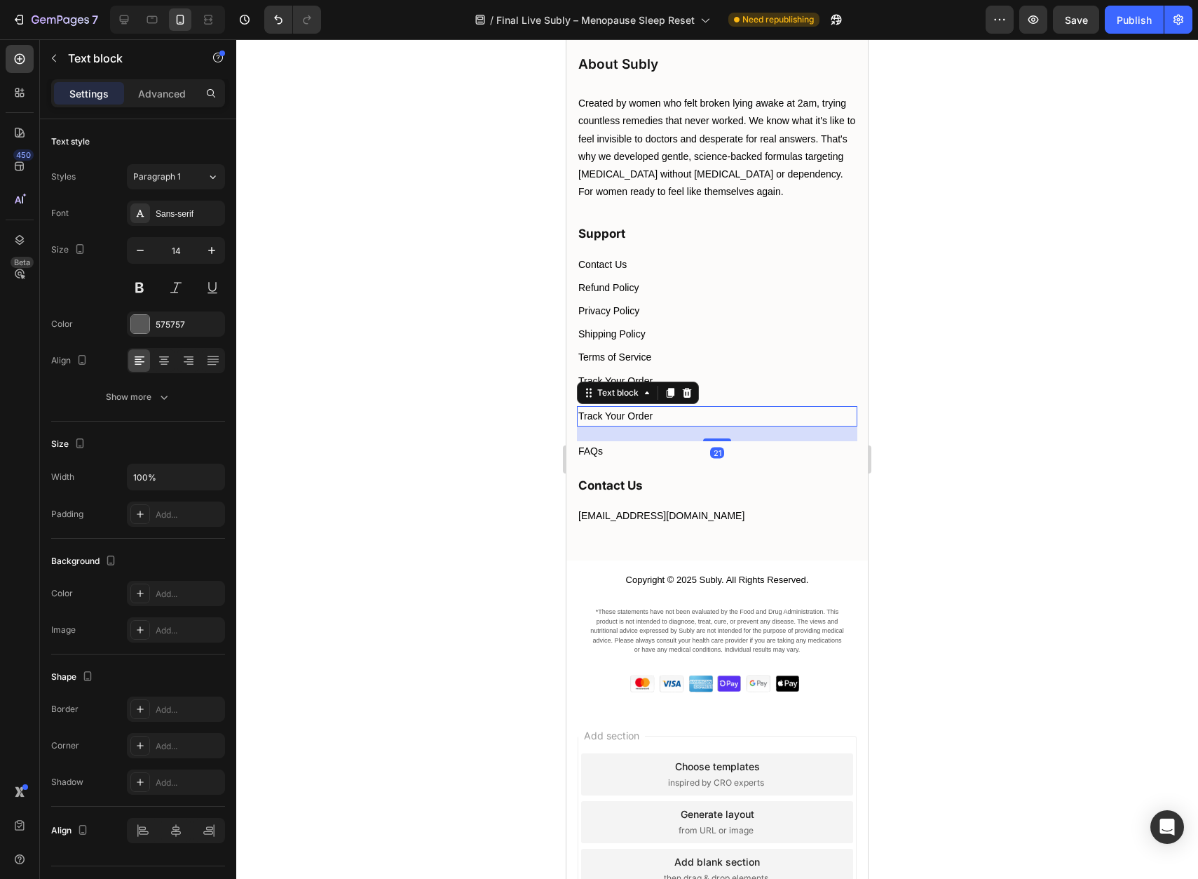
click at [1025, 423] on div at bounding box center [717, 458] width 962 height 839
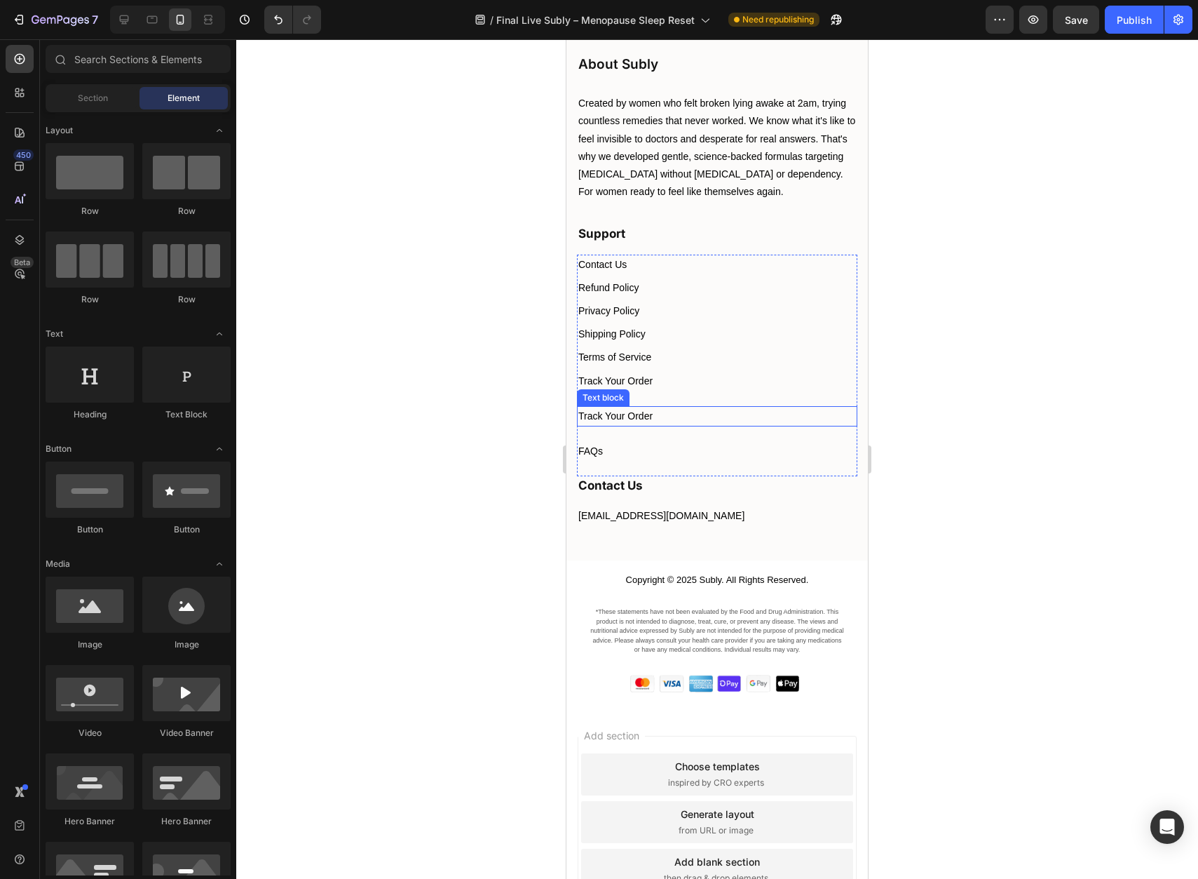
click at [632, 421] on span "Track Your Order" at bounding box center [616, 415] width 74 height 11
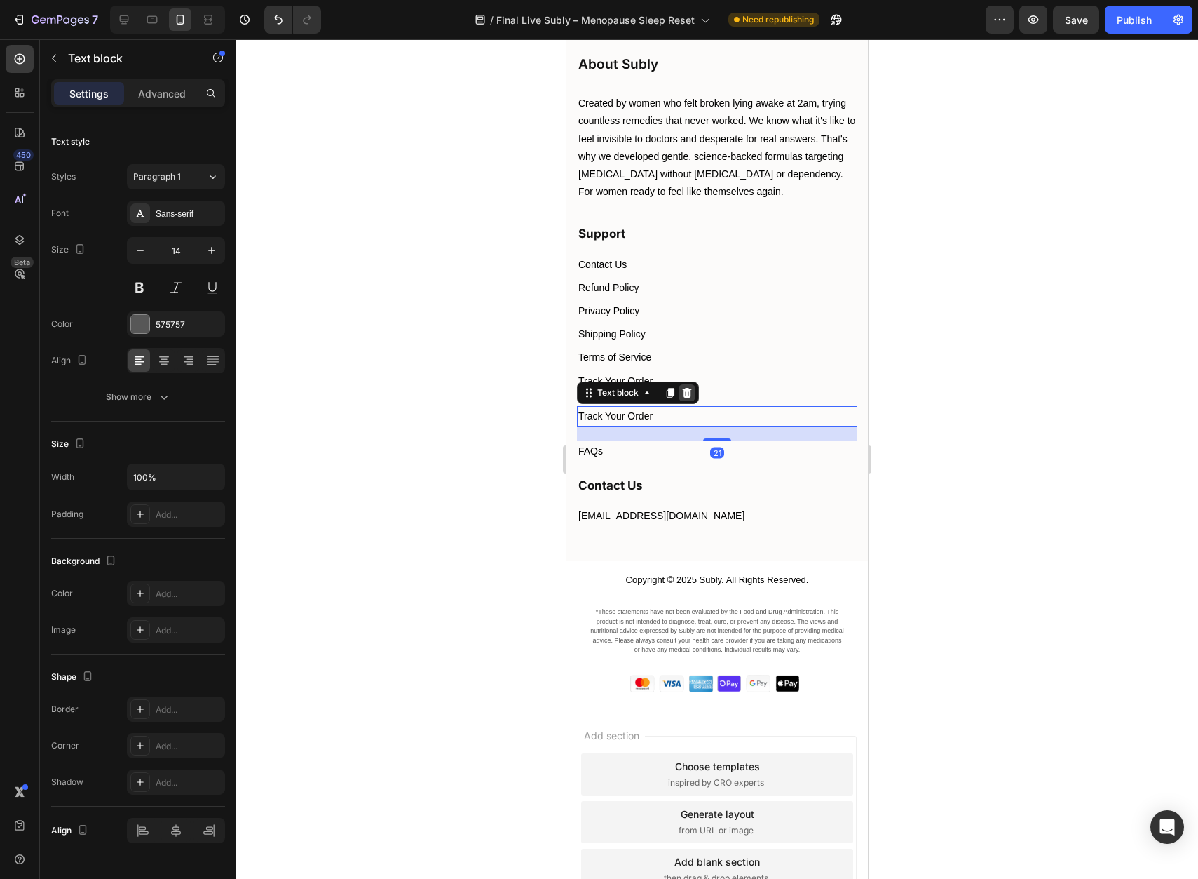
click at [684, 398] on icon at bounding box center [687, 393] width 9 height 10
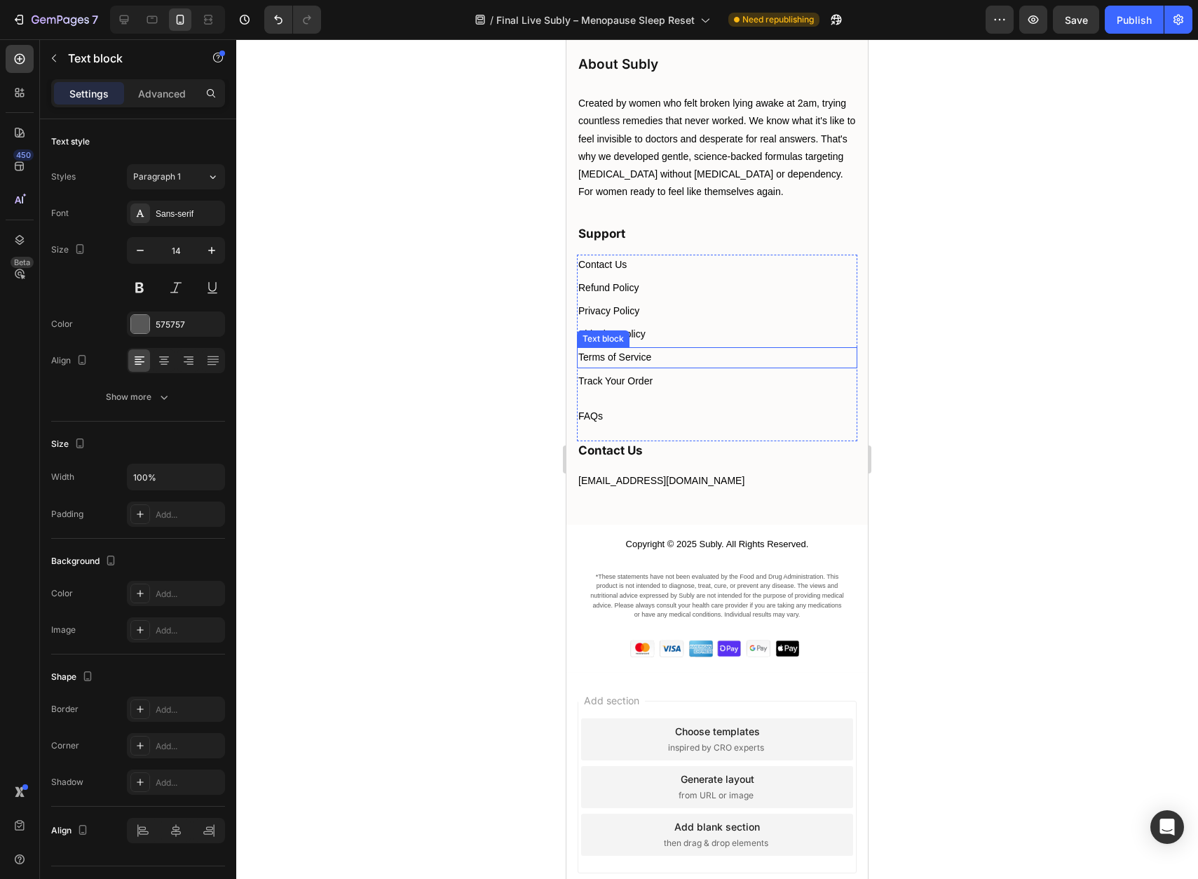
click at [647, 363] on span "Terms of Service" at bounding box center [615, 356] width 73 height 11
click at [668, 339] on icon at bounding box center [670, 333] width 11 height 11
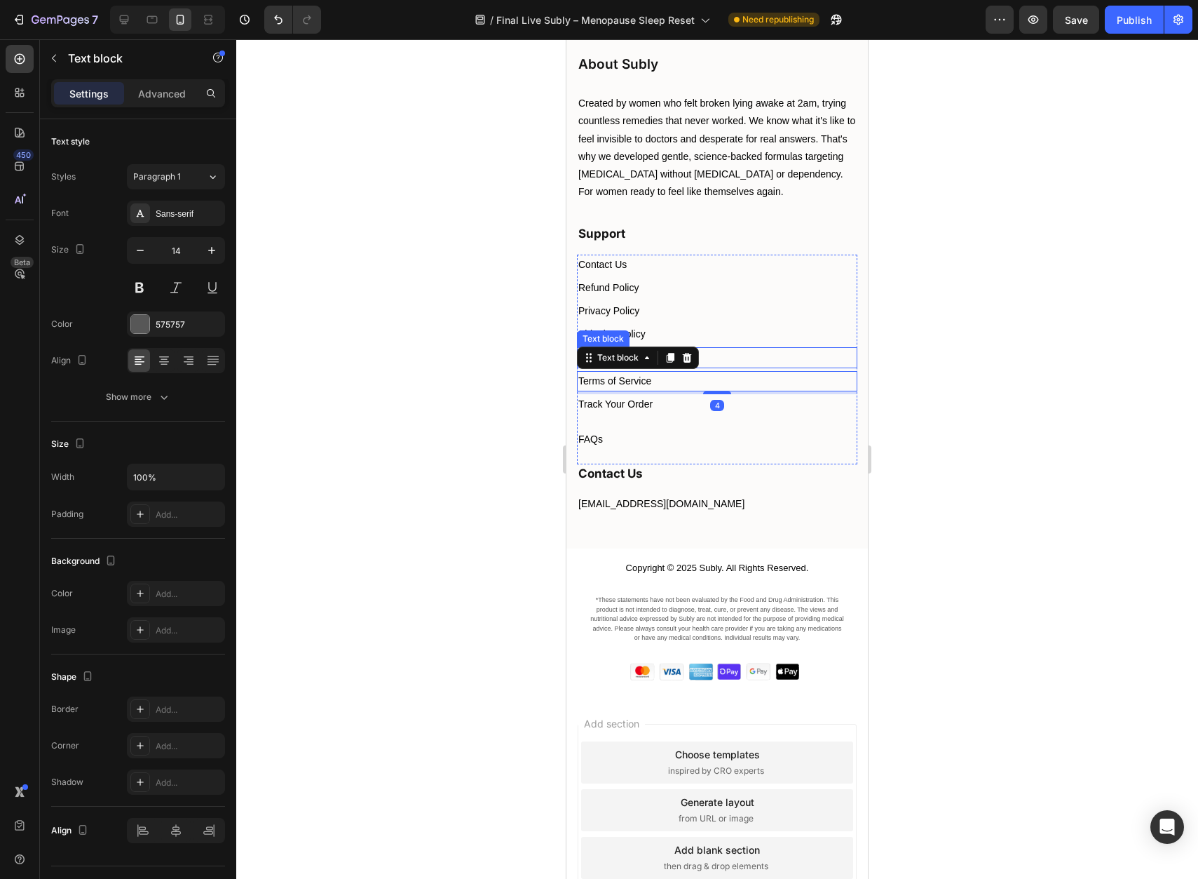
click at [1039, 377] on div at bounding box center [717, 458] width 962 height 839
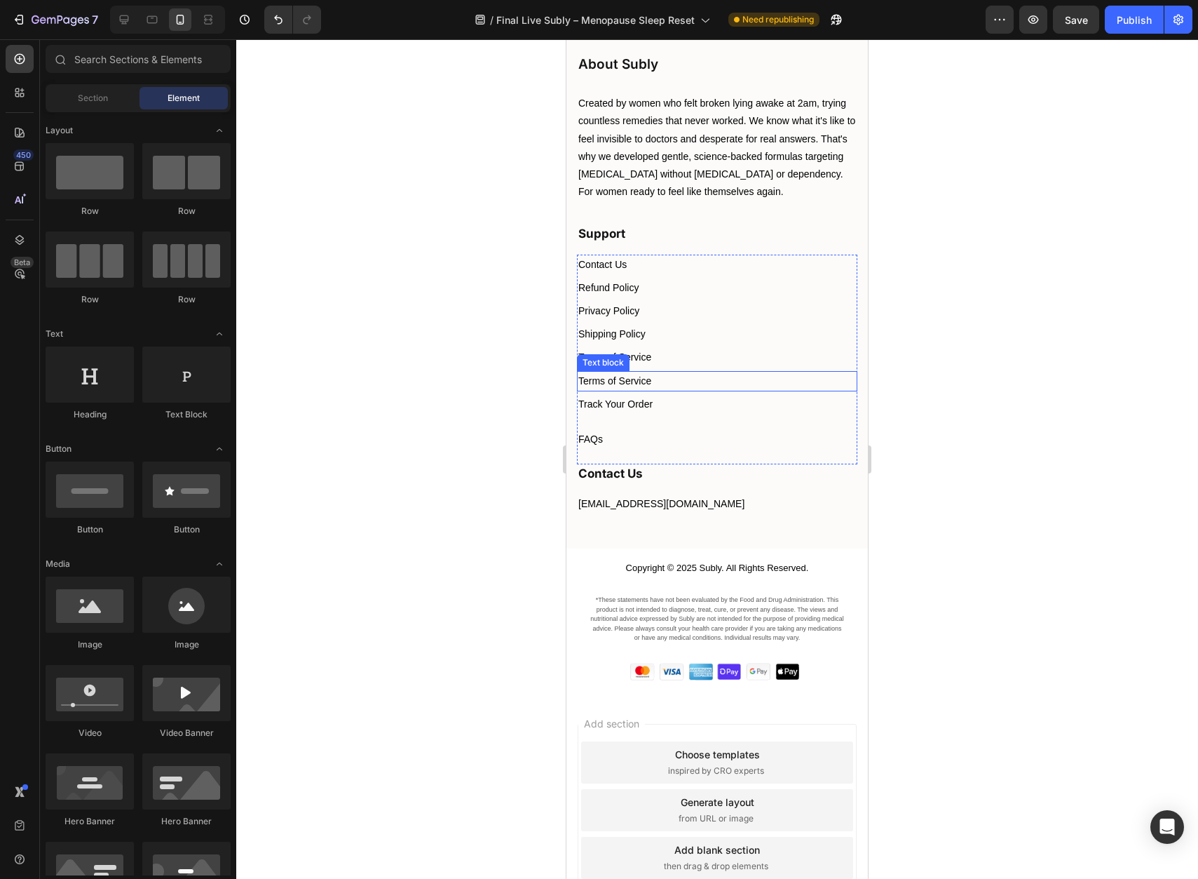
click at [642, 386] on span "Terms of Service" at bounding box center [615, 380] width 73 height 11
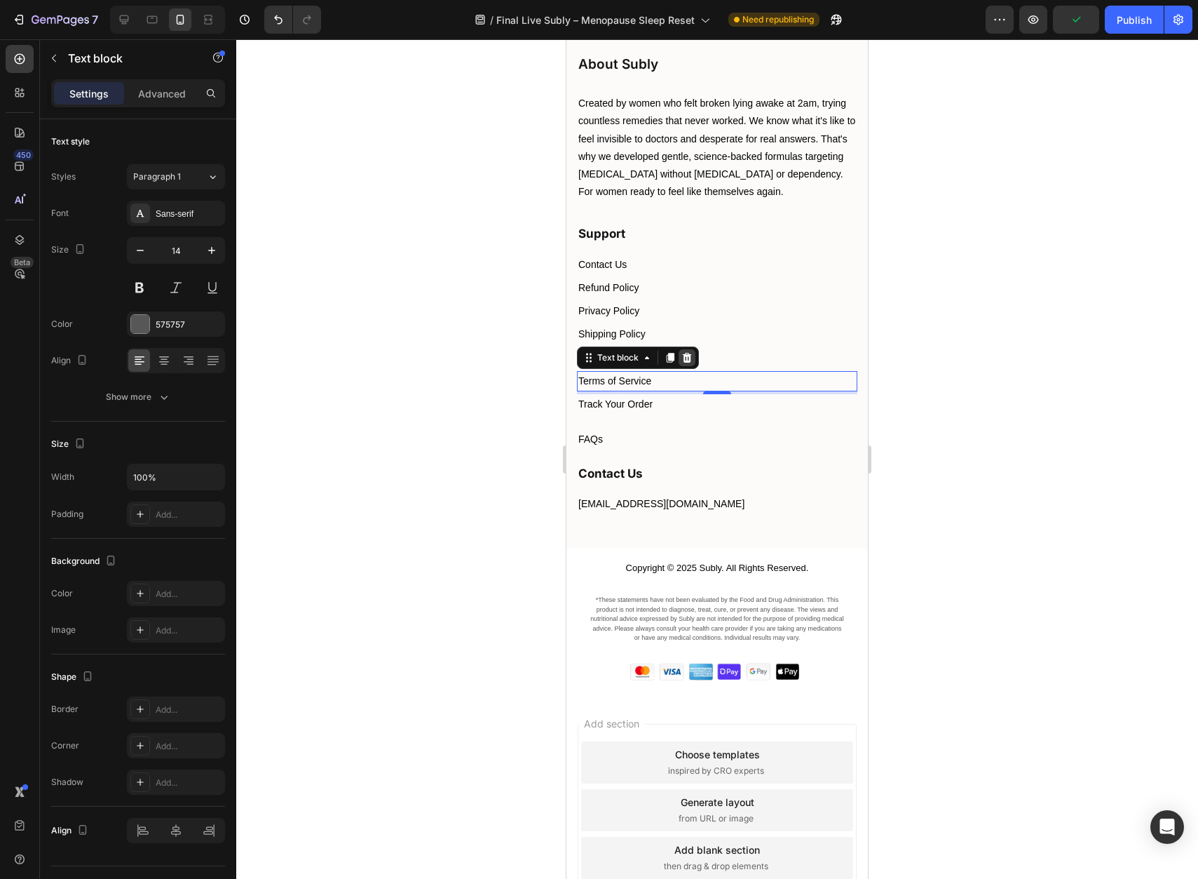
click at [689, 362] on icon at bounding box center [687, 357] width 9 height 10
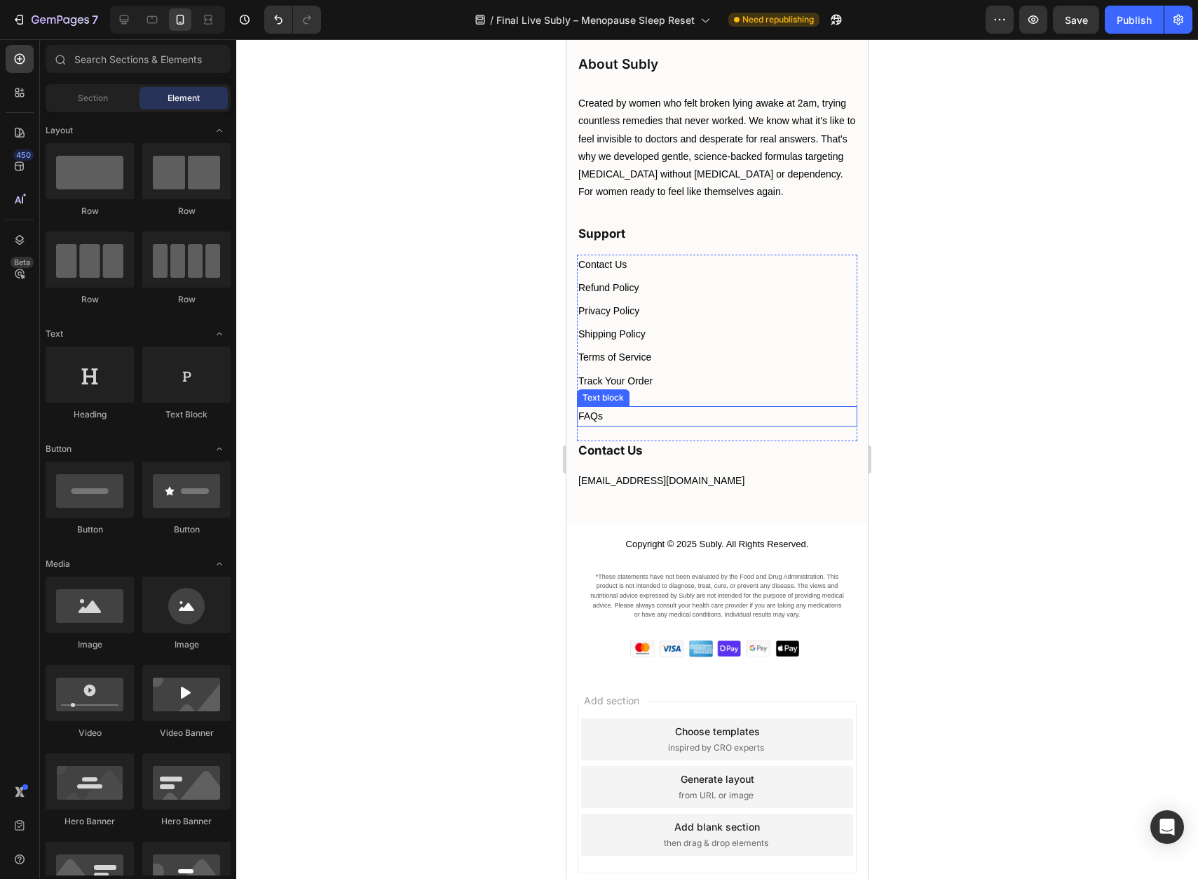
click at [589, 421] on span "FAQs" at bounding box center [591, 415] width 25 height 11
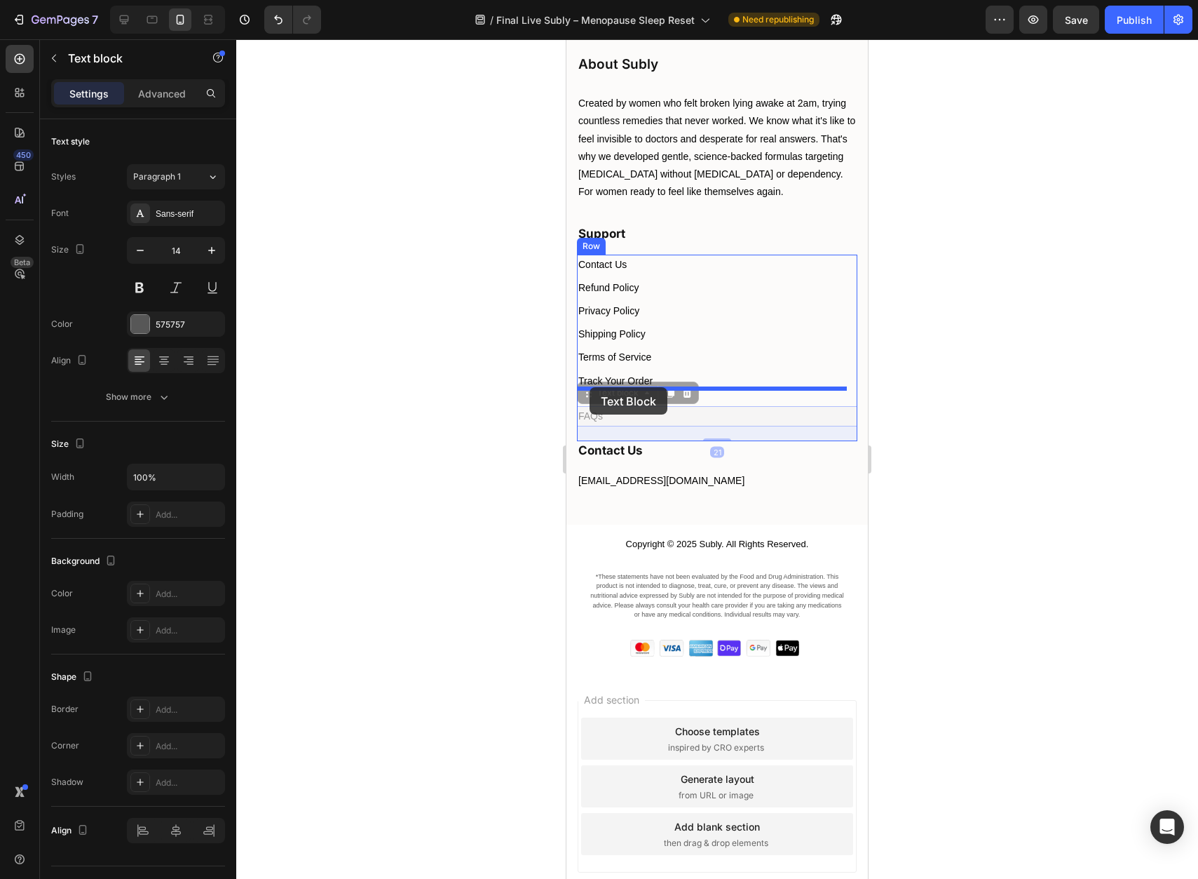
drag, startPoint x: 588, startPoint y: 412, endPoint x: 590, endPoint y: 387, distance: 25.3
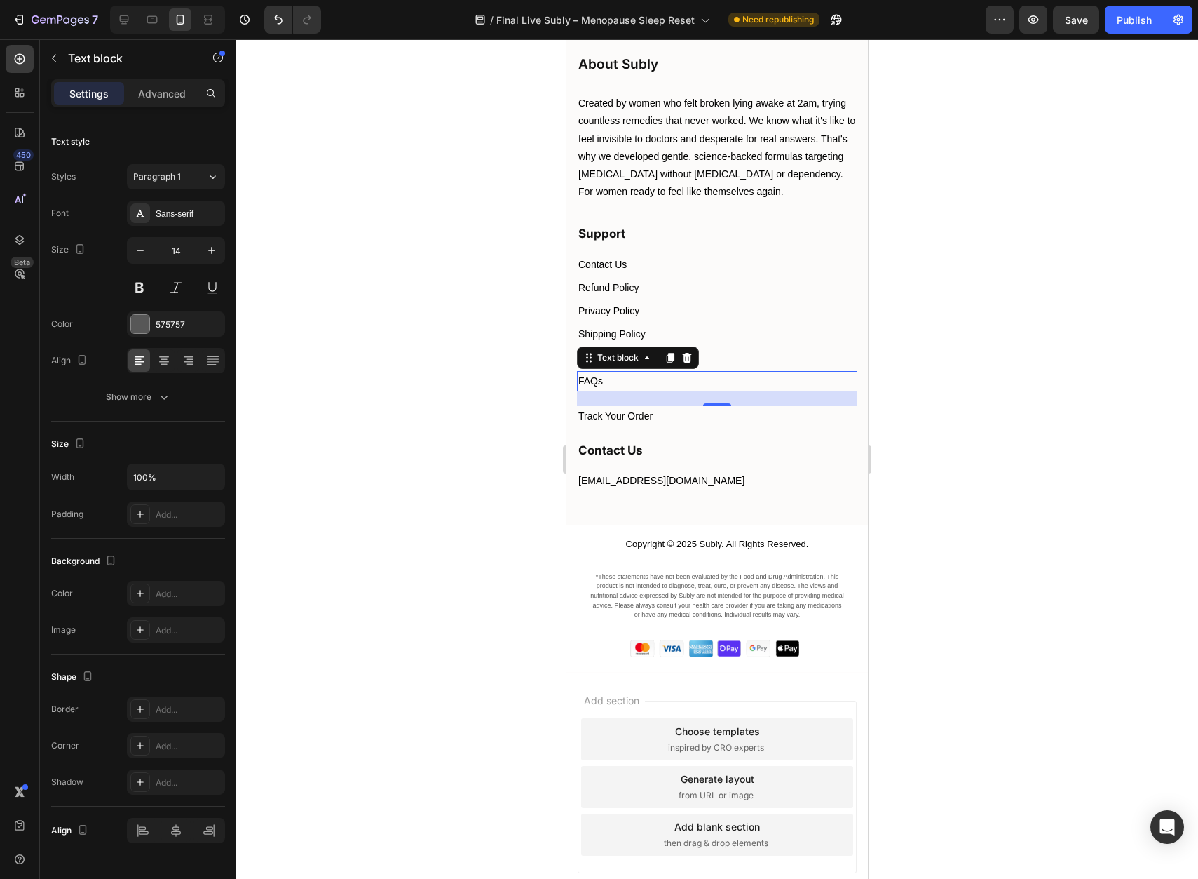
click at [1074, 404] on div at bounding box center [717, 458] width 962 height 839
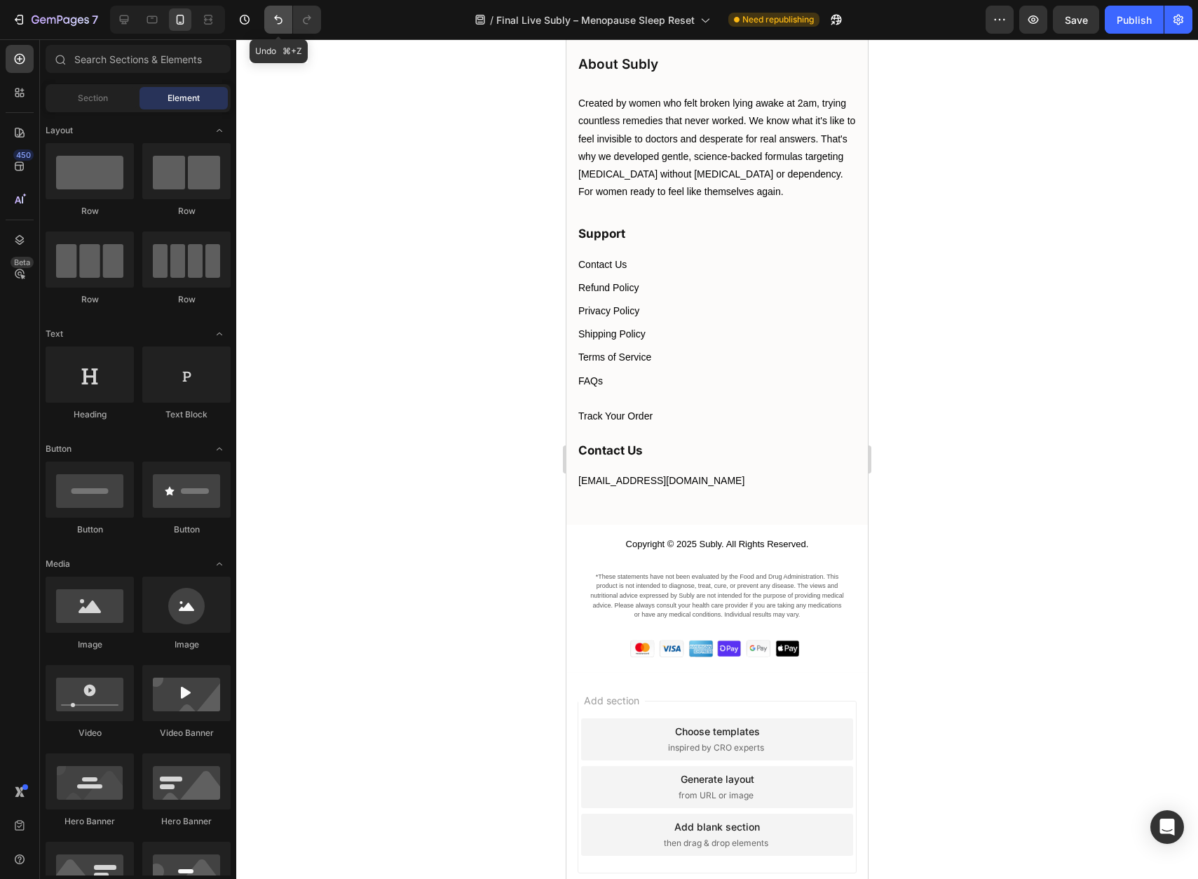
click at [271, 18] on button "Undo/Redo" at bounding box center [278, 20] width 28 height 28
click at [271, 18] on icon "Undo/Redo" at bounding box center [278, 20] width 14 height 14
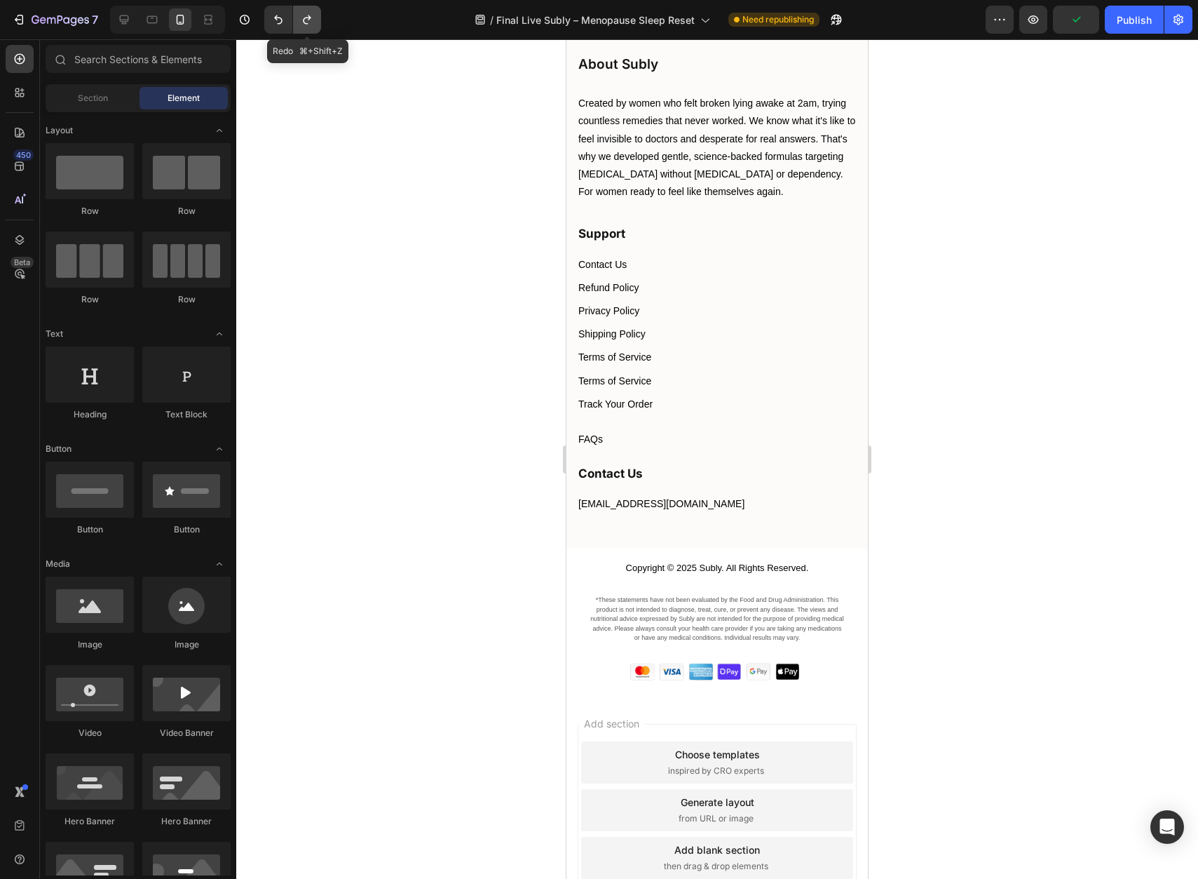
click at [302, 25] on icon "Undo/Redo" at bounding box center [307, 20] width 14 height 14
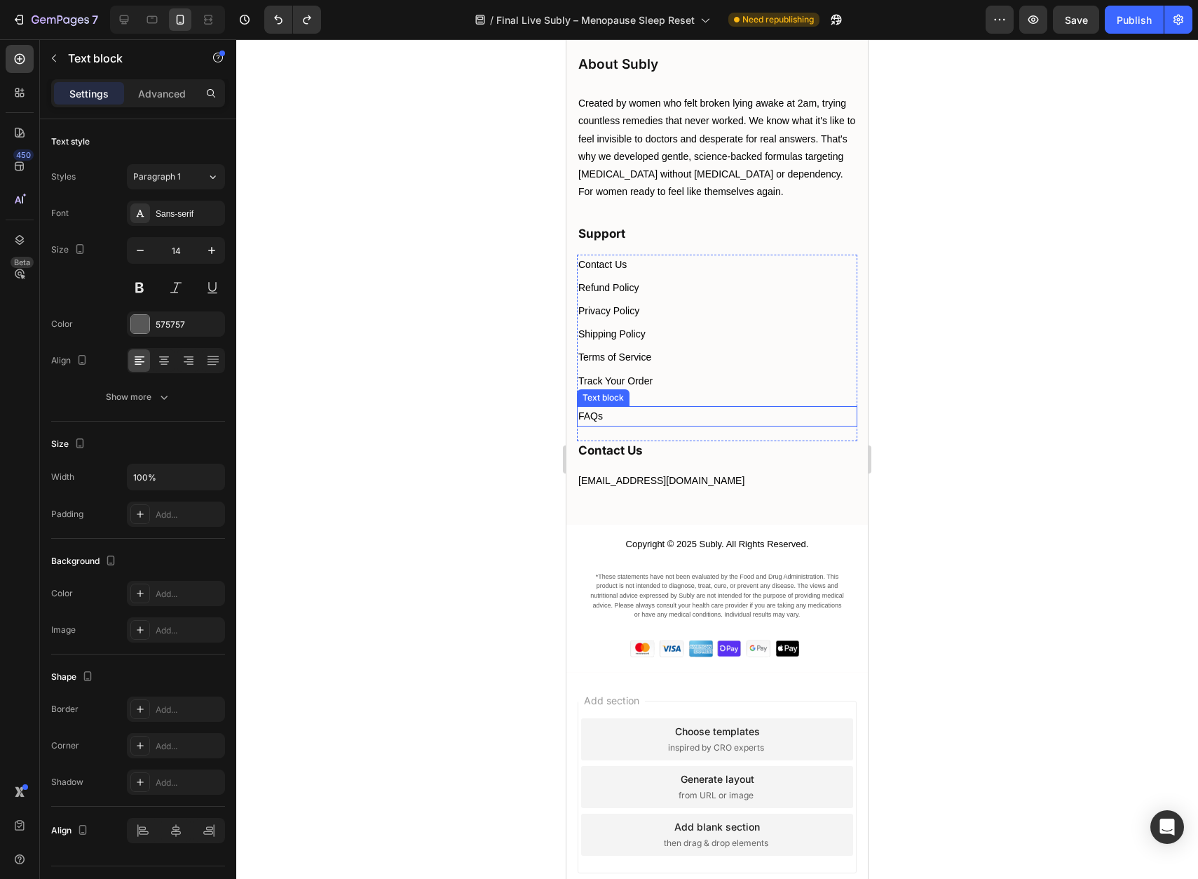
click at [600, 421] on span "FAQs" at bounding box center [591, 415] width 25 height 11
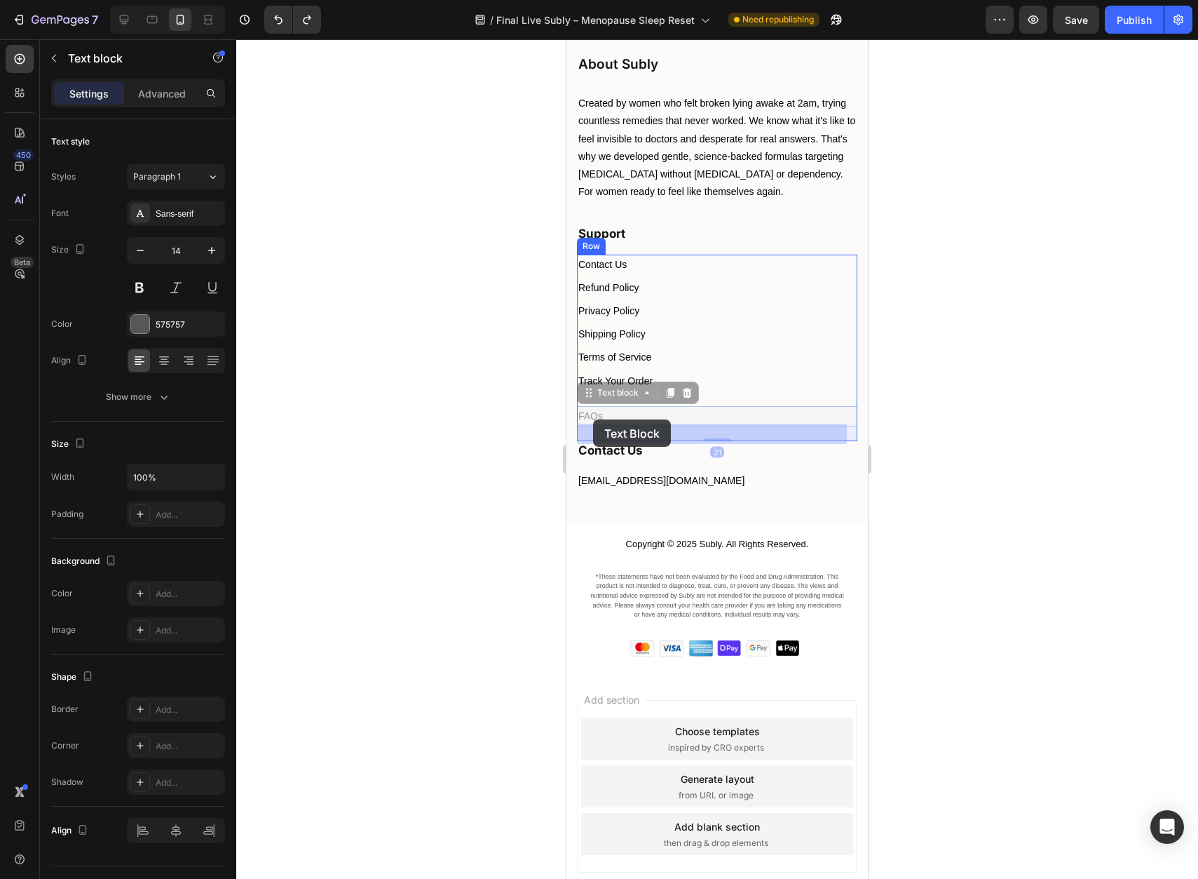
drag, startPoint x: 586, startPoint y: 412, endPoint x: 593, endPoint y: 419, distance: 10.4
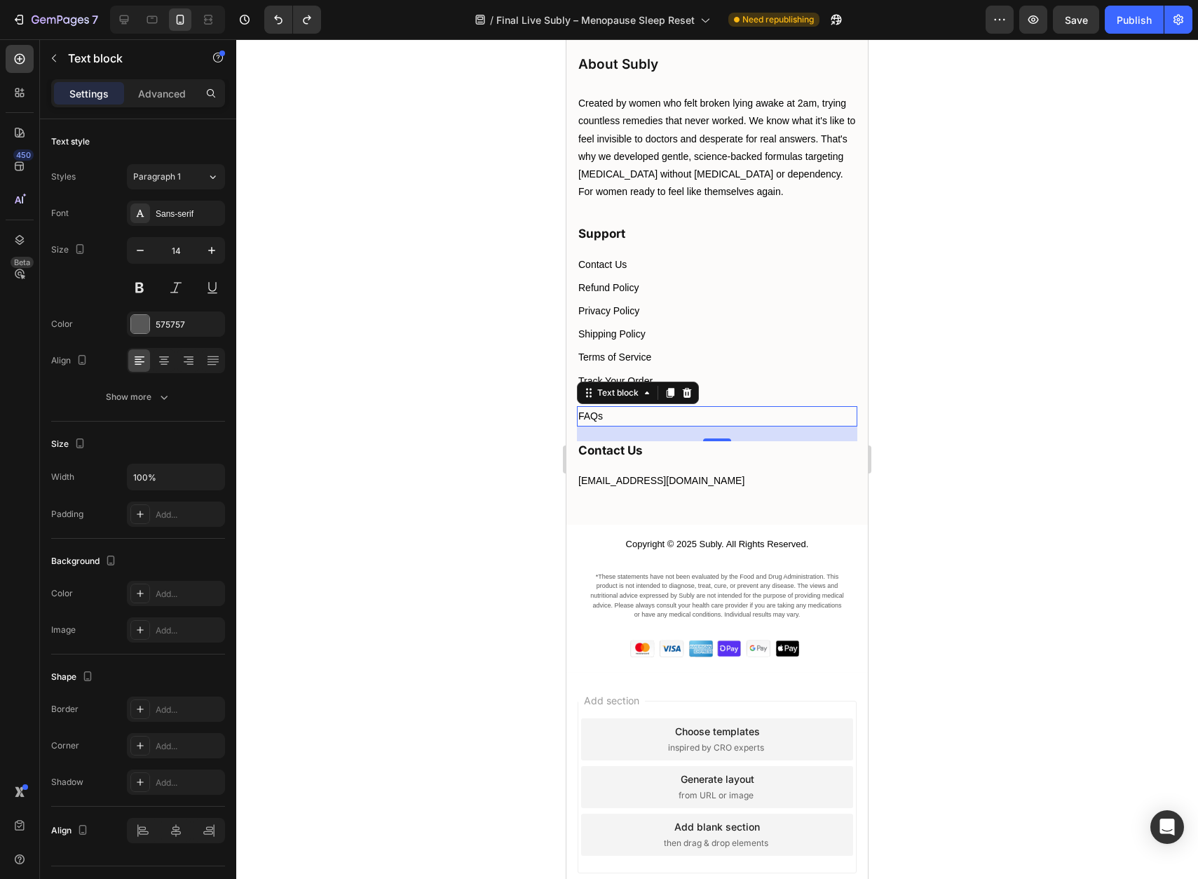
click at [959, 380] on div at bounding box center [717, 458] width 962 height 839
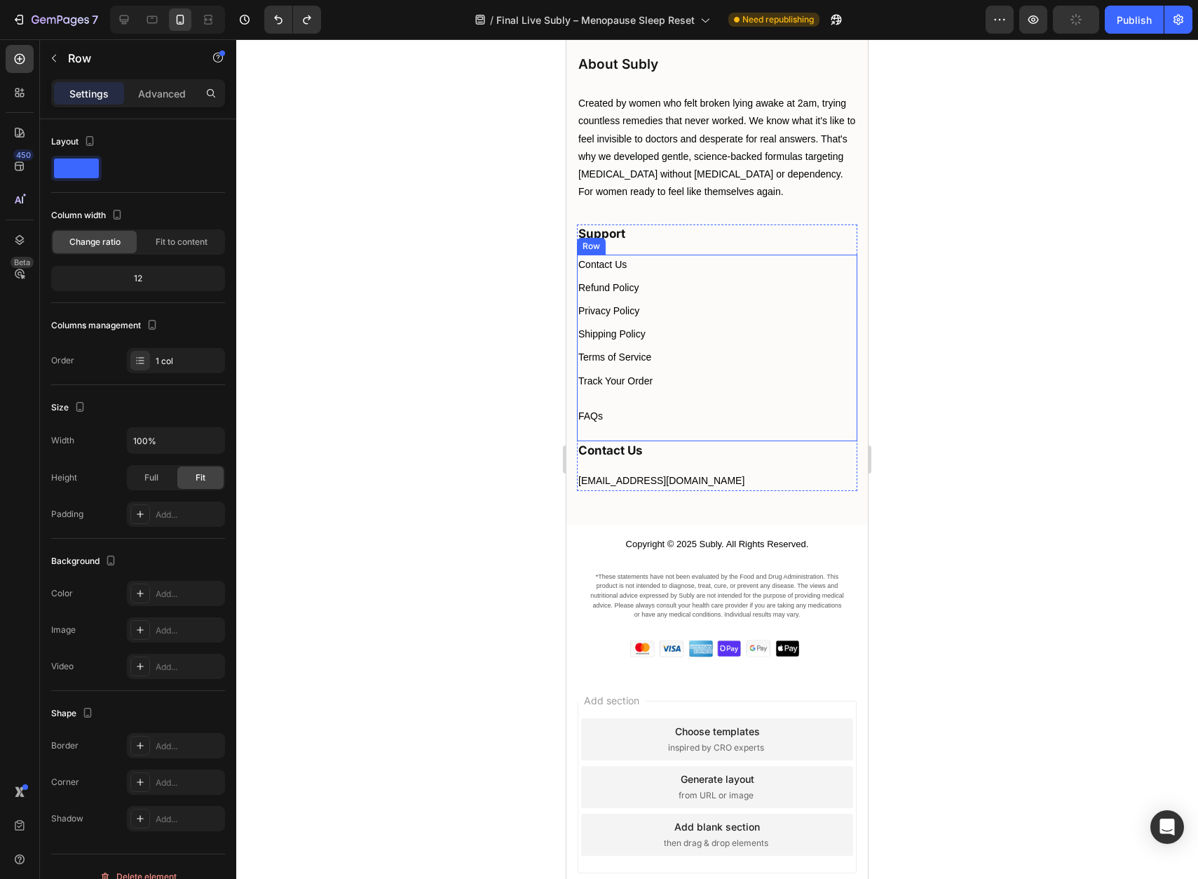
click at [615, 414] on div "Contact Us Text block Refund Policy Text block Privacy Policy Text block Shippi…" at bounding box center [717, 348] width 281 height 187
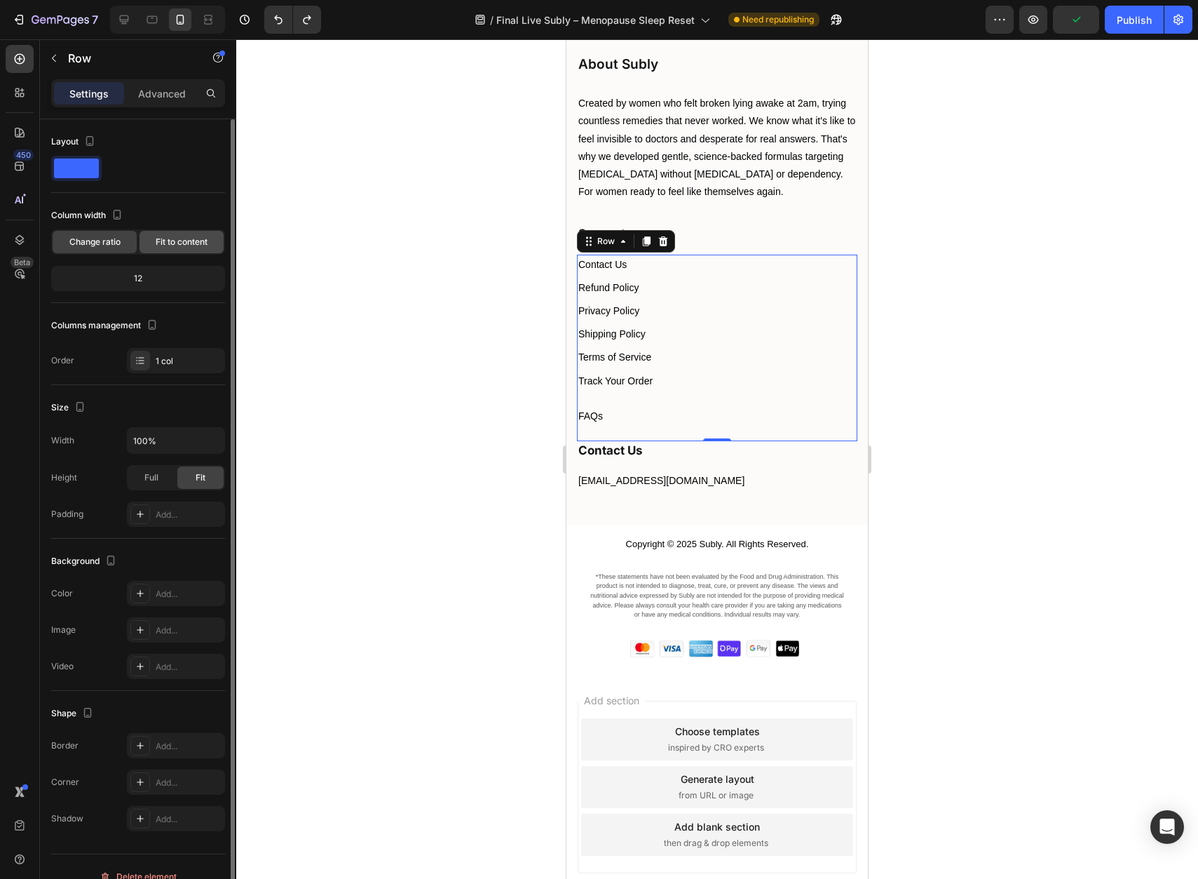
click at [191, 245] on span "Fit to content" at bounding box center [182, 242] width 52 height 13
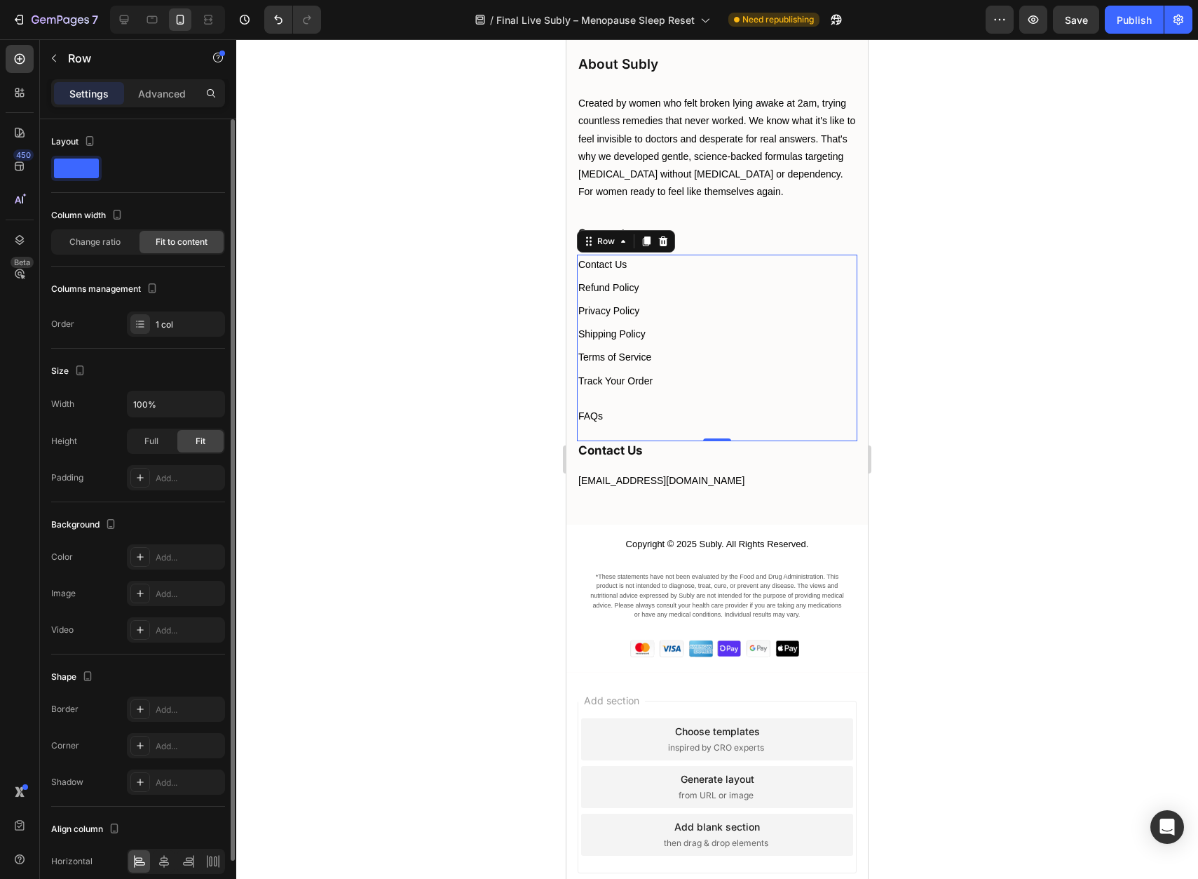
click at [191, 245] on span "Fit to content" at bounding box center [182, 242] width 52 height 13
click at [105, 245] on span "Change ratio" at bounding box center [94, 242] width 51 height 13
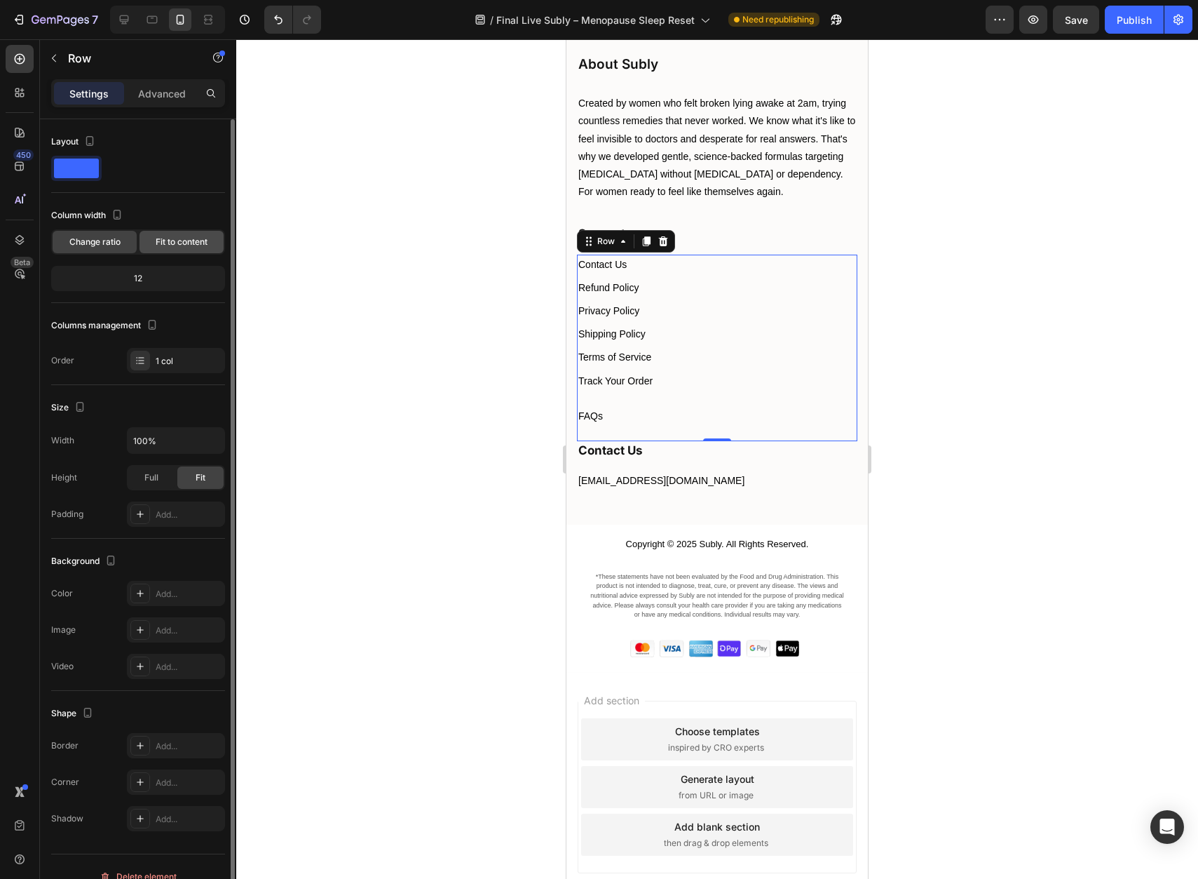
click at [173, 244] on span "Fit to content" at bounding box center [182, 242] width 52 height 13
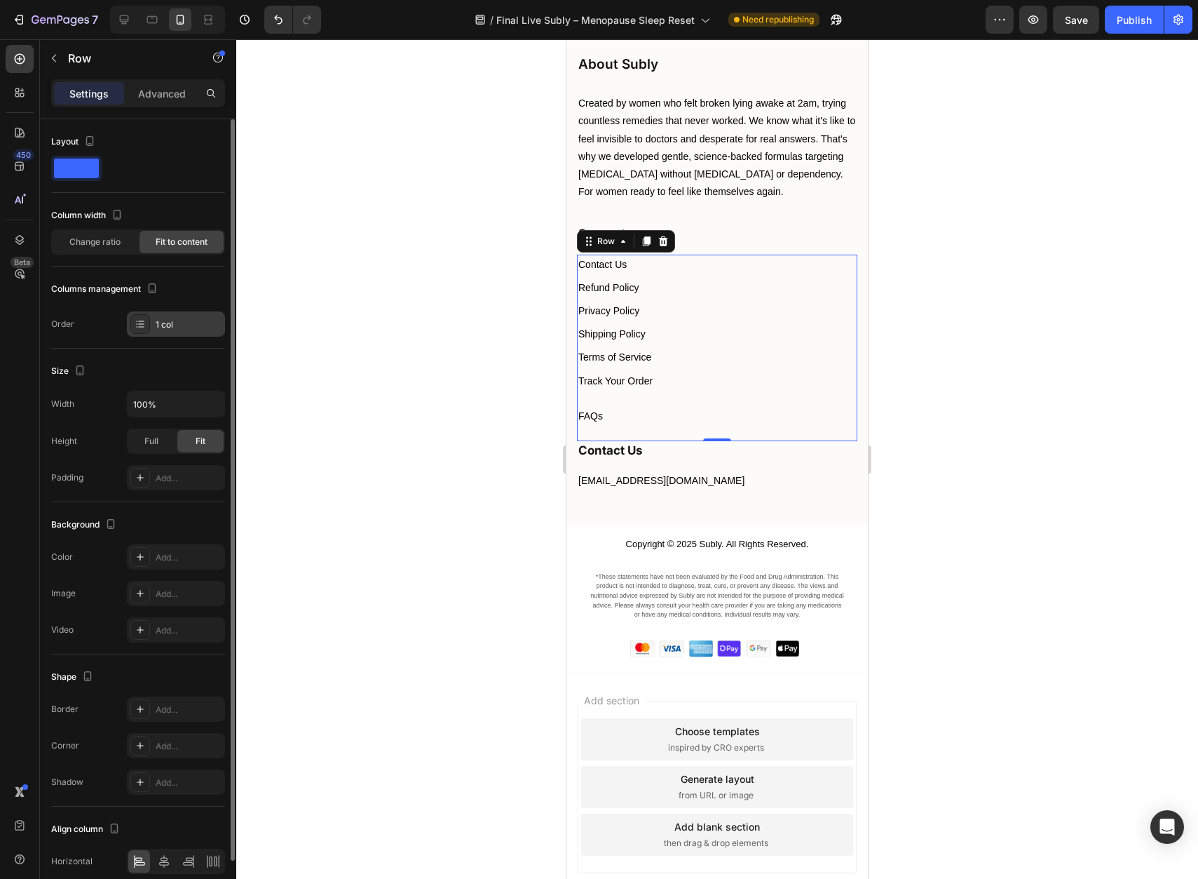
click at [169, 319] on div "1 col" at bounding box center [189, 324] width 66 height 13
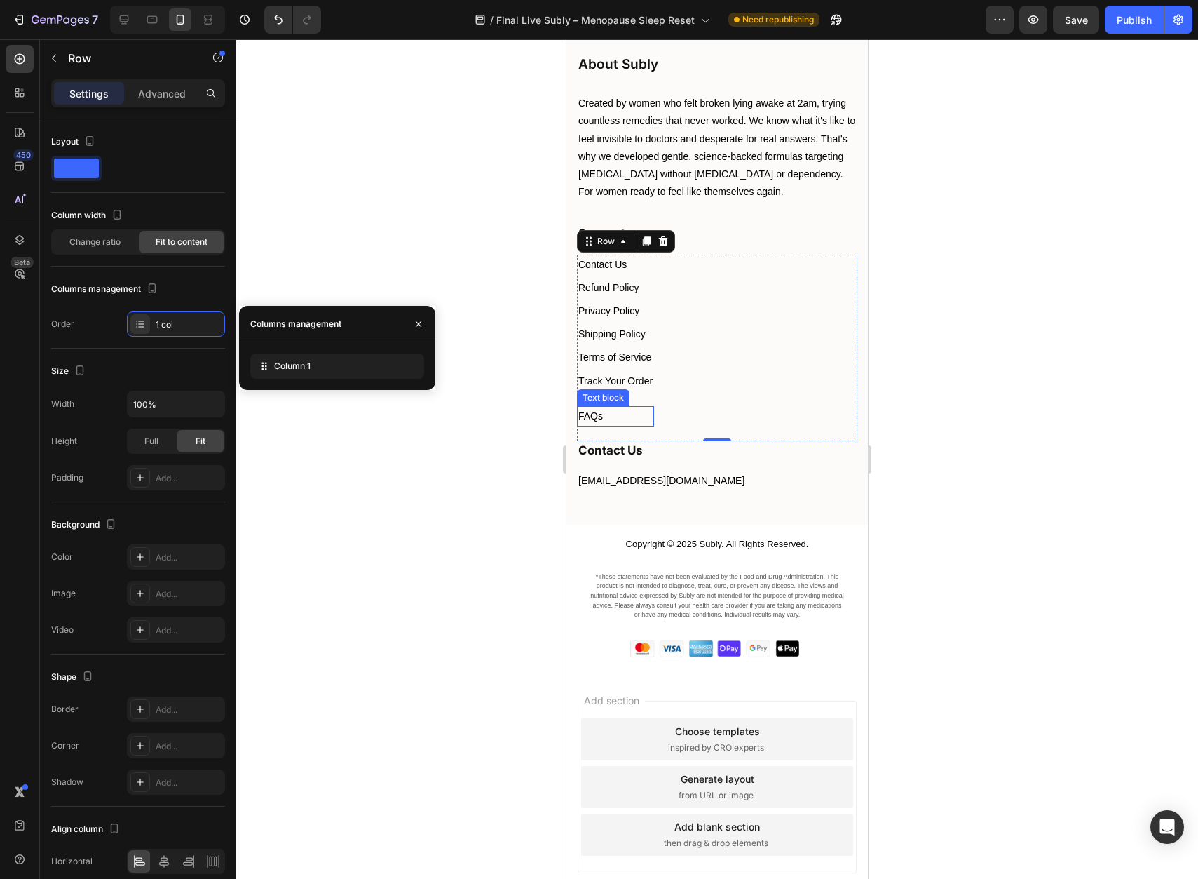
click at [605, 425] on p "FAQs" at bounding box center [616, 416] width 74 height 18
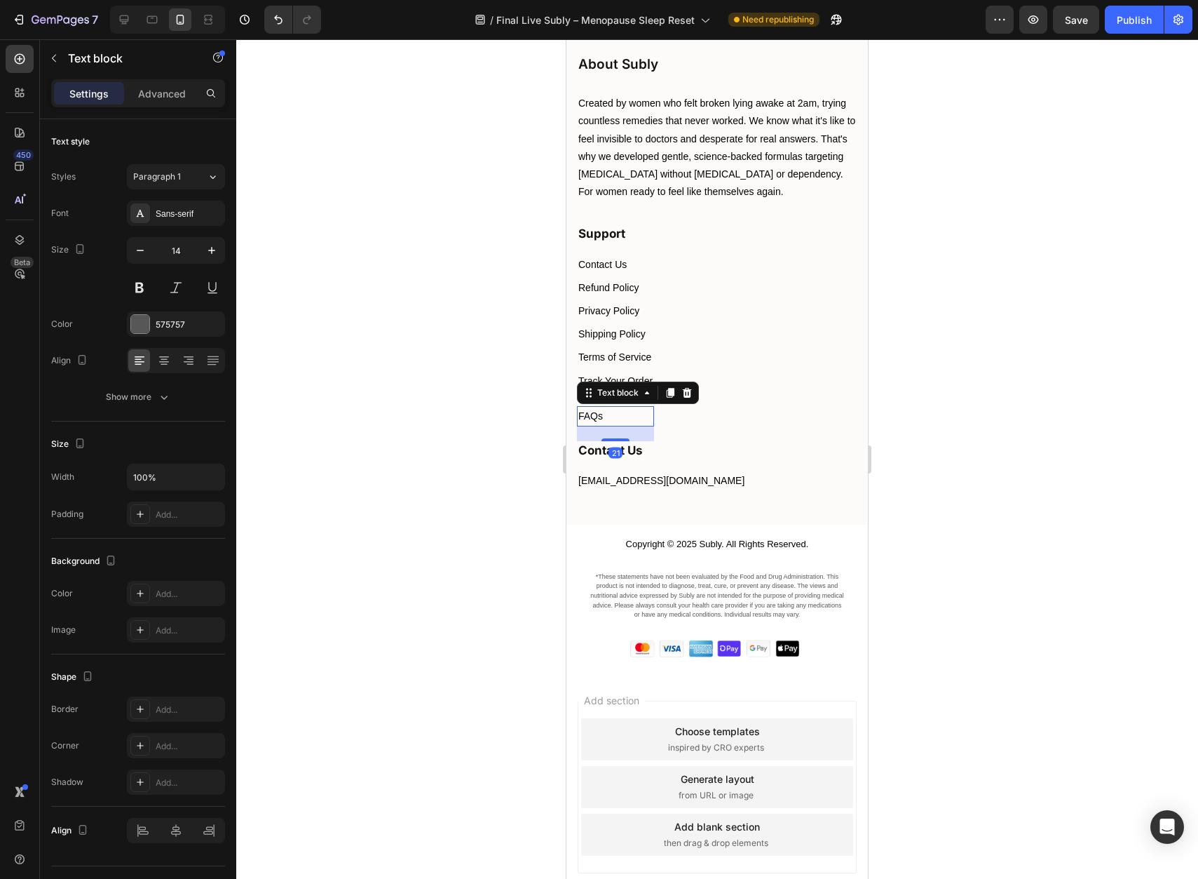
click at [173, 106] on div "Settings Advanced" at bounding box center [138, 93] width 174 height 28
click at [173, 100] on div "Advanced" at bounding box center [162, 93] width 70 height 22
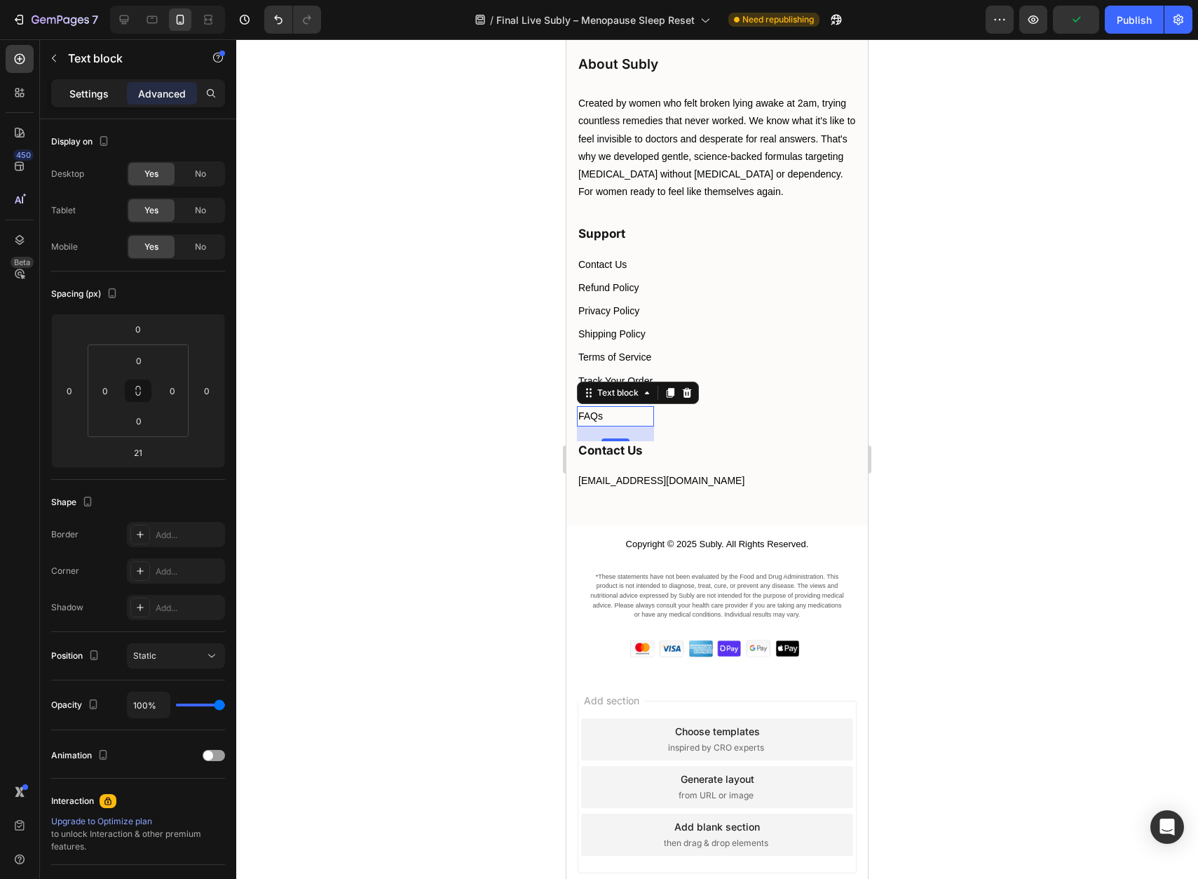
click at [92, 95] on p "Settings" at bounding box center [88, 93] width 39 height 15
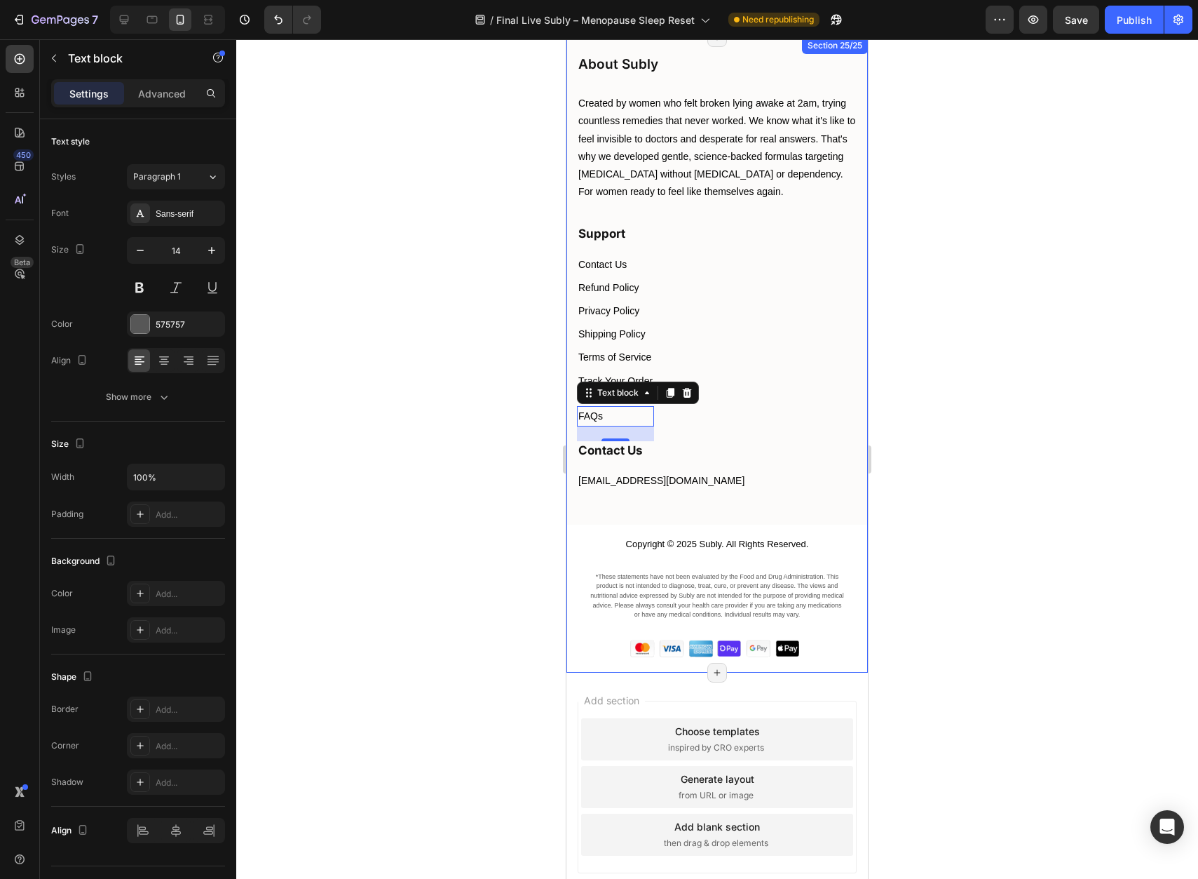
click at [807, 426] on div "Contact Us Text block Refund Policy Text block Privacy Policy Text block Shippi…" at bounding box center [717, 348] width 281 height 187
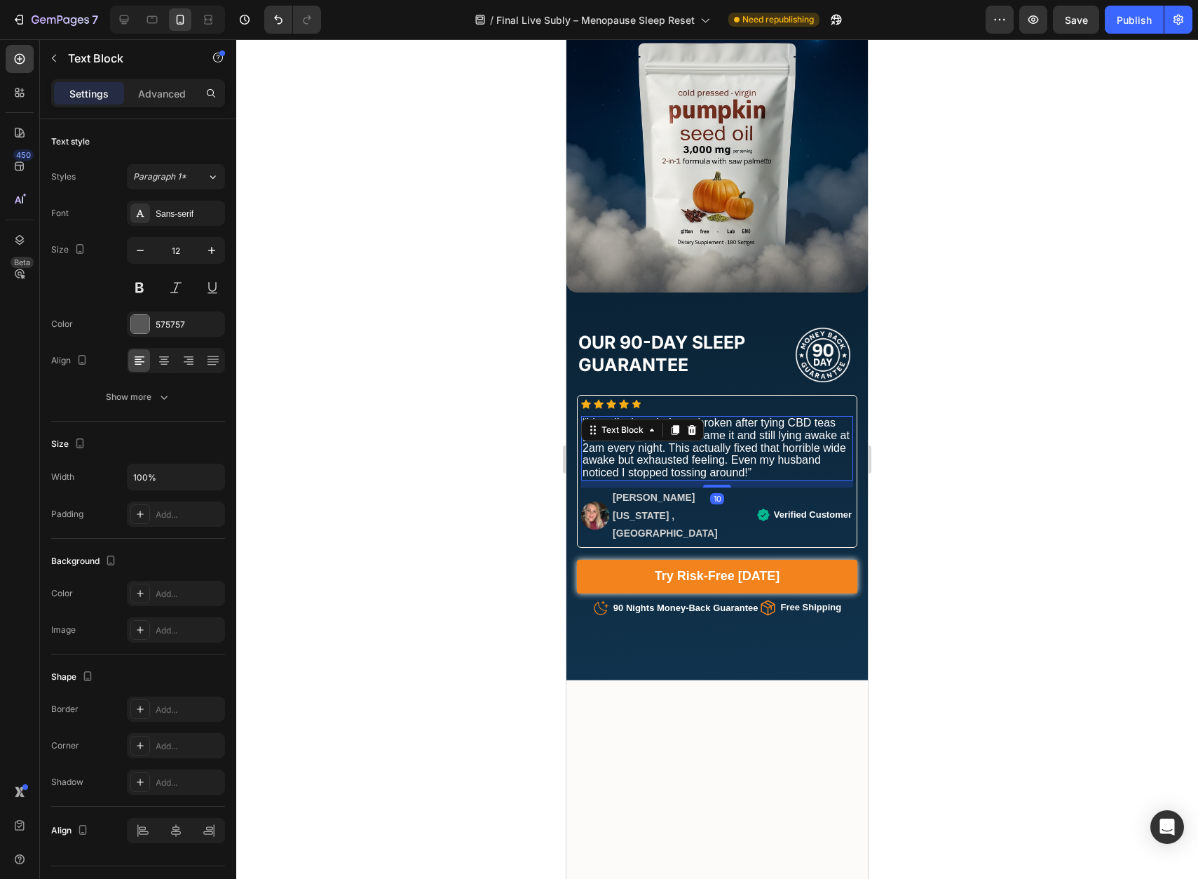
scroll to position [6875, 0]
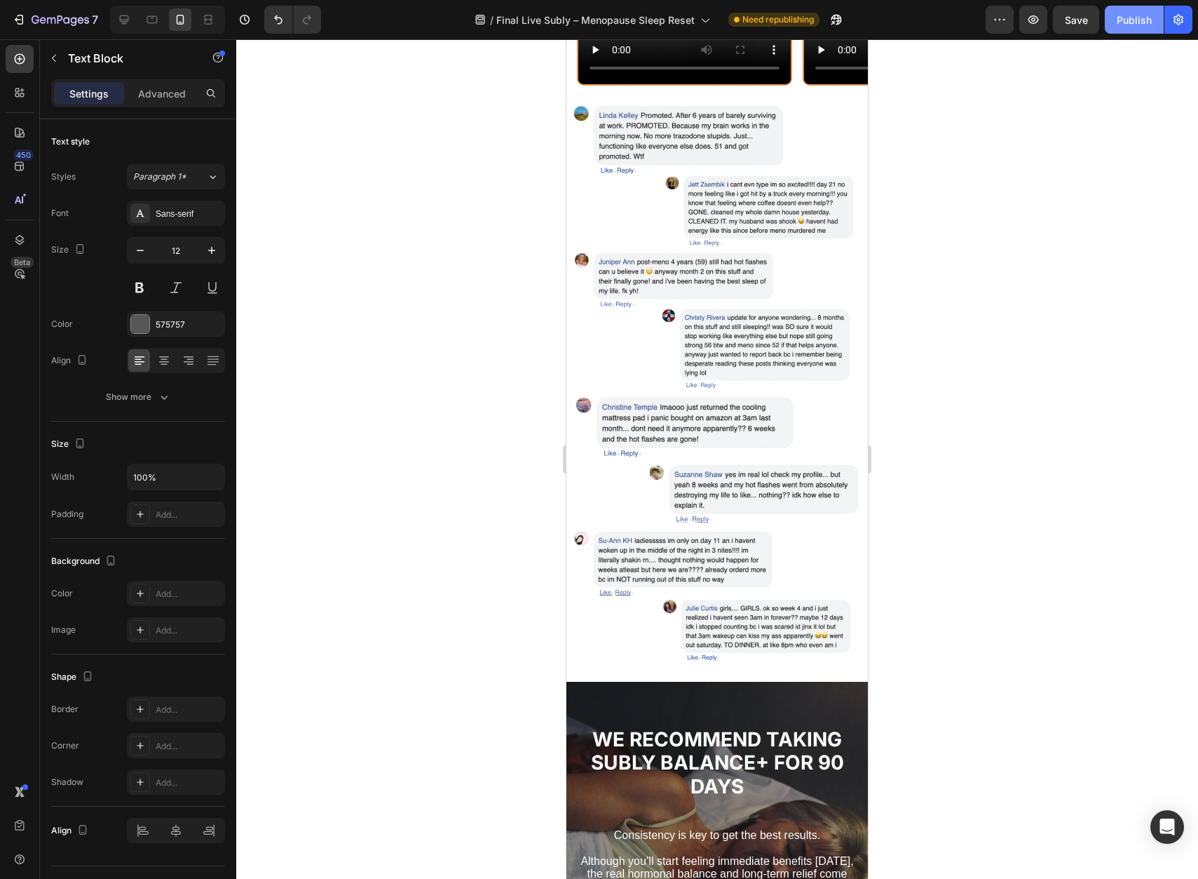
click at [1137, 18] on div "Publish" at bounding box center [1134, 20] width 35 height 15
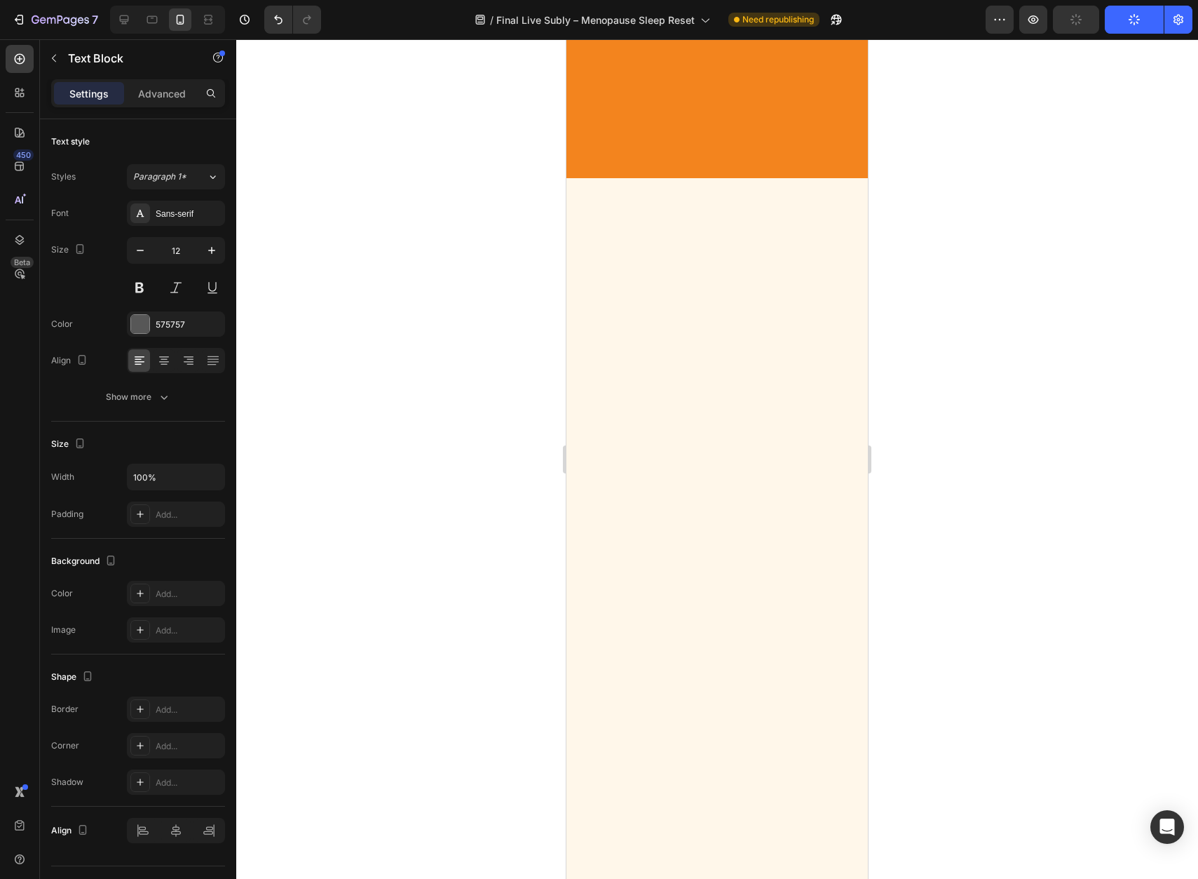
scroll to position [4240, 0]
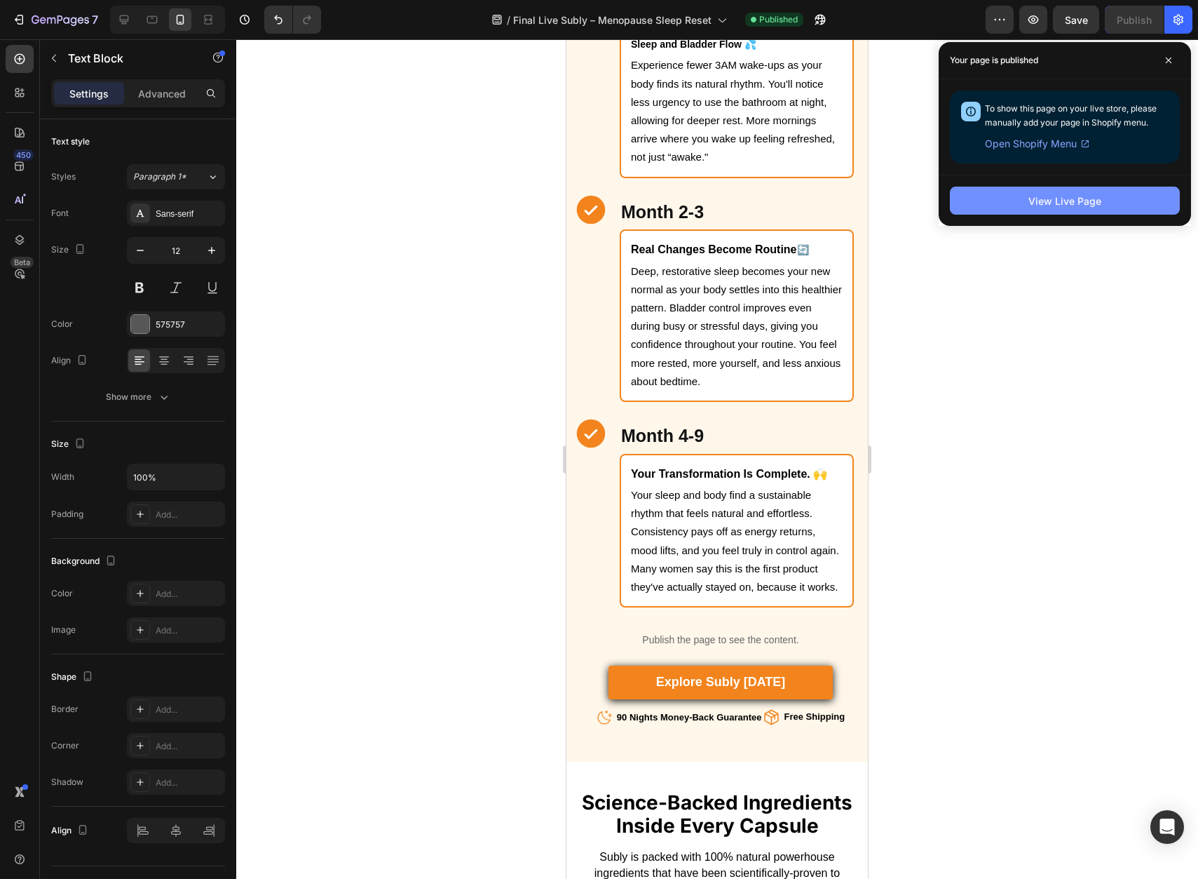
click at [1121, 190] on button "View Live Page" at bounding box center [1065, 201] width 230 height 28
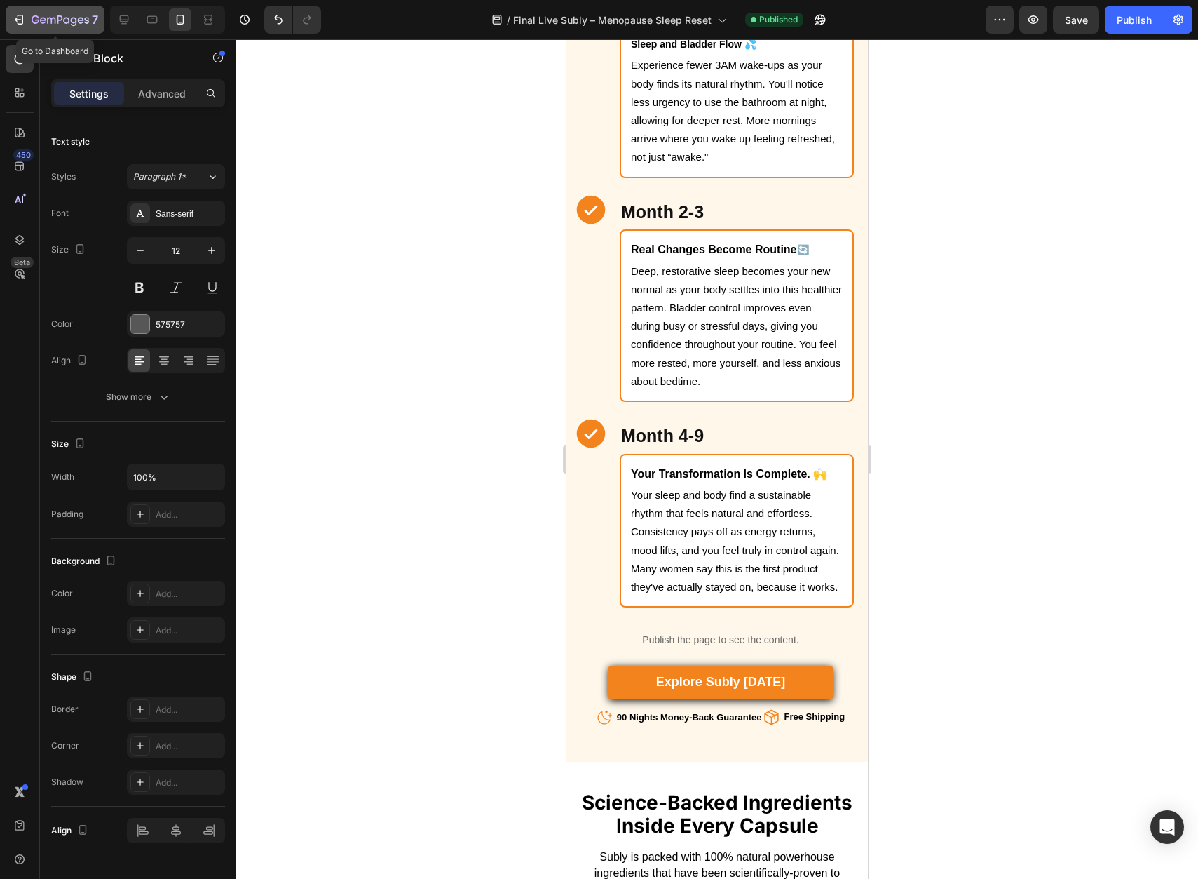
click at [42, 16] on icon "button" at bounding box center [61, 21] width 58 height 12
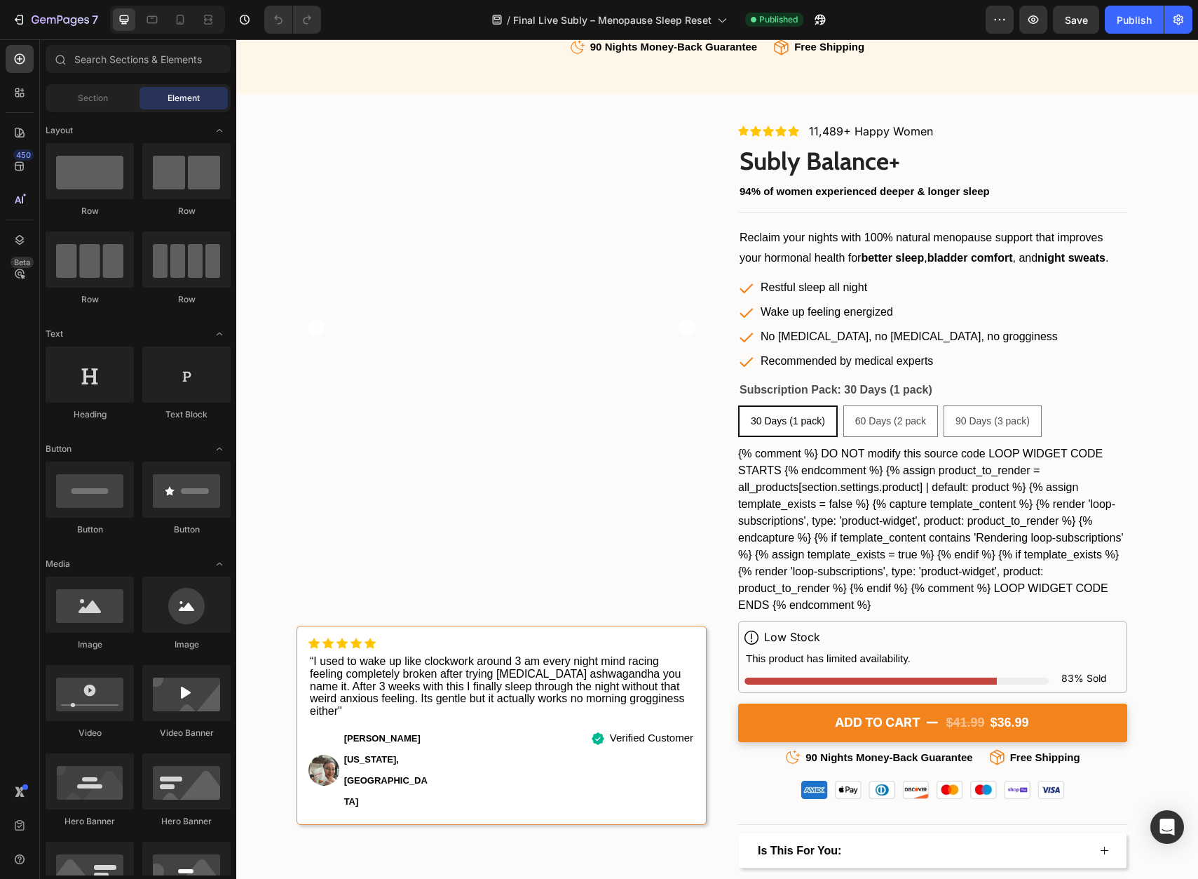
scroll to position [2967, 0]
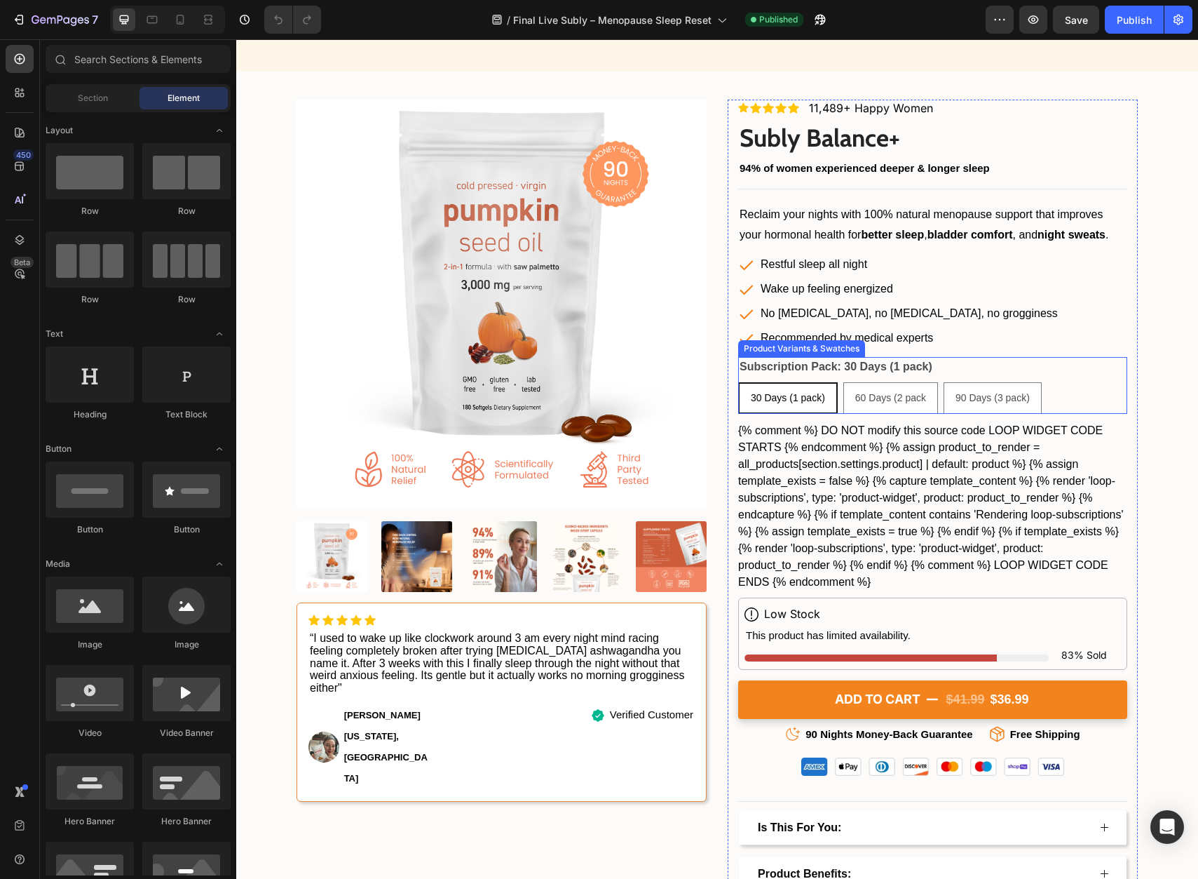
click at [884, 370] on legend "Subscription Pack: 30 Days (1 pack)" at bounding box center [836, 367] width 196 height 20
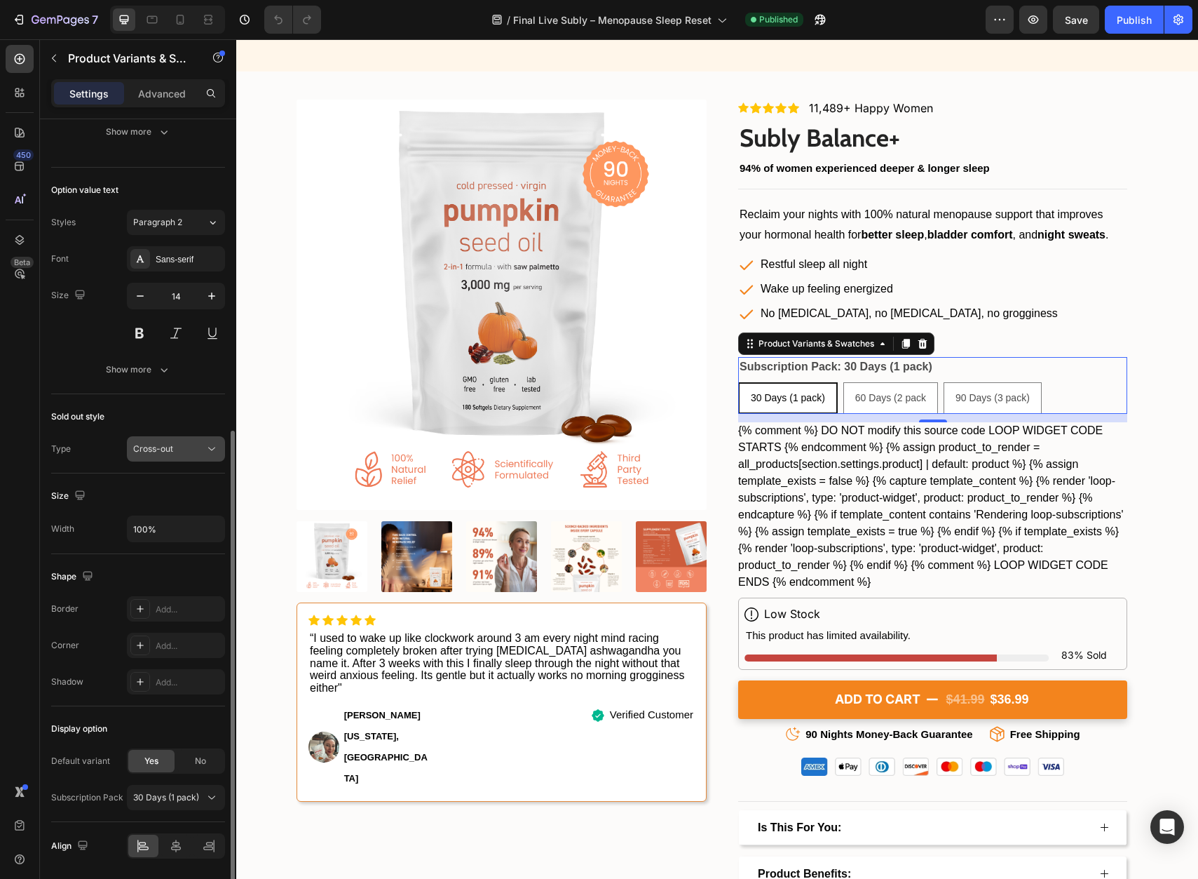
scroll to position [587, 0]
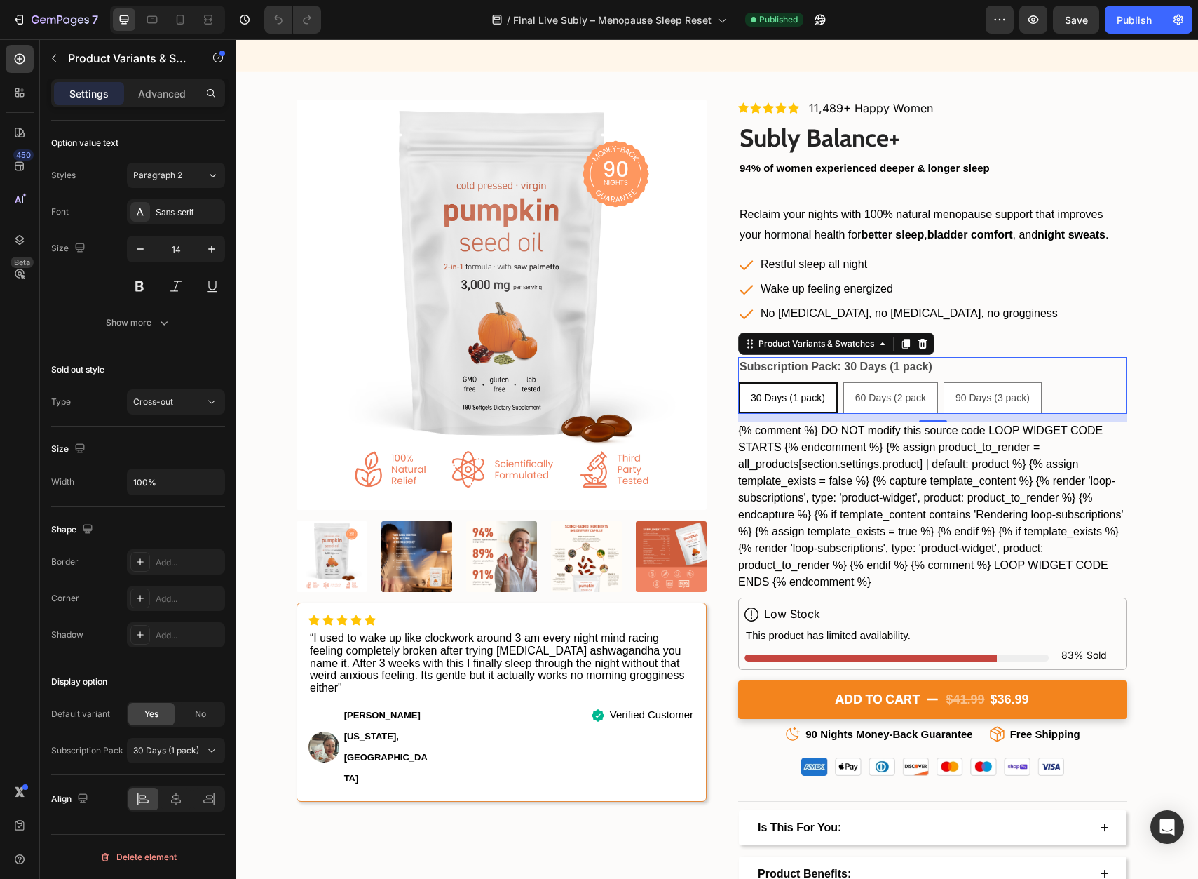
click at [952, 375] on div "Subscription Pack: 30 Days (1 pack) 30 Days (1 pack) 30 Days (1 pack) 30 Days (…" at bounding box center [932, 385] width 389 height 57
click at [193, 757] on span "30 Days (1 pack)" at bounding box center [166, 753] width 66 height 13
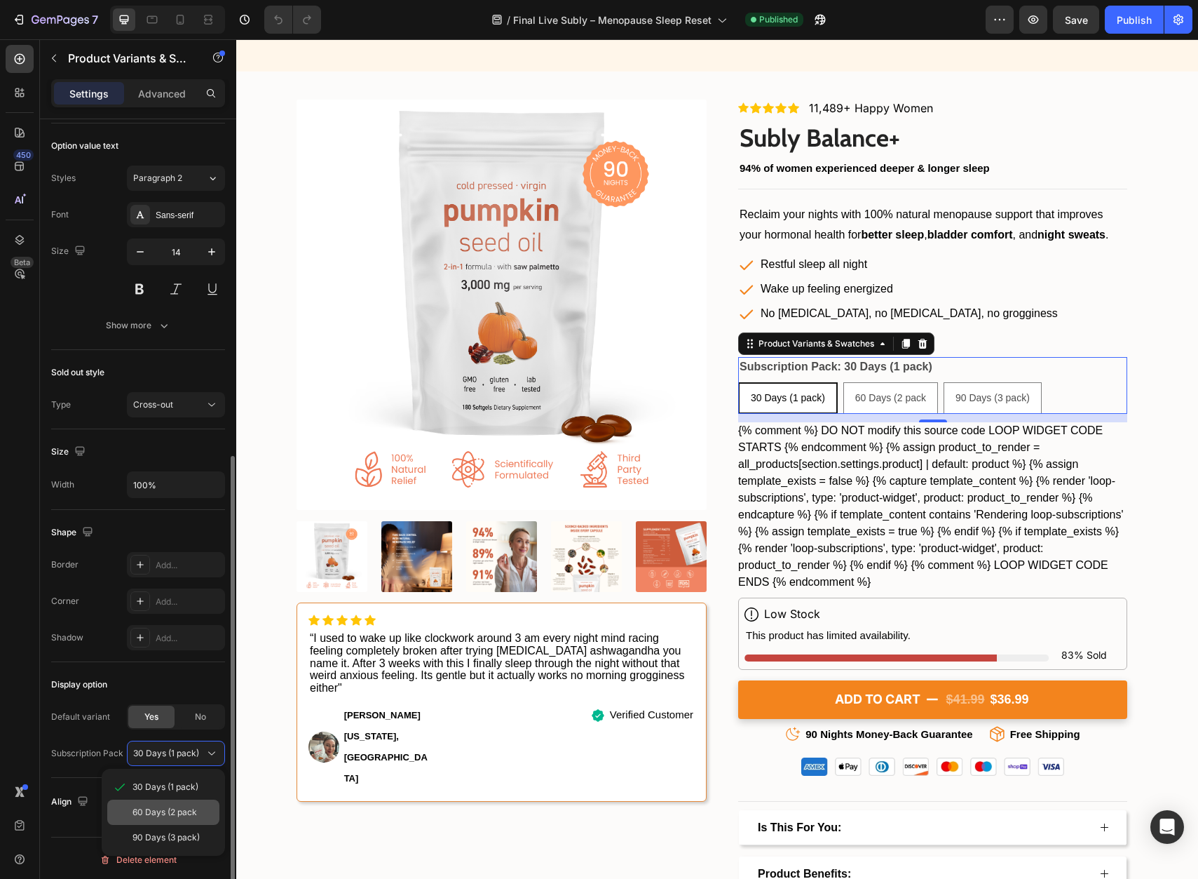
click at [192, 810] on span "60 Days (2 pack" at bounding box center [165, 812] width 65 height 13
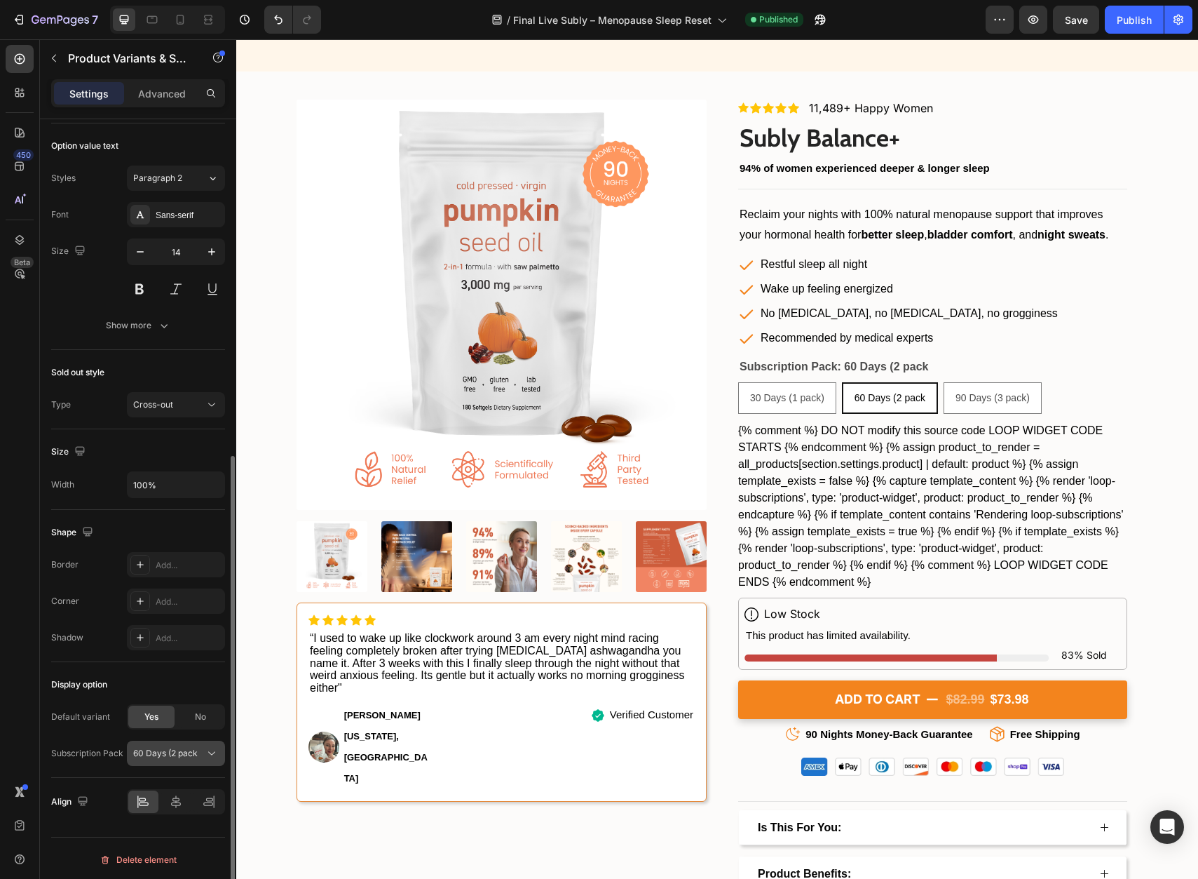
scroll to position [587, 0]
click at [198, 751] on div "60 Days (2 pack" at bounding box center [167, 750] width 69 height 13
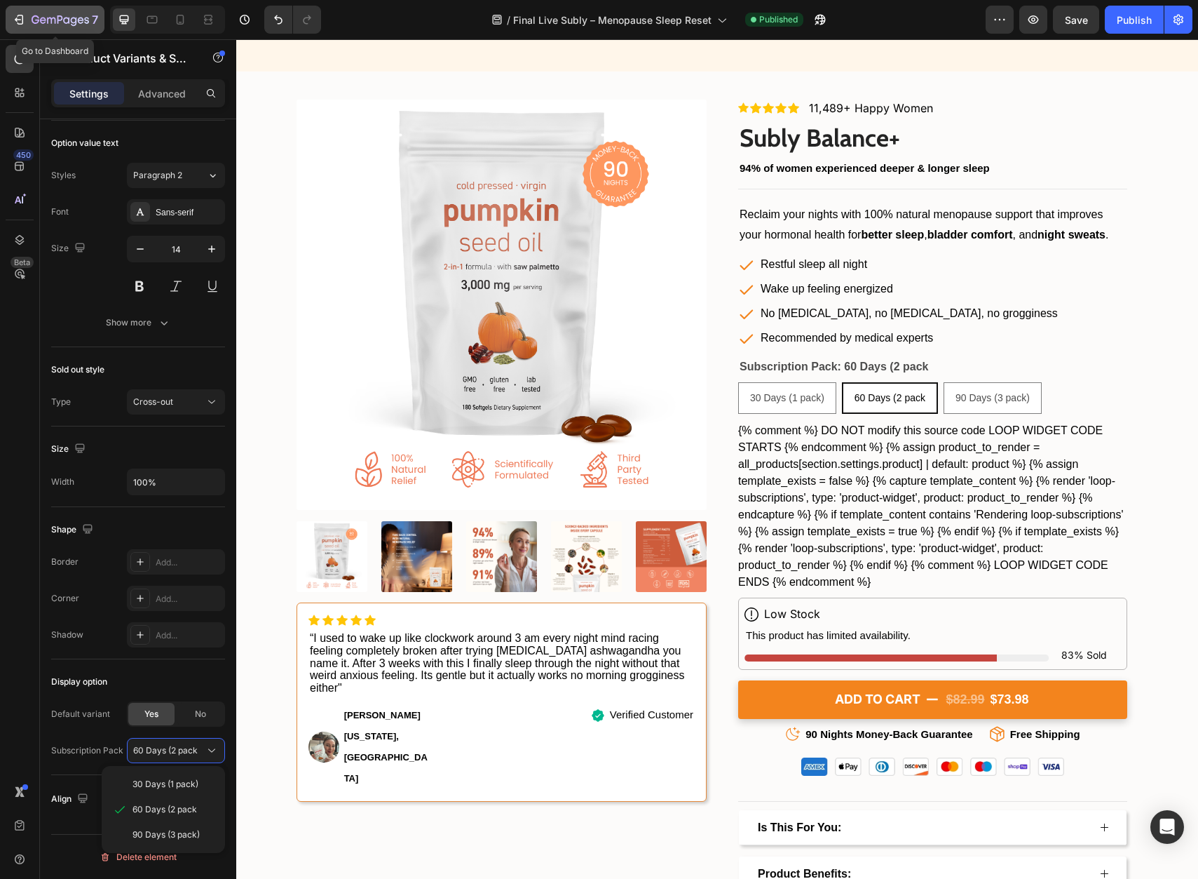
click at [28, 20] on div "7" at bounding box center [55, 19] width 86 height 17
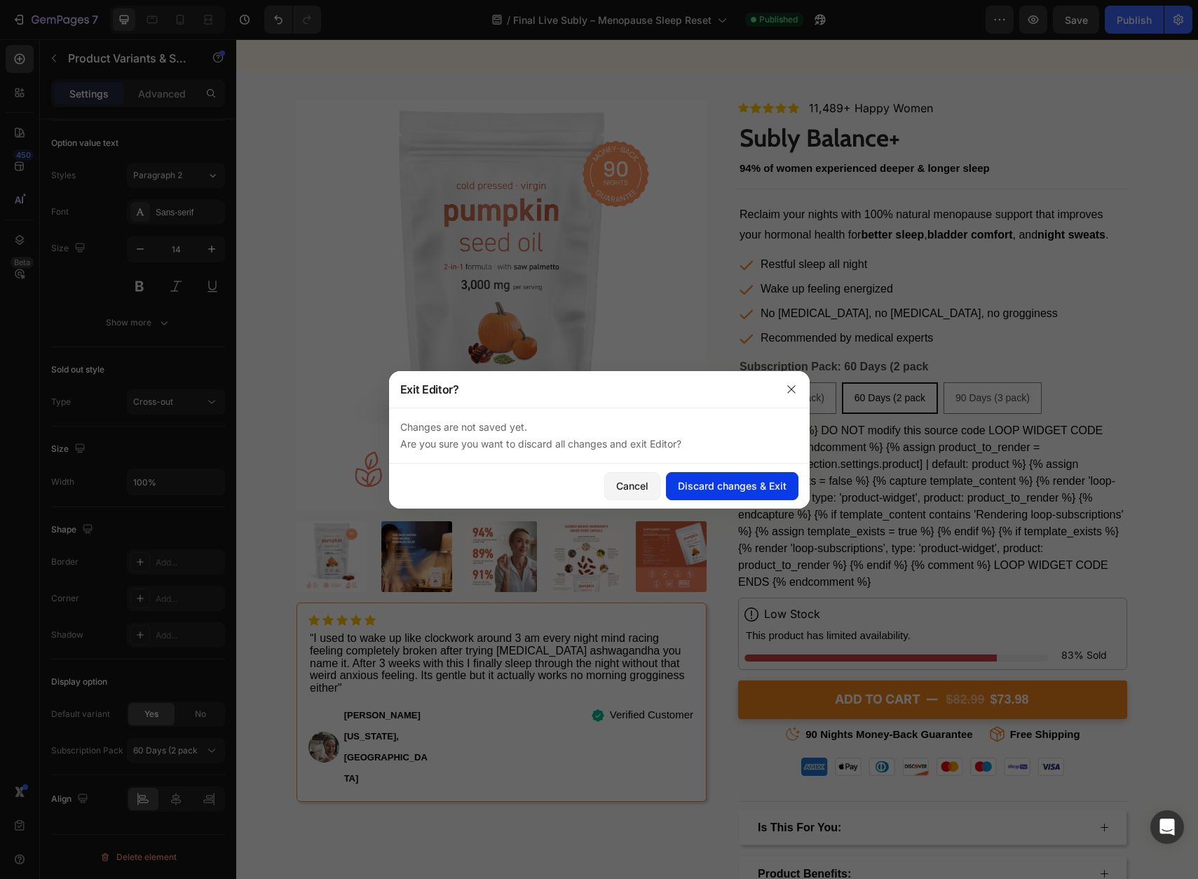
click at [741, 488] on div "Discard changes & Exit" at bounding box center [732, 485] width 109 height 15
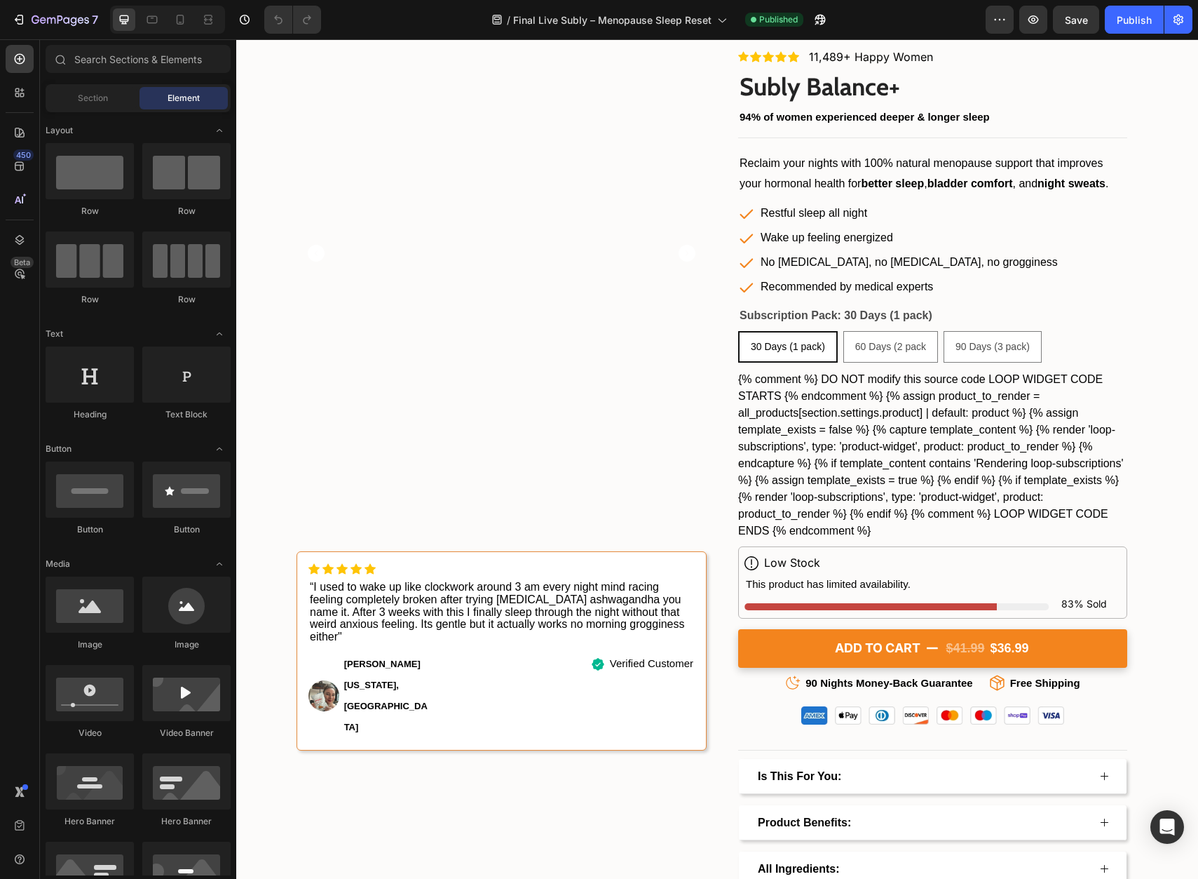
scroll to position [3017, 0]
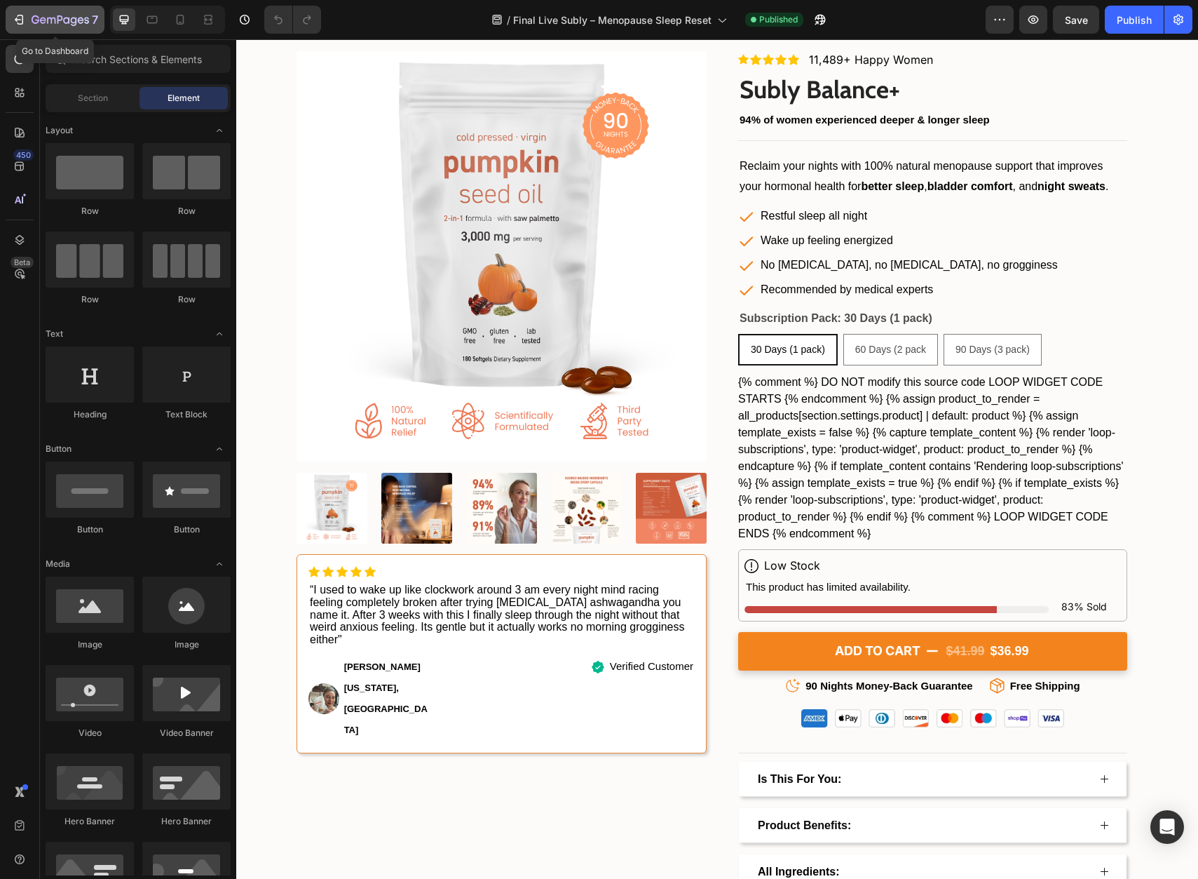
click at [32, 19] on icon "button" at bounding box center [61, 21] width 58 height 12
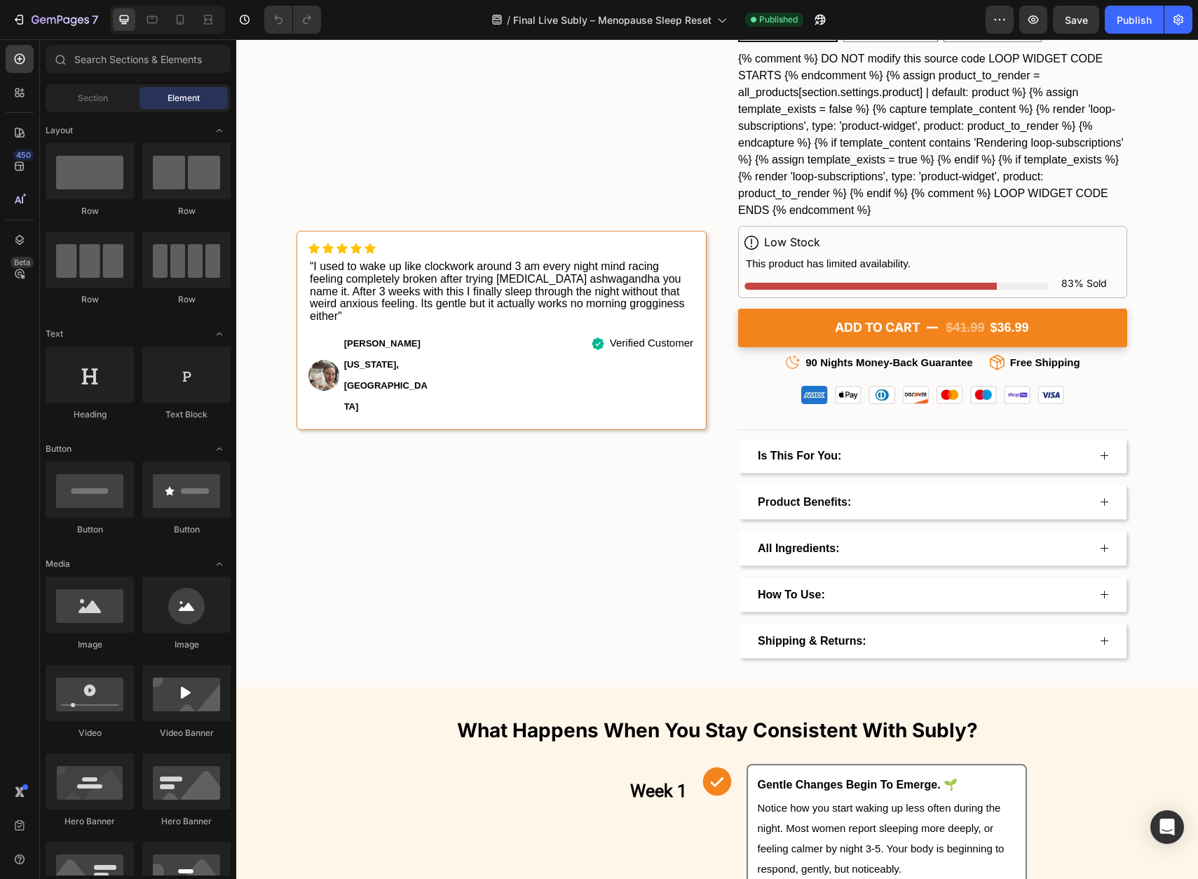
scroll to position [3344, 0]
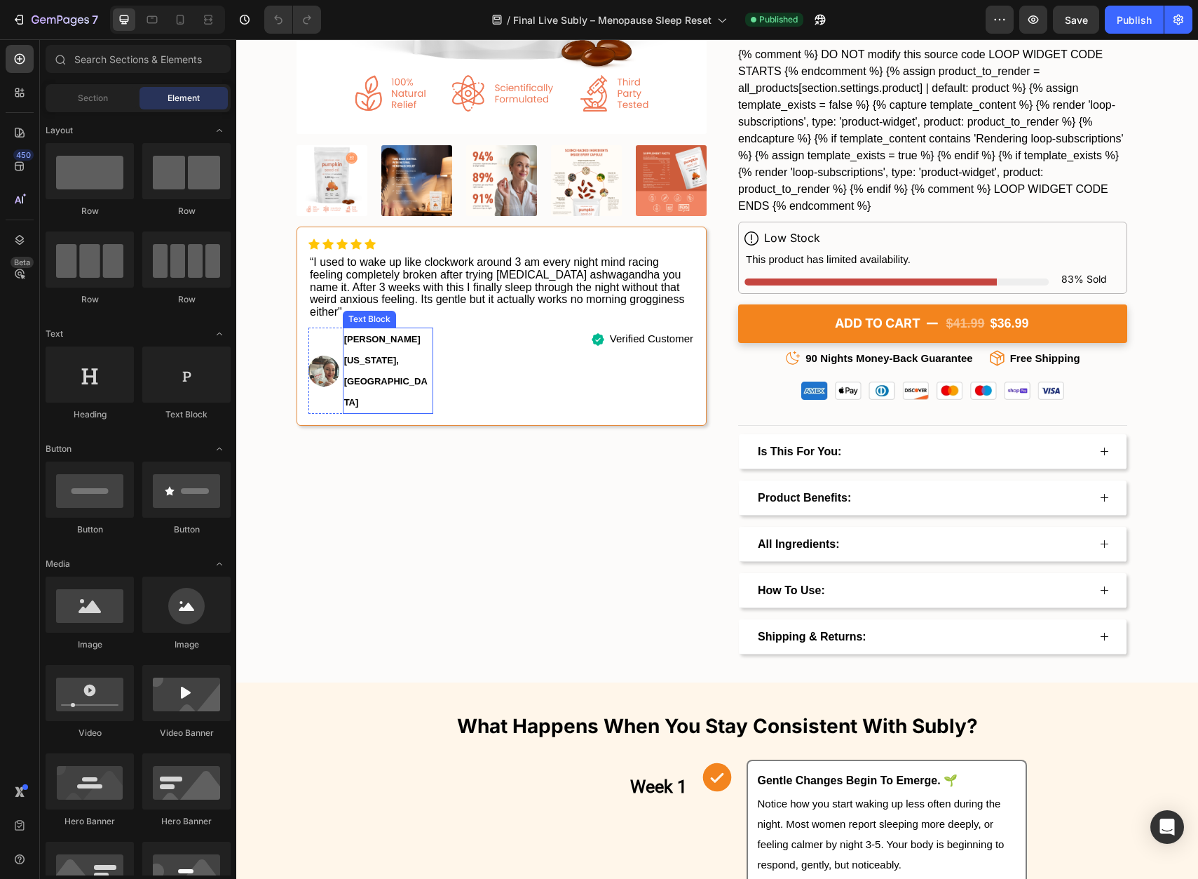
click at [360, 334] on strong "[PERSON_NAME] [US_STATE], [GEOGRAPHIC_DATA]" at bounding box center [385, 370] width 83 height 73
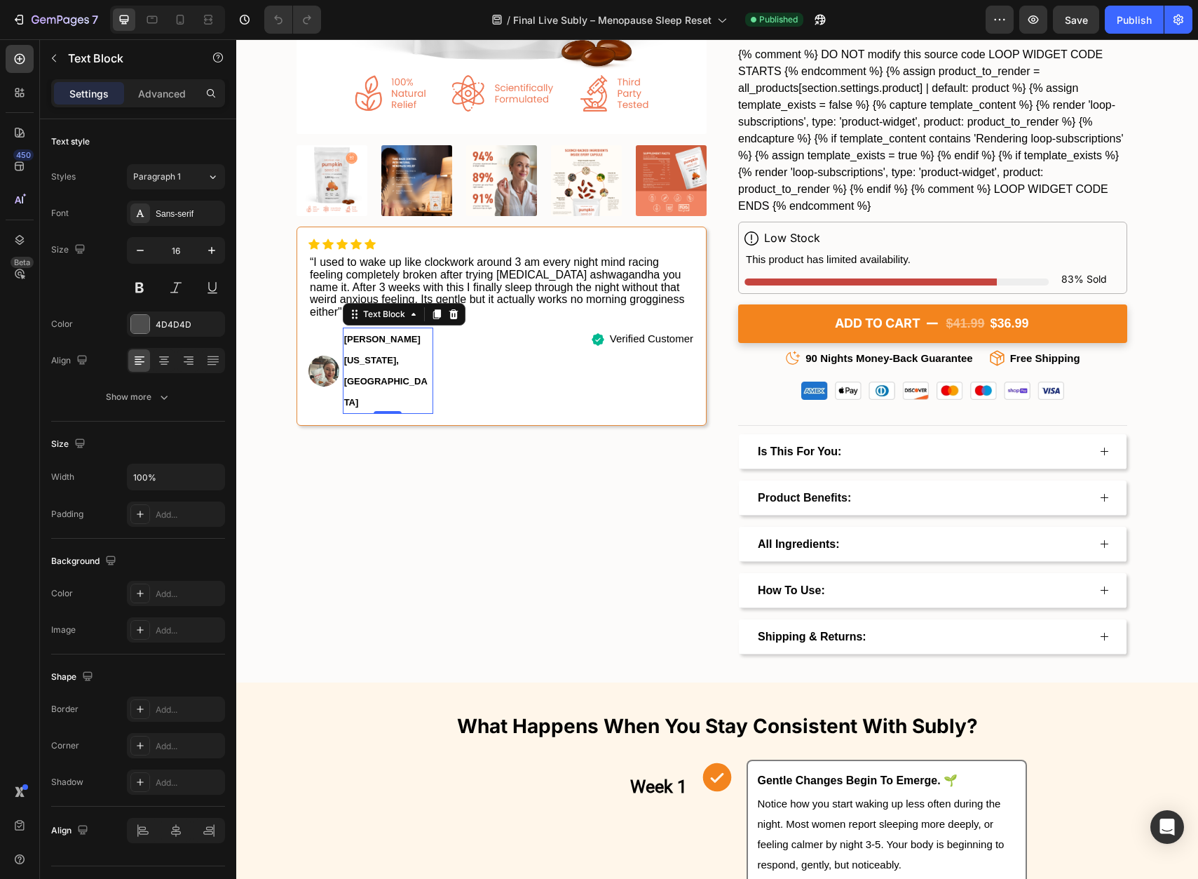
click at [360, 334] on strong "[PERSON_NAME] [US_STATE], [GEOGRAPHIC_DATA]" at bounding box center [385, 370] width 83 height 73
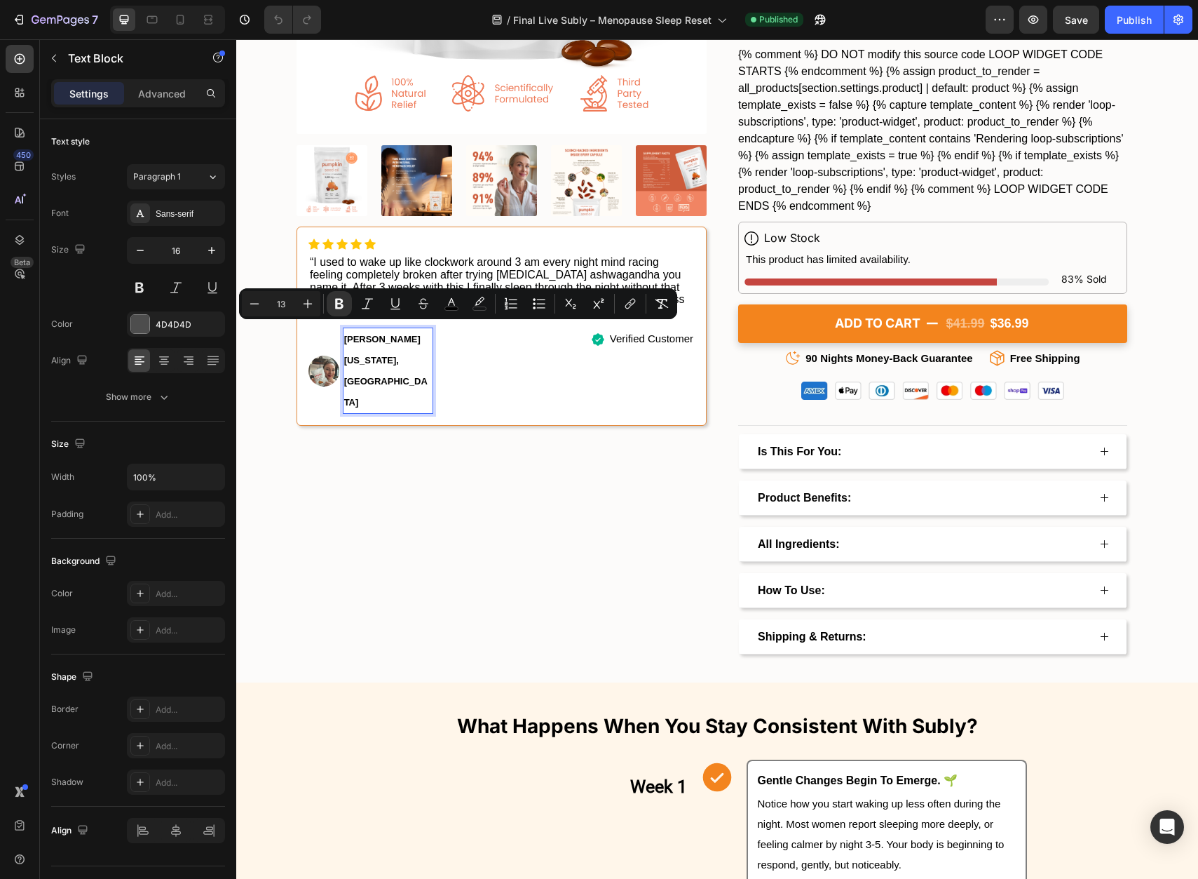
click at [366, 334] on strong "[PERSON_NAME] [US_STATE], [GEOGRAPHIC_DATA]" at bounding box center [385, 370] width 83 height 73
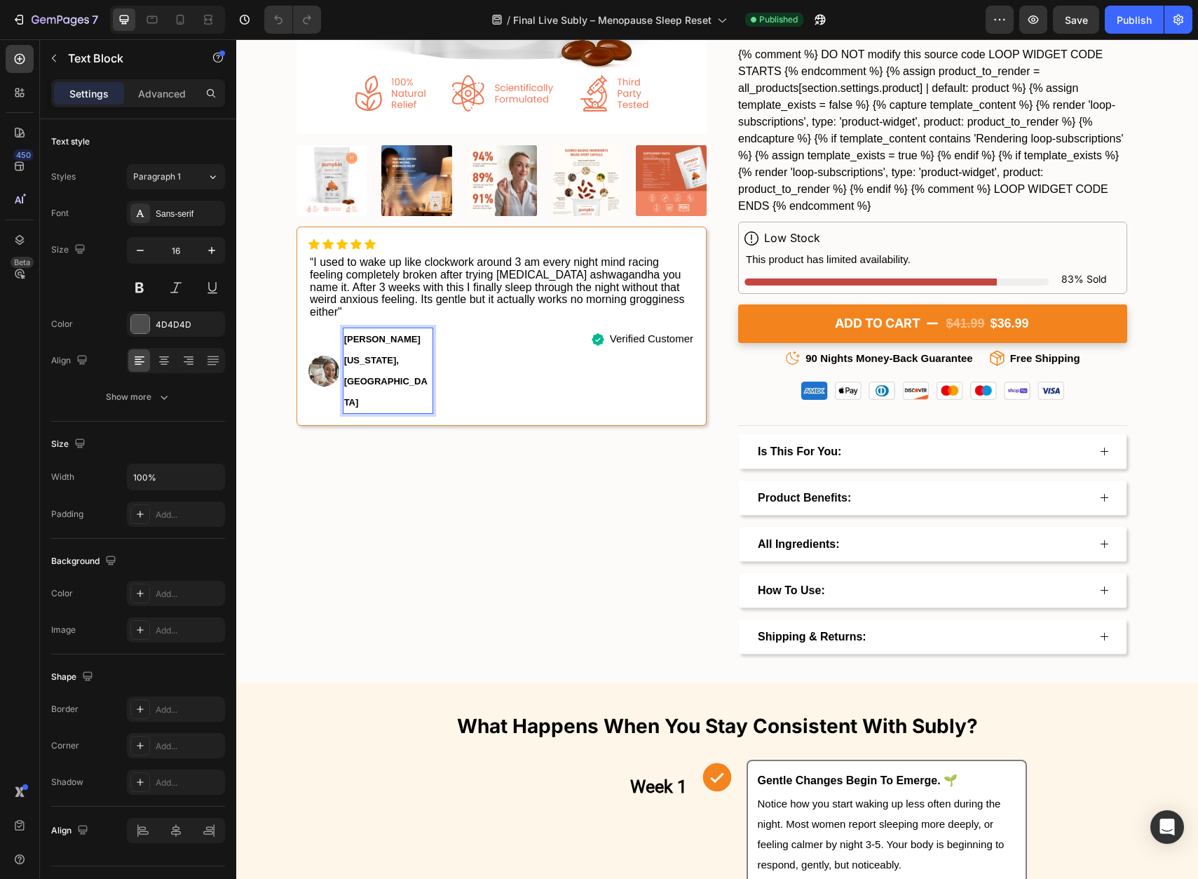
click at [361, 334] on strong "[PERSON_NAME] [US_STATE], [GEOGRAPHIC_DATA]" at bounding box center [385, 370] width 83 height 73
click at [267, 15] on button "Undo/Redo" at bounding box center [278, 20] width 28 height 28
click at [272, 16] on icon "Undo/Redo" at bounding box center [278, 20] width 14 height 14
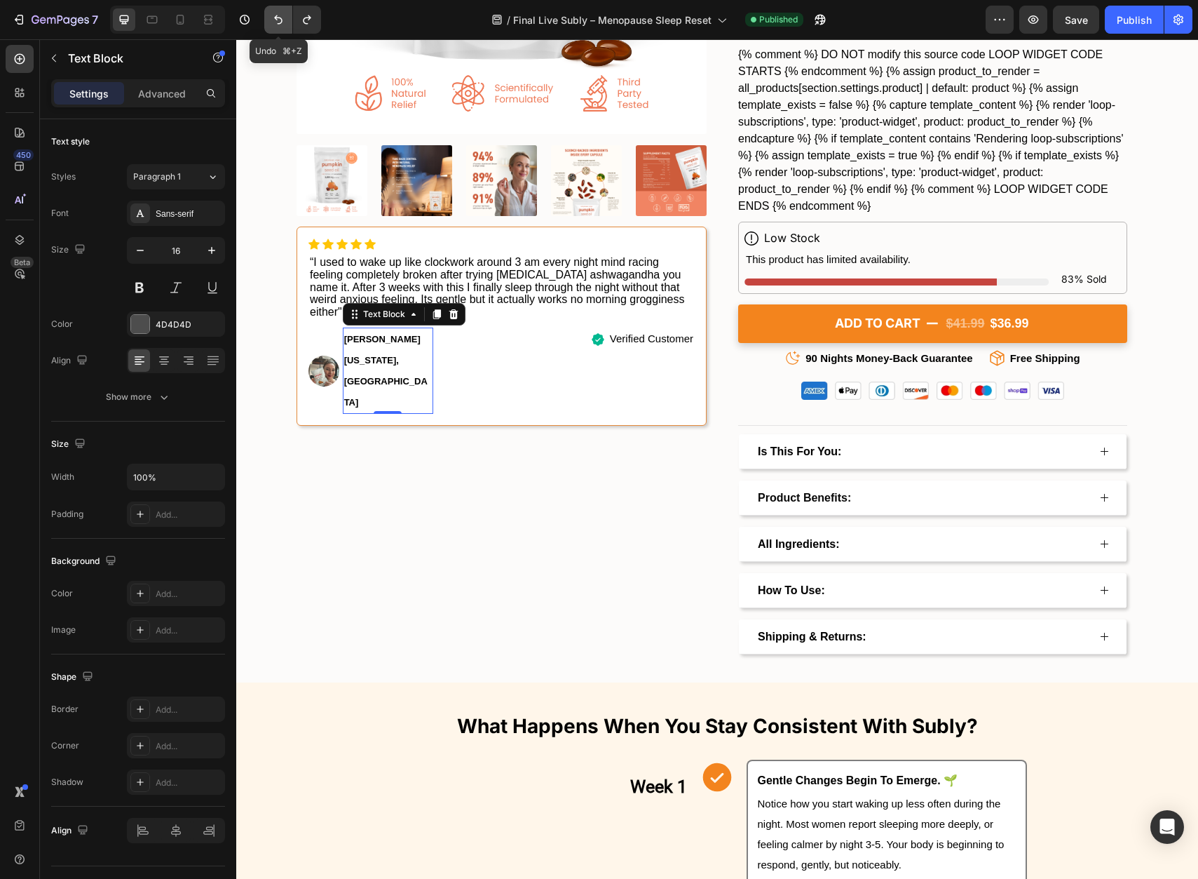
click at [272, 16] on icon "Undo/Redo" at bounding box center [278, 20] width 14 height 14
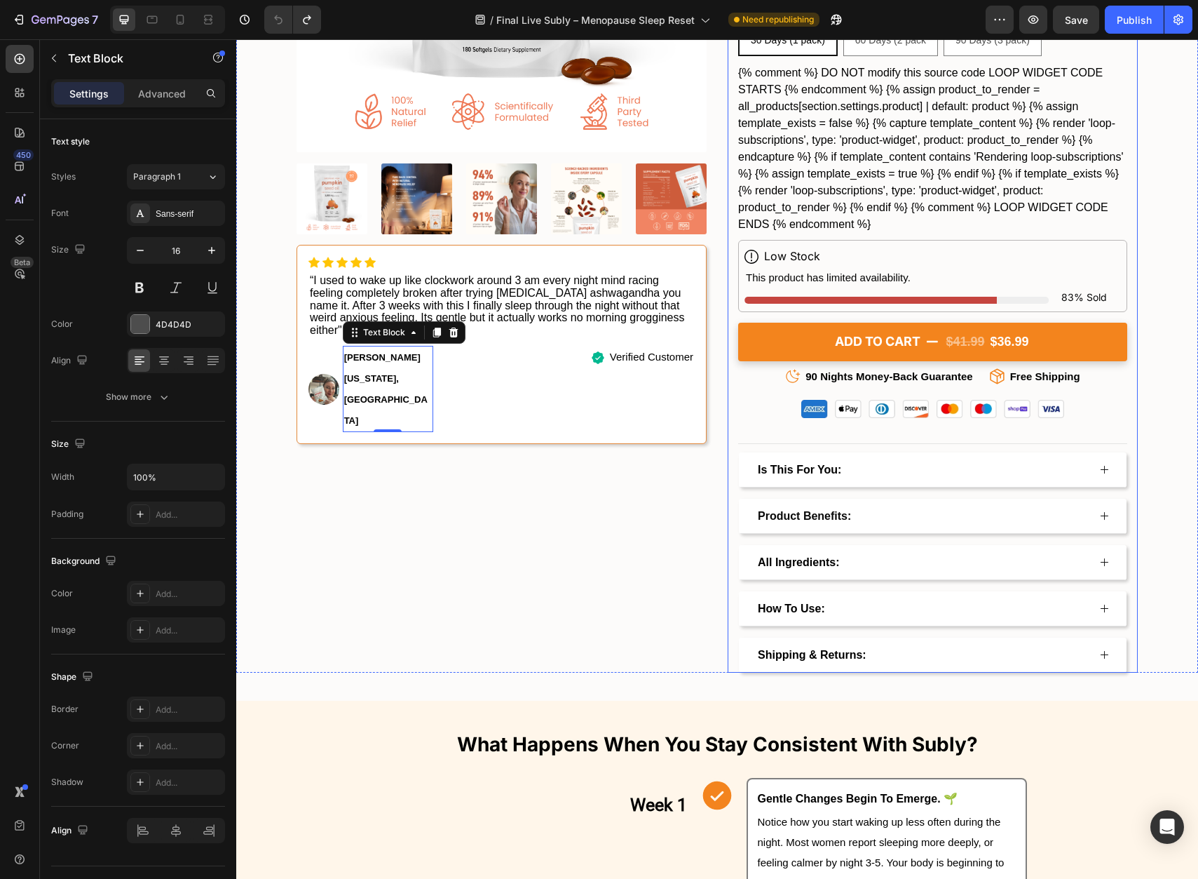
scroll to position [3322, 0]
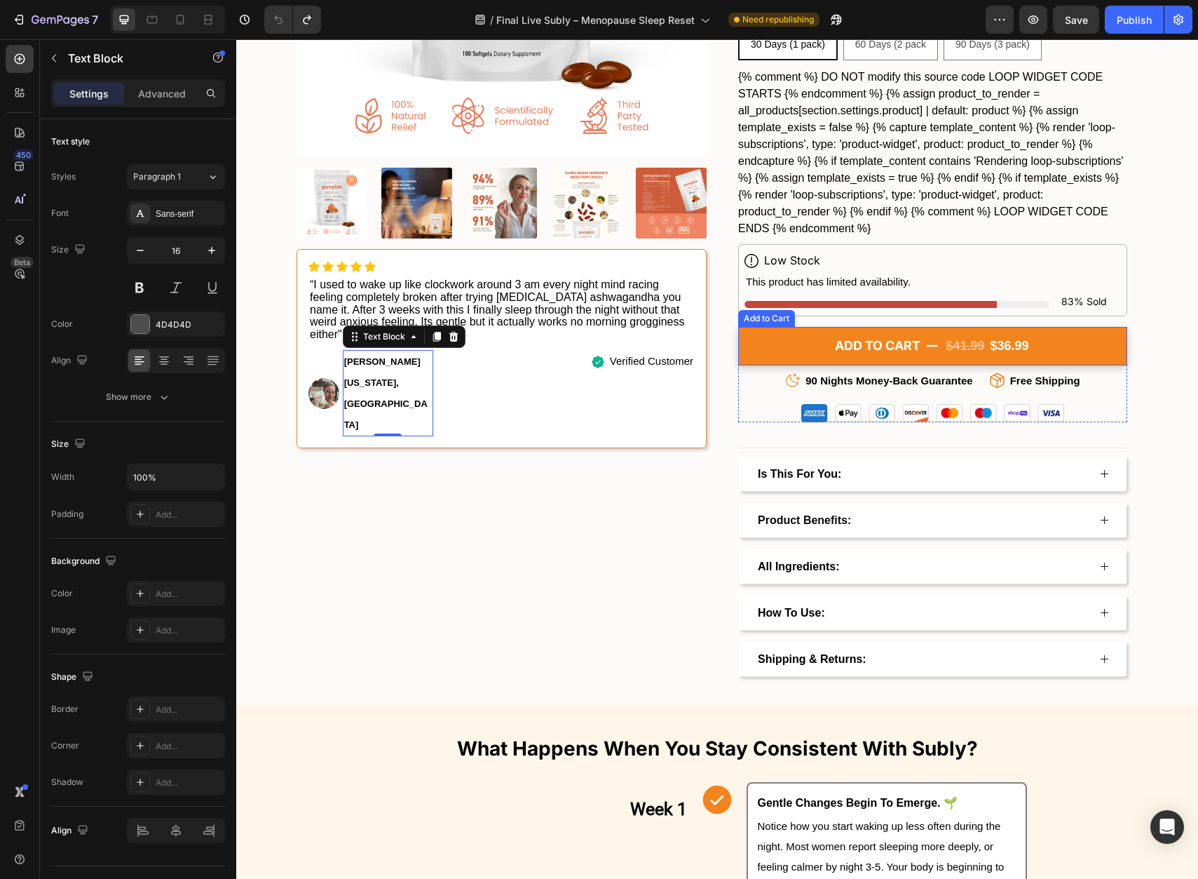
click at [1055, 342] on button "ADD TO CART $41.99 $36.99" at bounding box center [932, 346] width 389 height 39
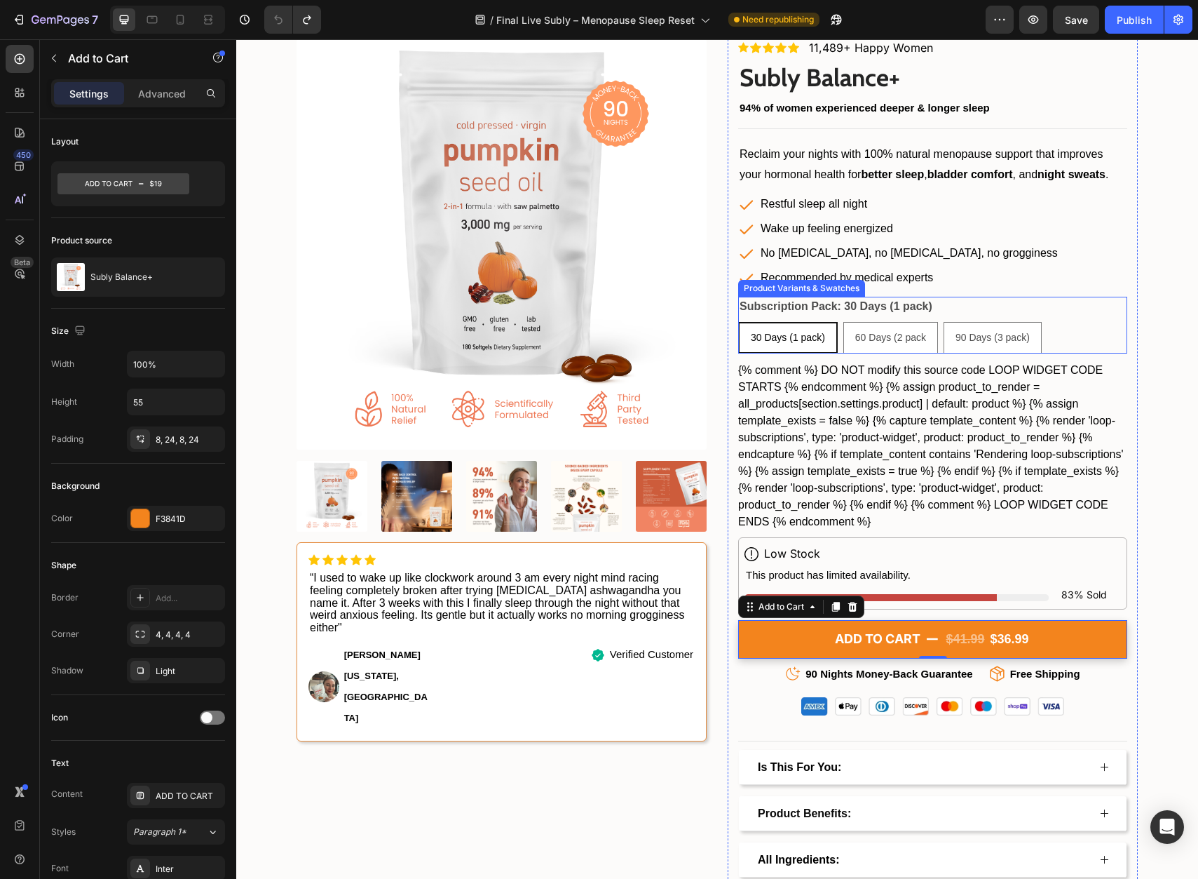
scroll to position [3023, 0]
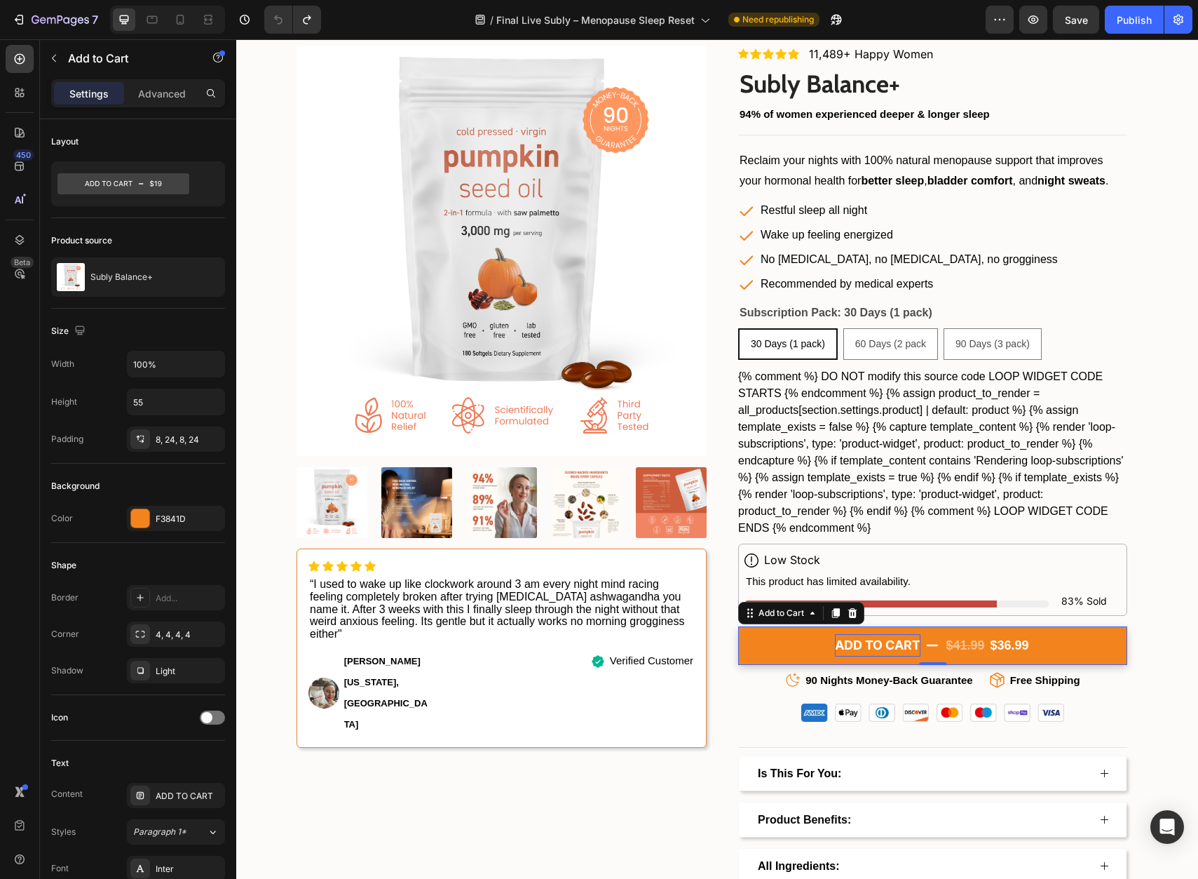
click at [860, 644] on div "ADD TO CART" at bounding box center [878, 645] width 86 height 22
click at [860, 644] on p "ADD TO CART" at bounding box center [878, 645] width 86 height 22
click at [819, 649] on button "ADD TO CART $41.99 $36.99" at bounding box center [932, 645] width 389 height 39
click at [1073, 635] on button "ADD TO CART $41.99 $36.99" at bounding box center [932, 645] width 389 height 39
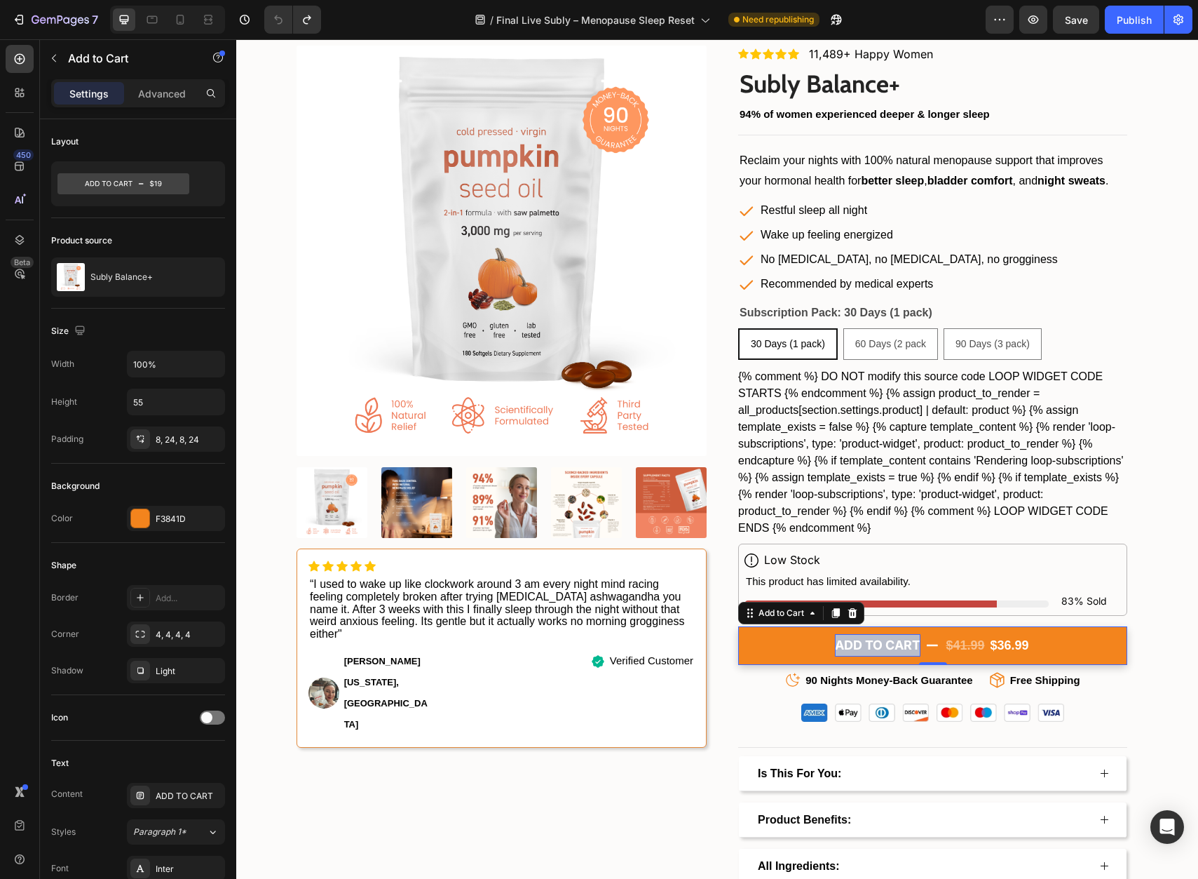
click at [885, 638] on p "ADD TO CART" at bounding box center [878, 645] width 86 height 22
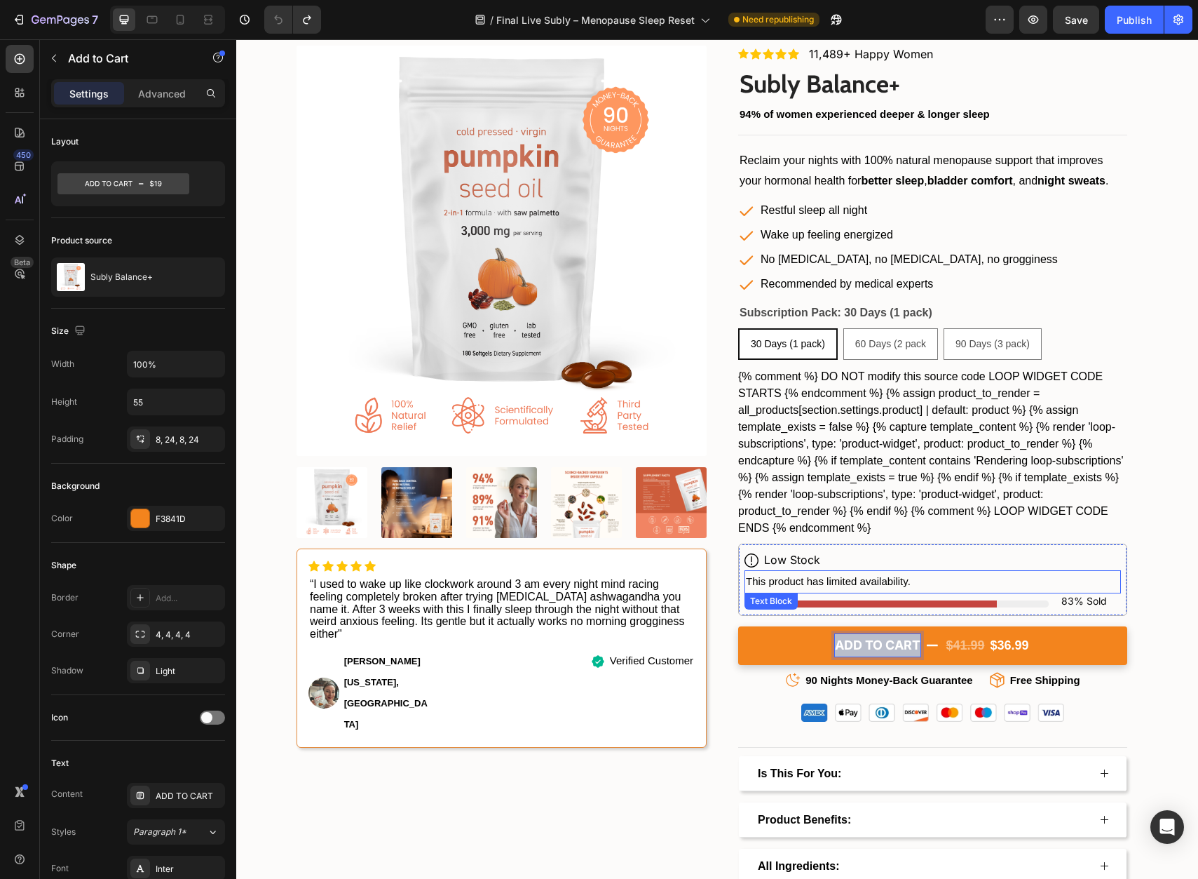
click at [1116, 541] on div "Icon Icon Icon Icon Icon Icon List 11,489+ Happy Women Text Block Row Subly Bal…" at bounding box center [932, 511] width 389 height 931
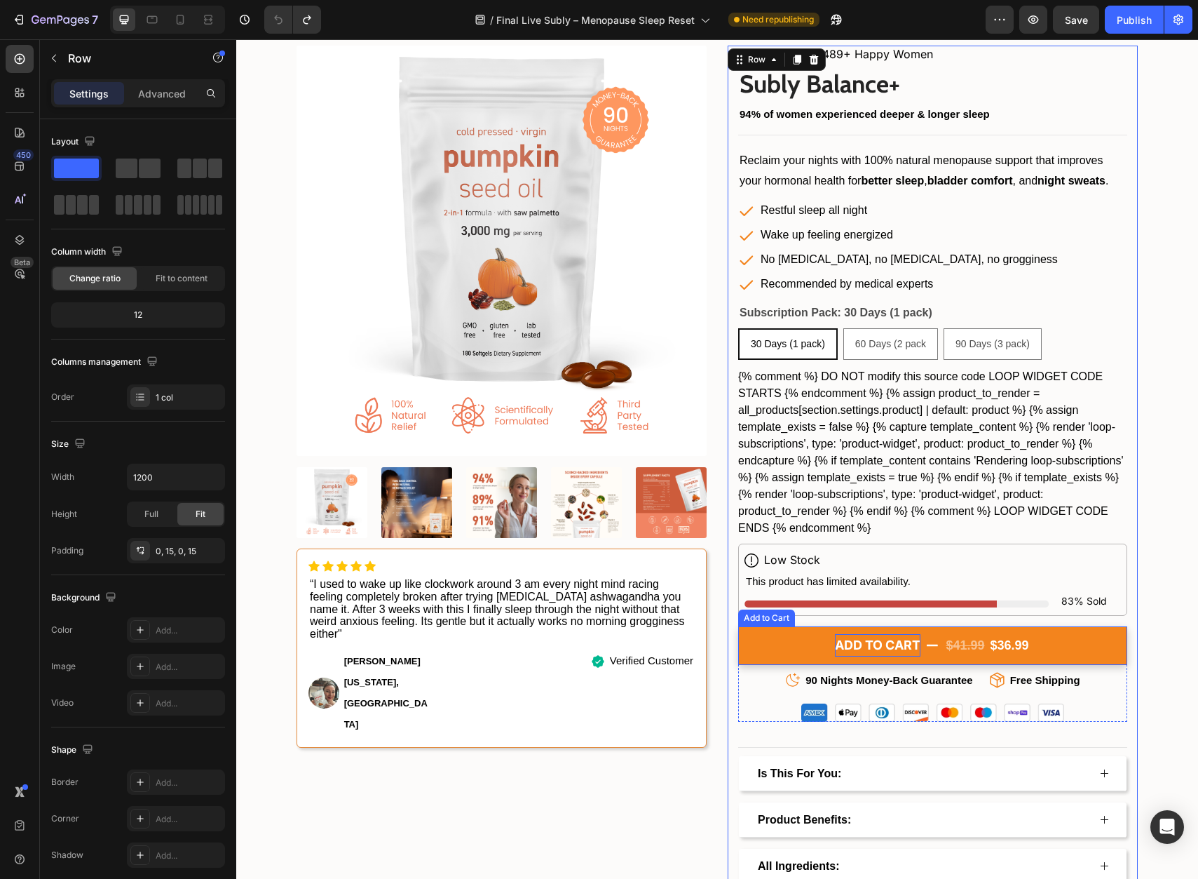
click at [856, 641] on p "ADD TO CART" at bounding box center [878, 645] width 86 height 22
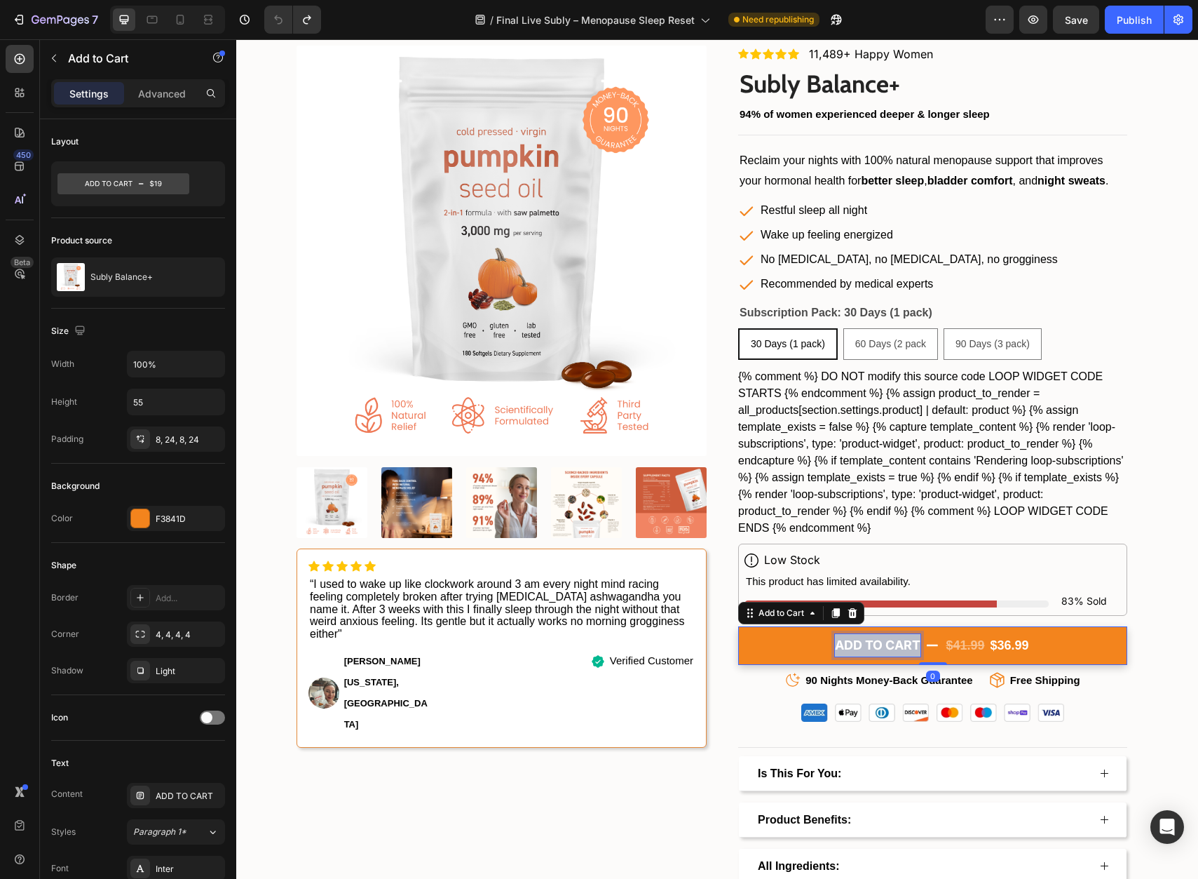
click at [856, 641] on p "ADD TO CART" at bounding box center [878, 645] width 86 height 22
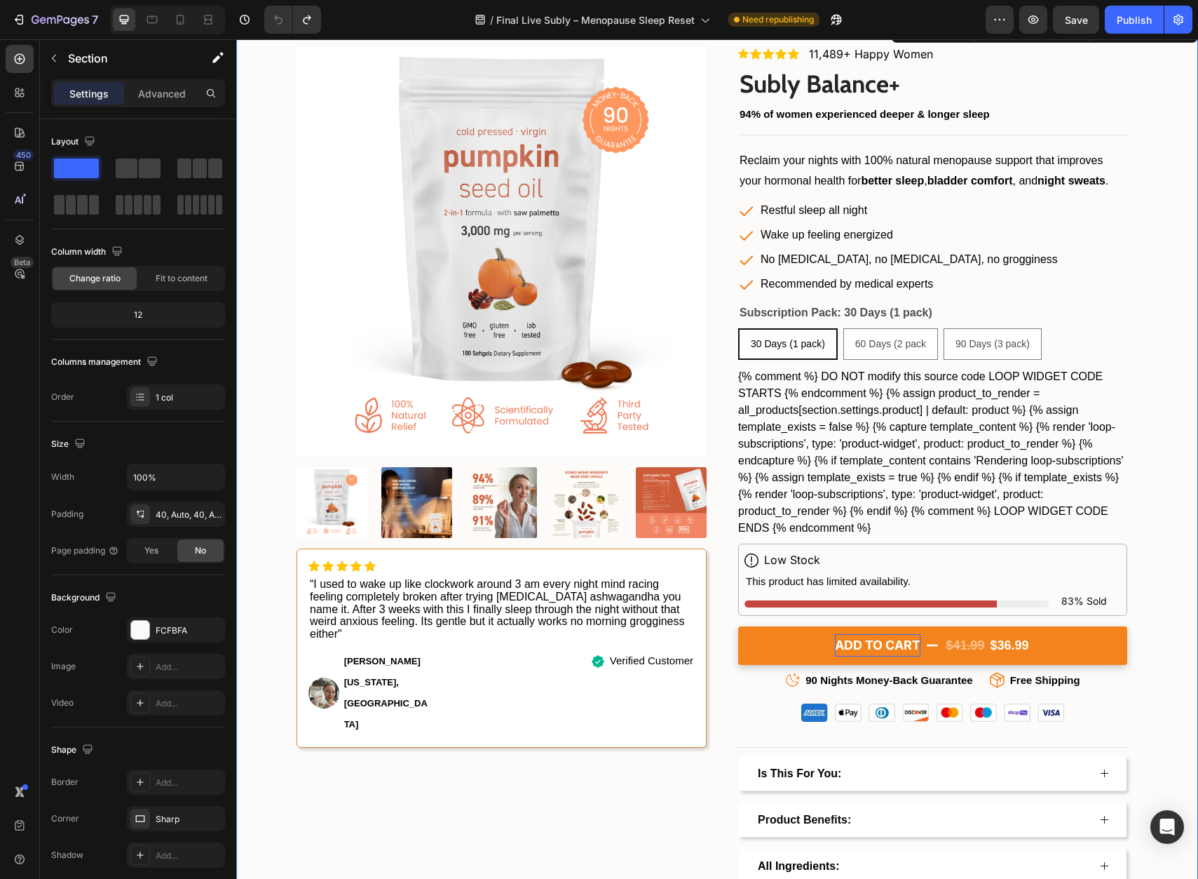
click at [1140, 553] on div "Product Images Icon Icon Icon Icon Icon Icon List Hoz “I used to wake up like c…" at bounding box center [717, 511] width 962 height 931
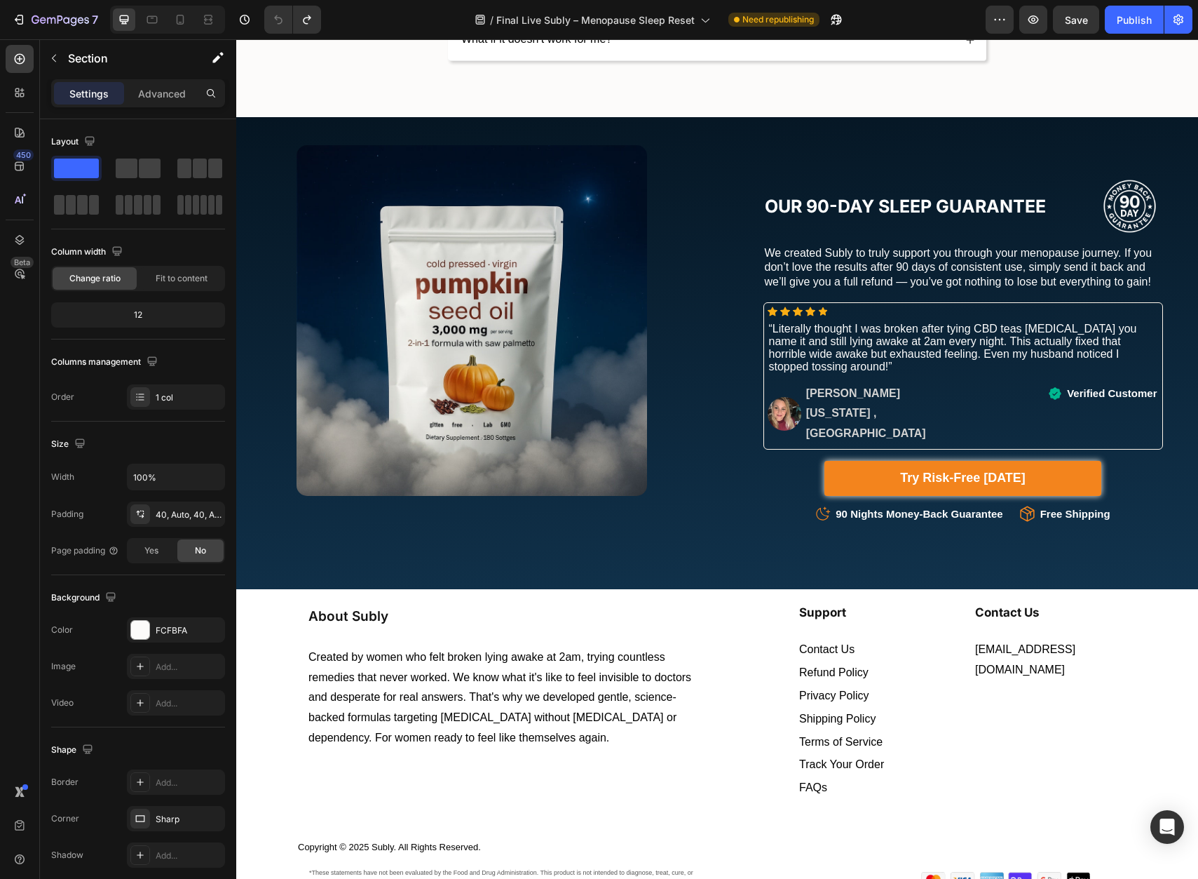
scroll to position [9415, 0]
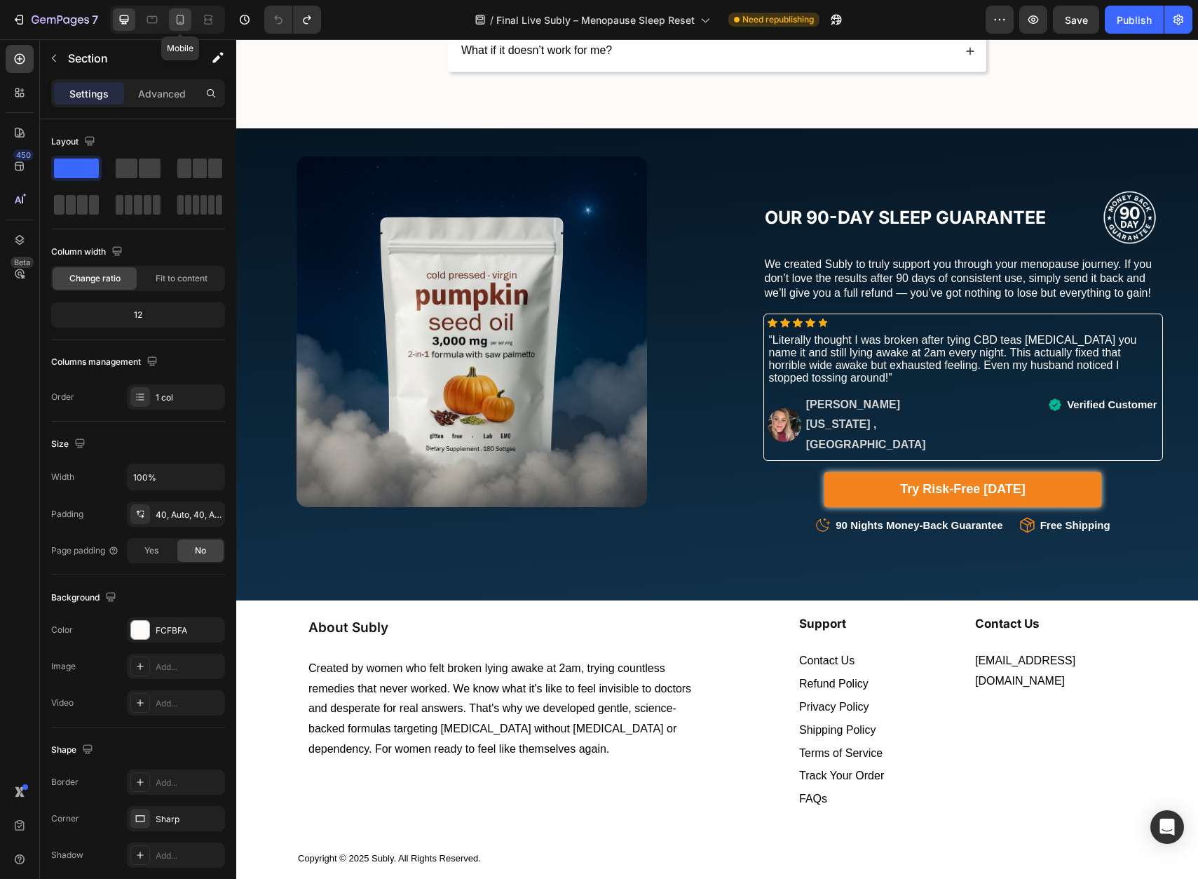
click at [186, 22] on icon at bounding box center [180, 20] width 14 height 14
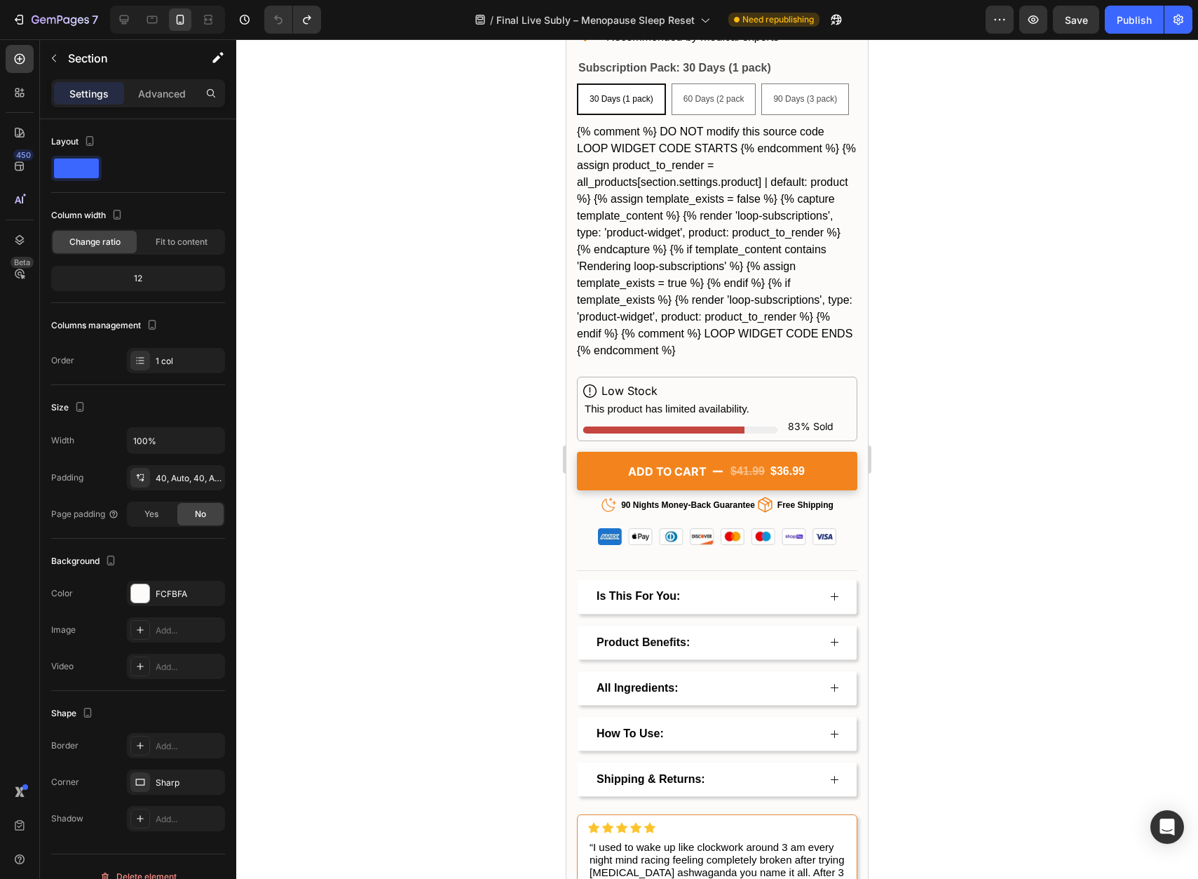
scroll to position [3957, 0]
click at [1130, 19] on div "Publish" at bounding box center [1134, 20] width 35 height 15
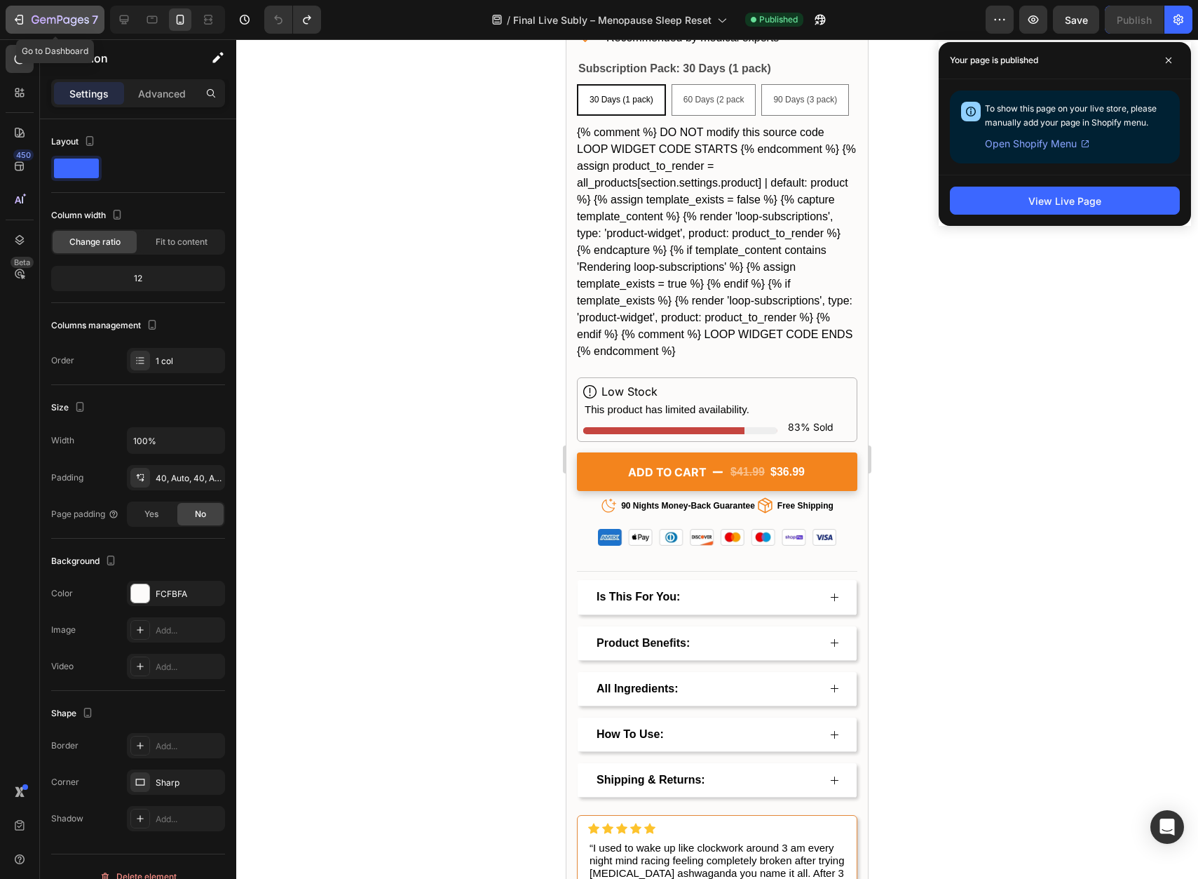
click at [35, 22] on icon "button" at bounding box center [61, 21] width 58 height 12
